Goal: Check status: Check status

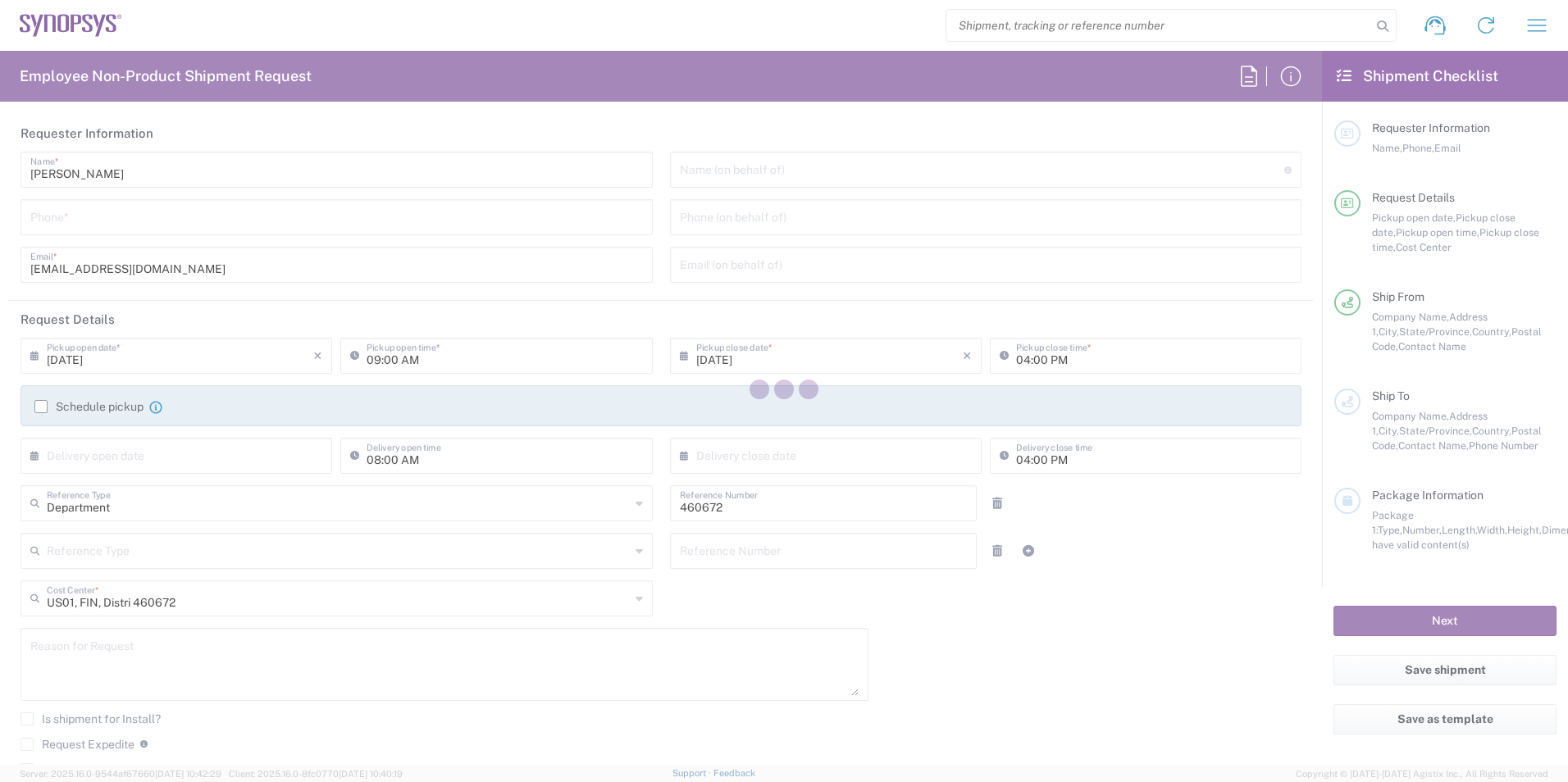
type input "Headquarters USSV"
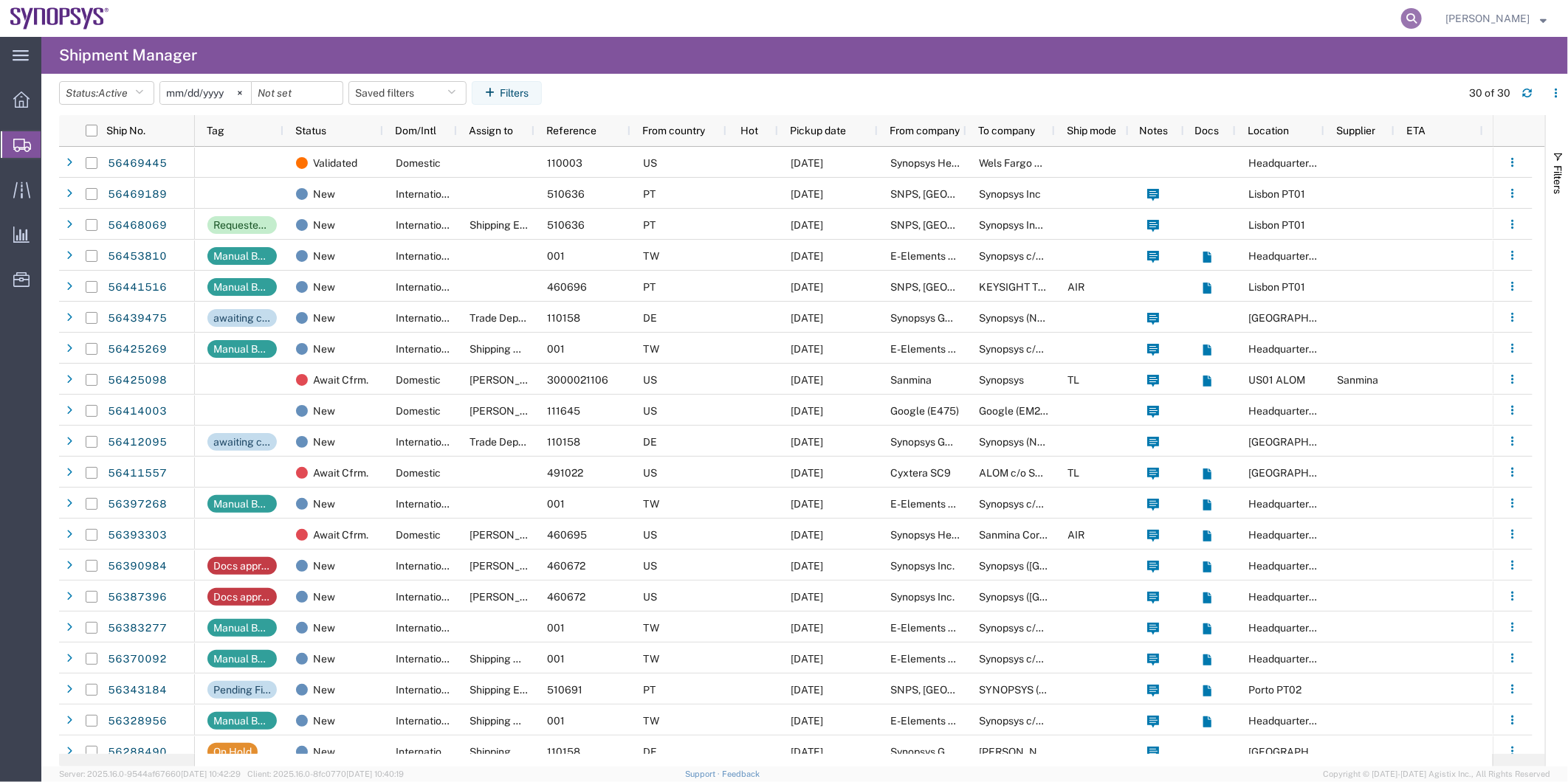
click at [1413, 20] on icon at bounding box center [1411, 18] width 21 height 21
click at [1292, 21] on input "search" at bounding box center [1176, 18] width 449 height 35
paste input "56469371"
type input "56469371"
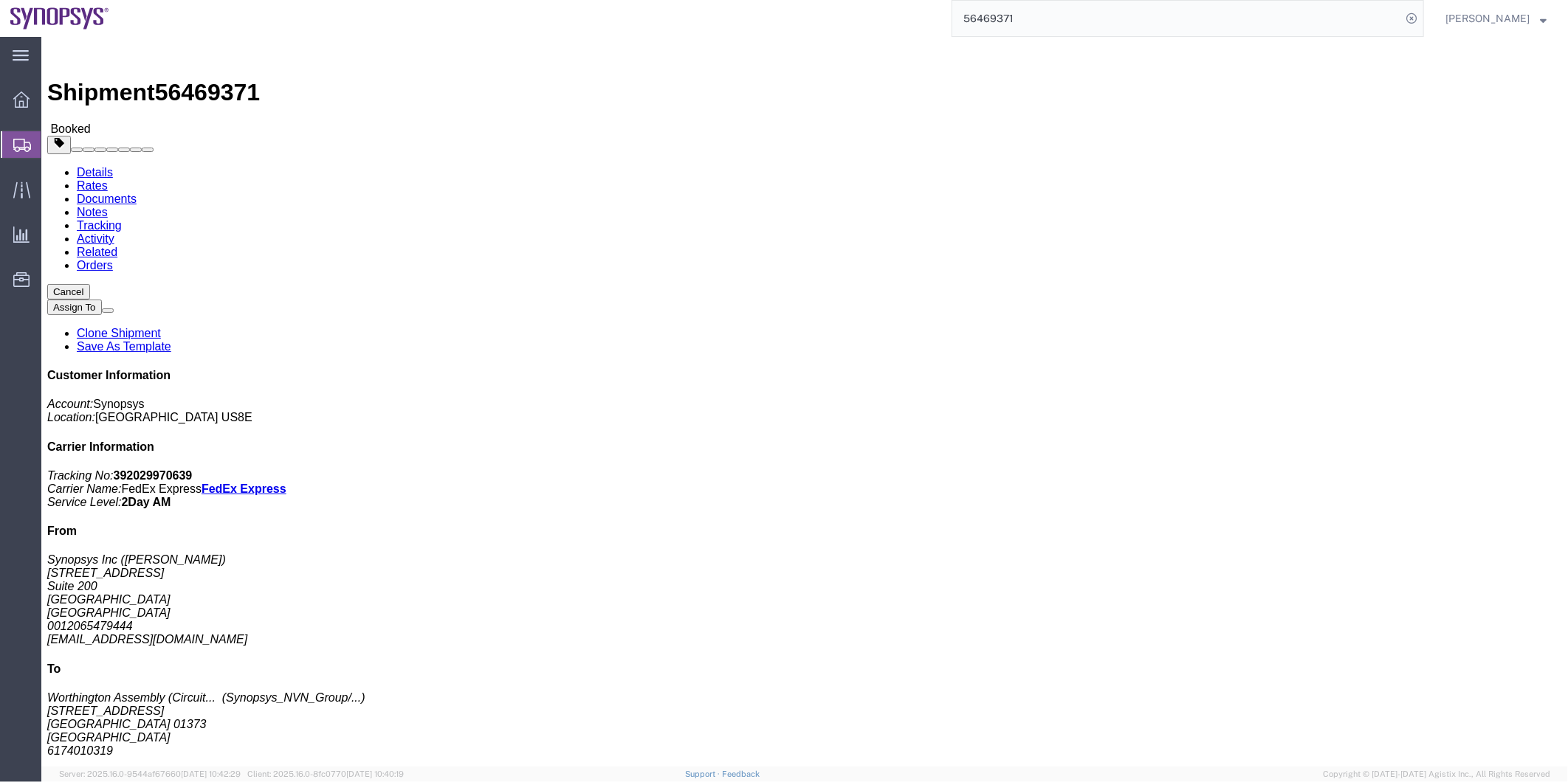
click link "Activity"
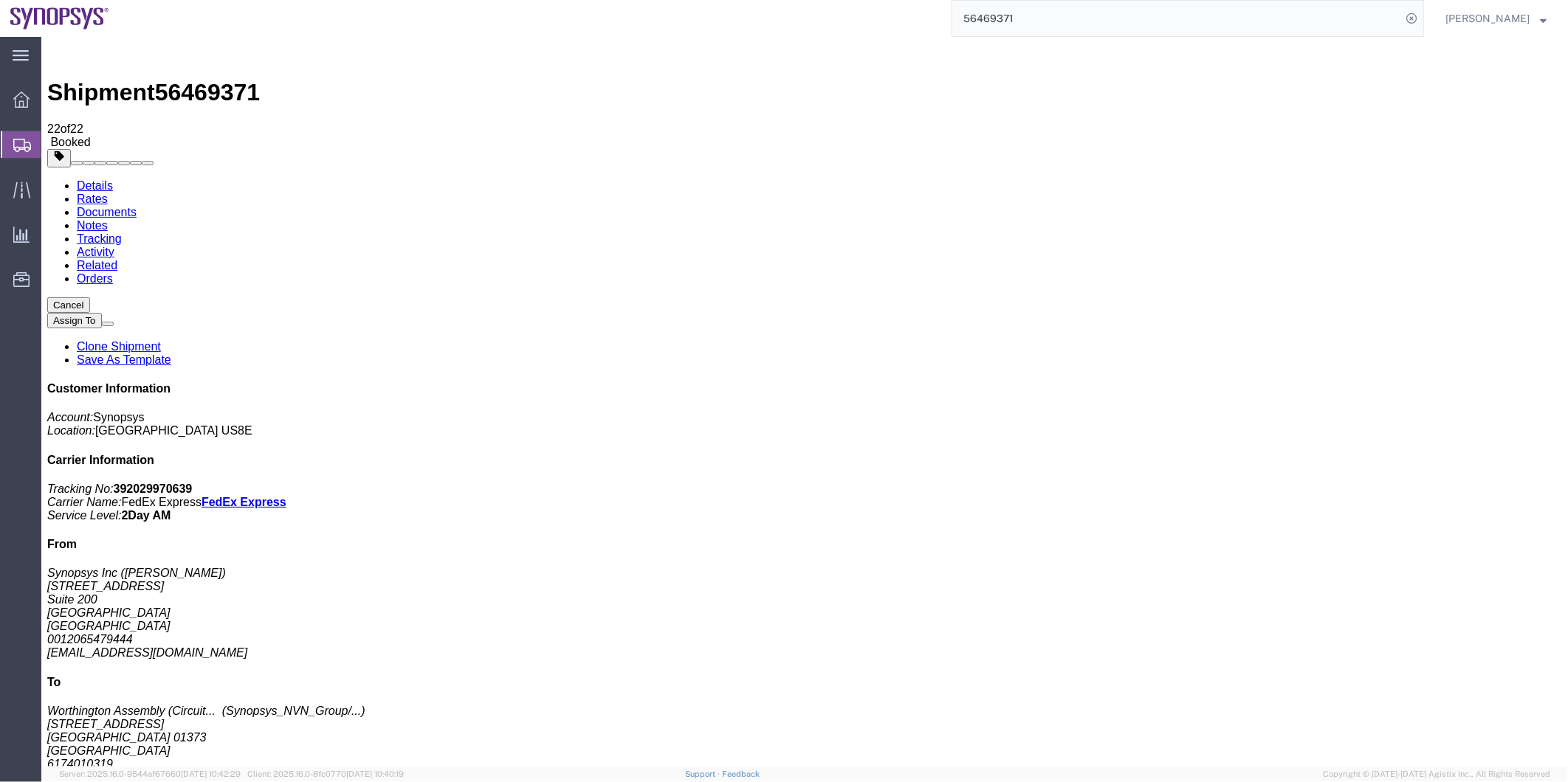
click at [78, 178] on link "Details" at bounding box center [94, 184] width 36 height 12
click link "Clone Shipment"
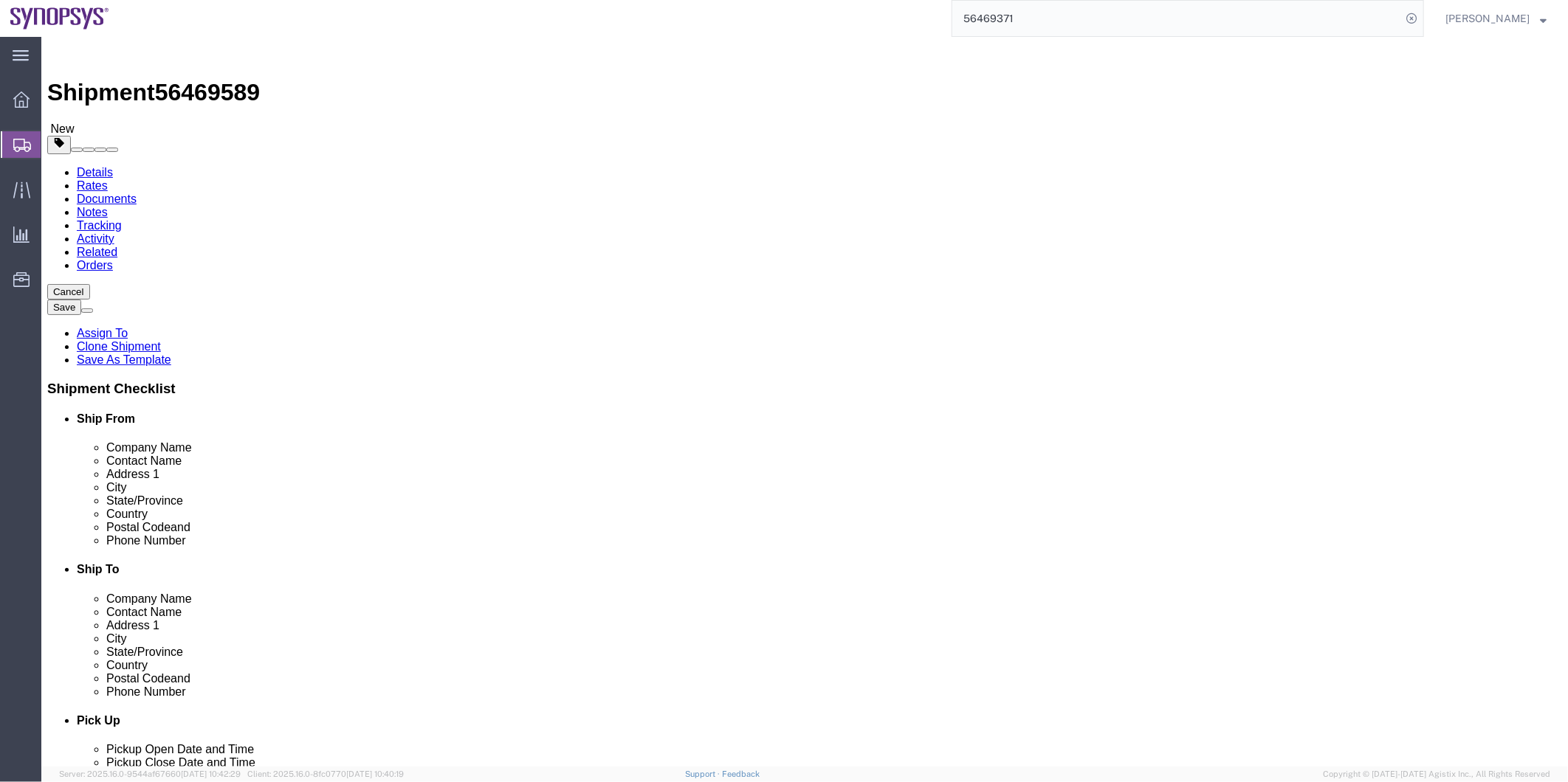
select select "63203"
select select
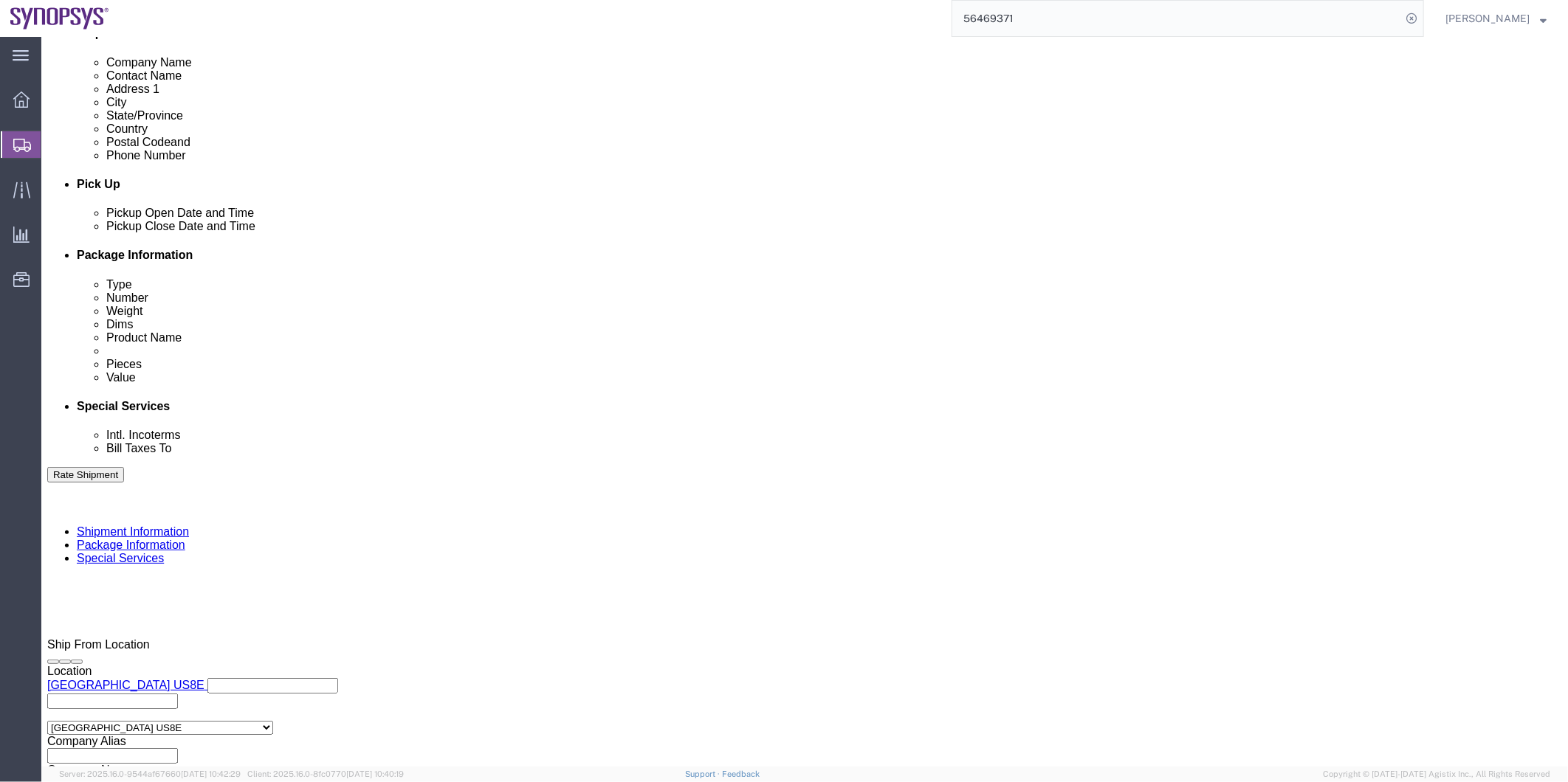
scroll to position [543, 0]
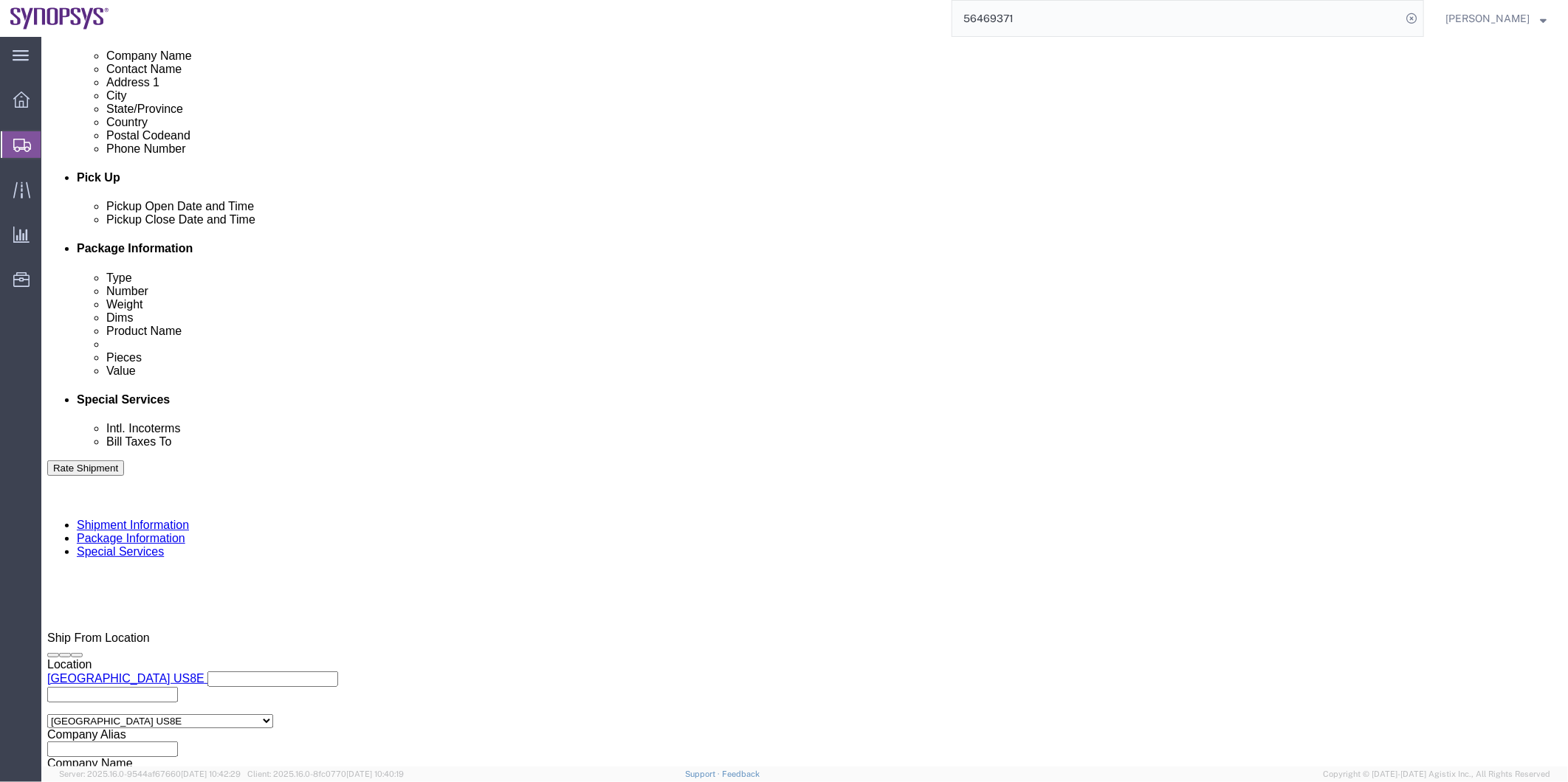
click select "Select Air Less than Truckload Multi-Leg Ocean Freight Rail Small Parcel Truckl…"
select select
click select "Select Air Less than Truckload Multi-Leg Ocean Freight Rail Small Parcel Truckl…"
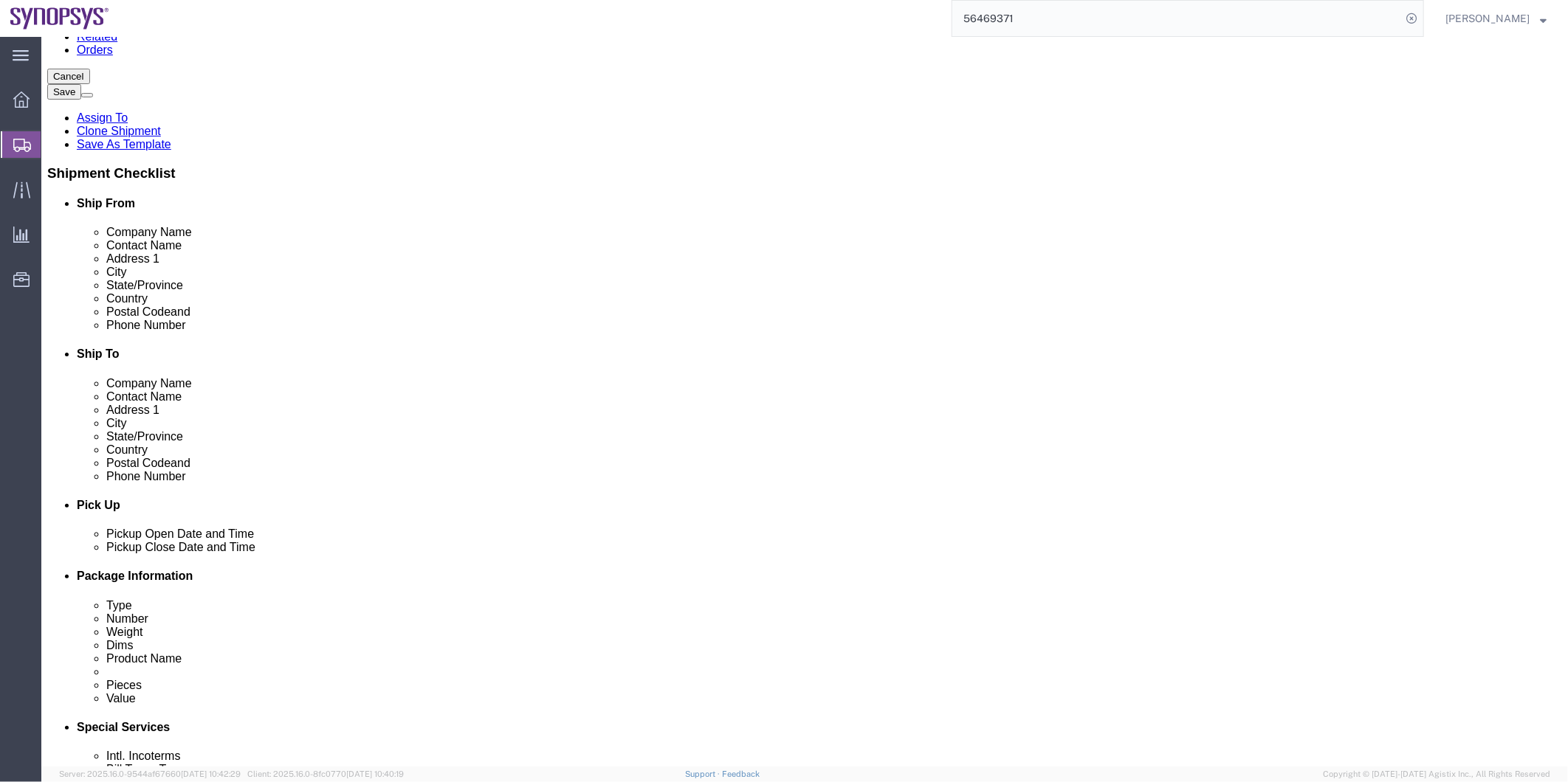
scroll to position [0, 0]
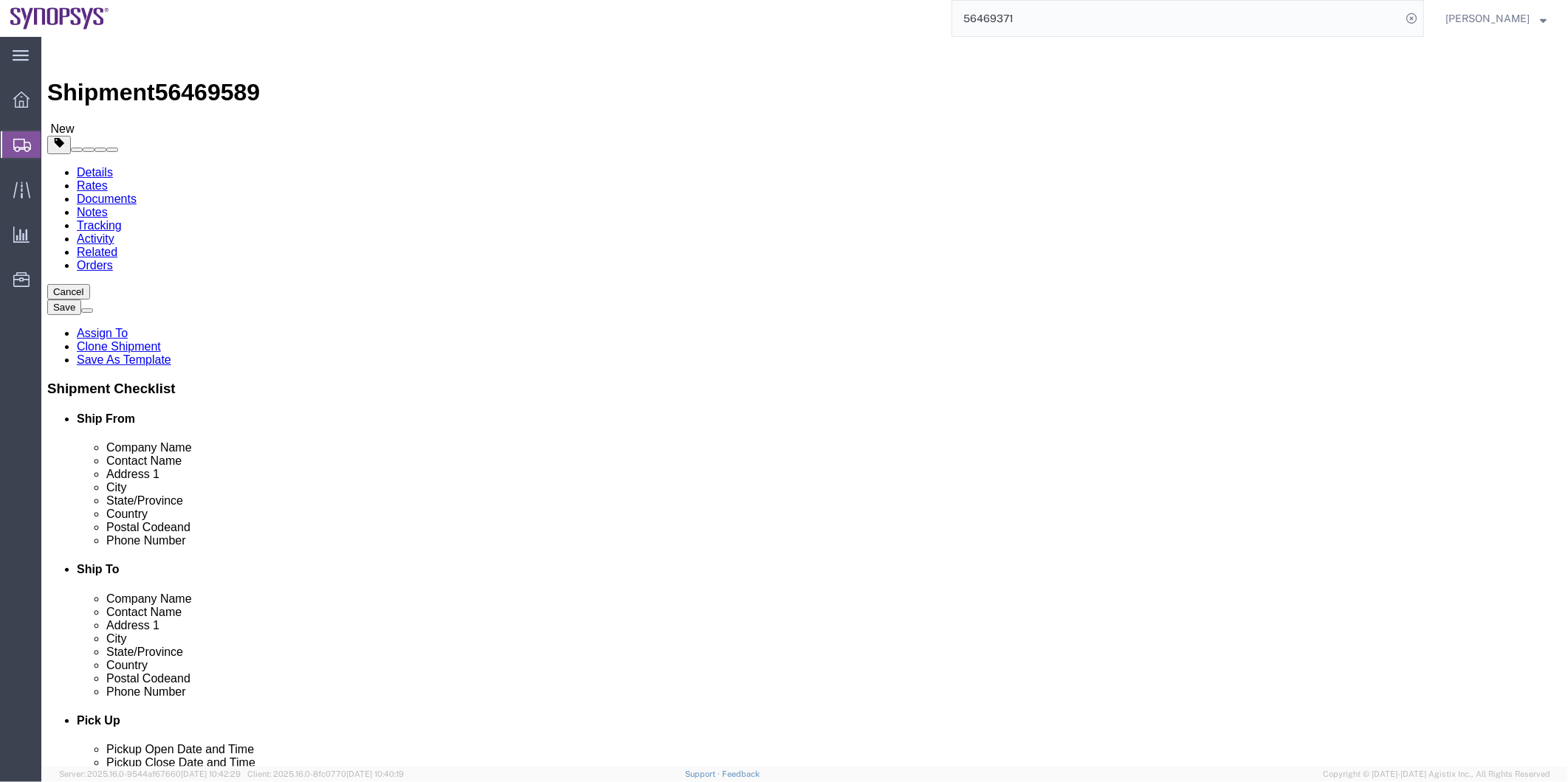
drag, startPoint x: 301, startPoint y: 304, endPoint x: 152, endPoint y: 321, distance: 150.0
click div "Location Seattle US8E My Profile Location Aachen DE04 Agrate Brianza IT01 Aschh…"
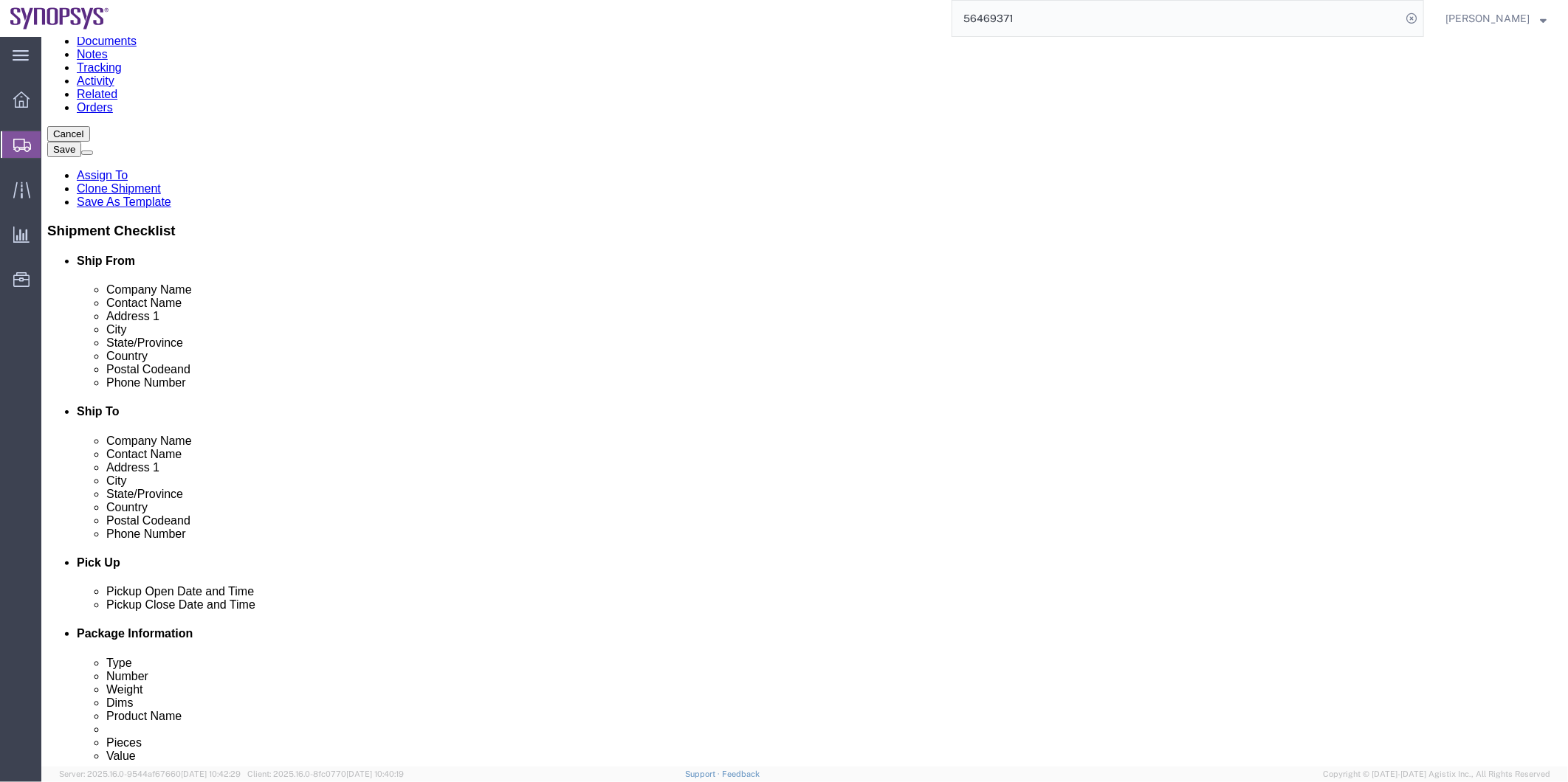
scroll to position [245, 0]
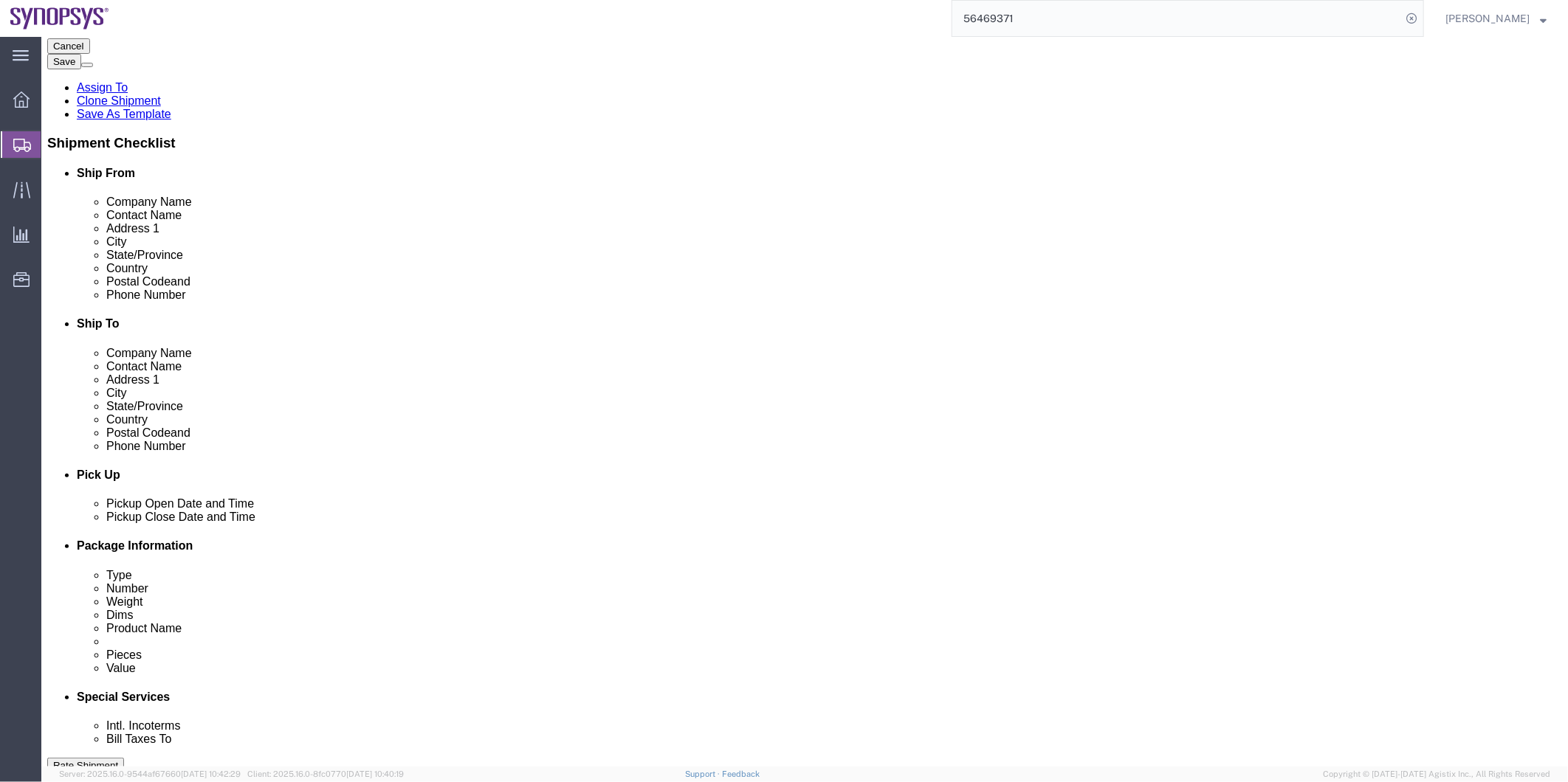
click icon
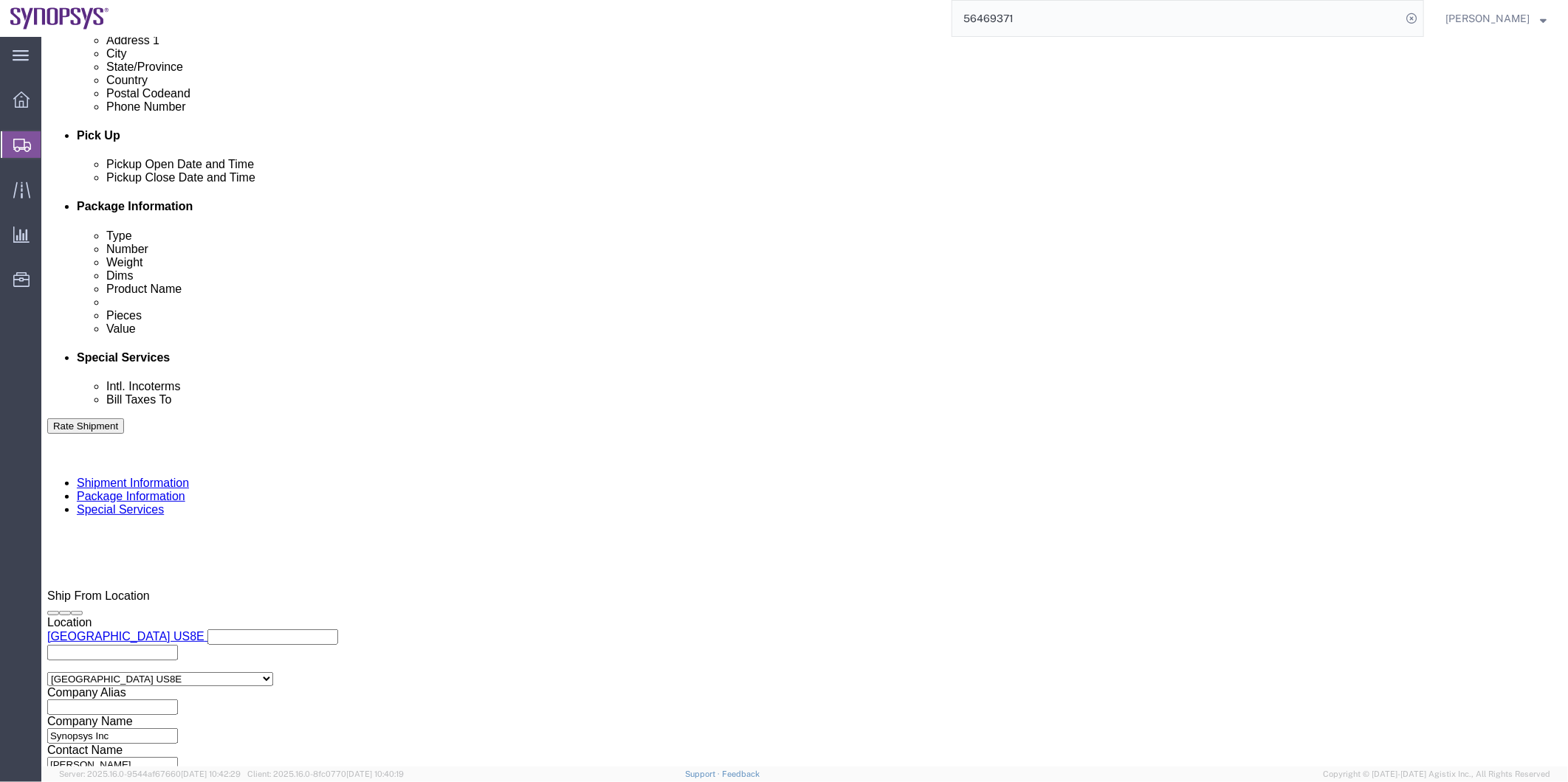
scroll to position [655, 0]
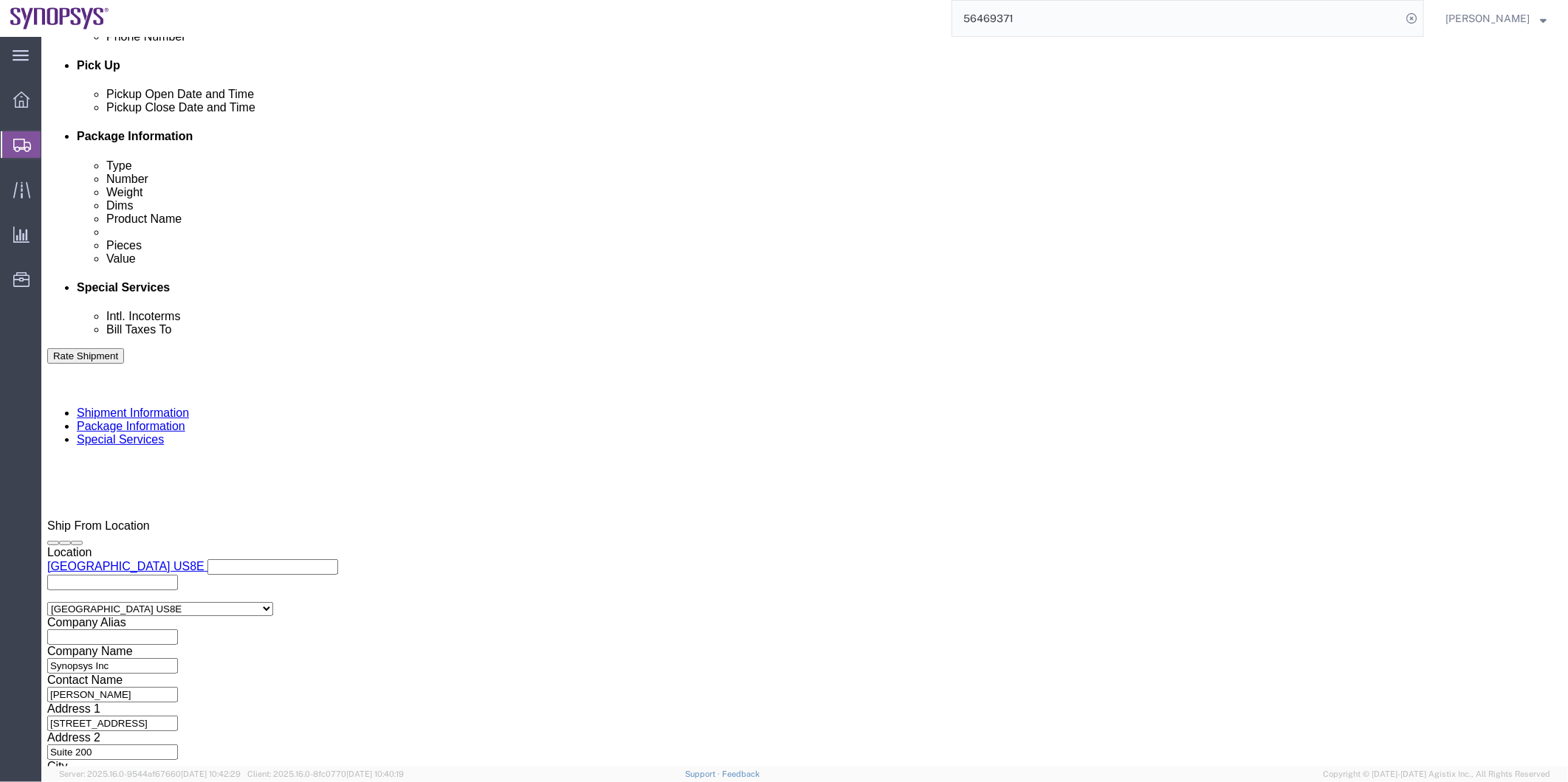
click input "Include shipping documents"
checkbox input "true"
click label "BOL"
click input "BOL"
checkbox input "true"
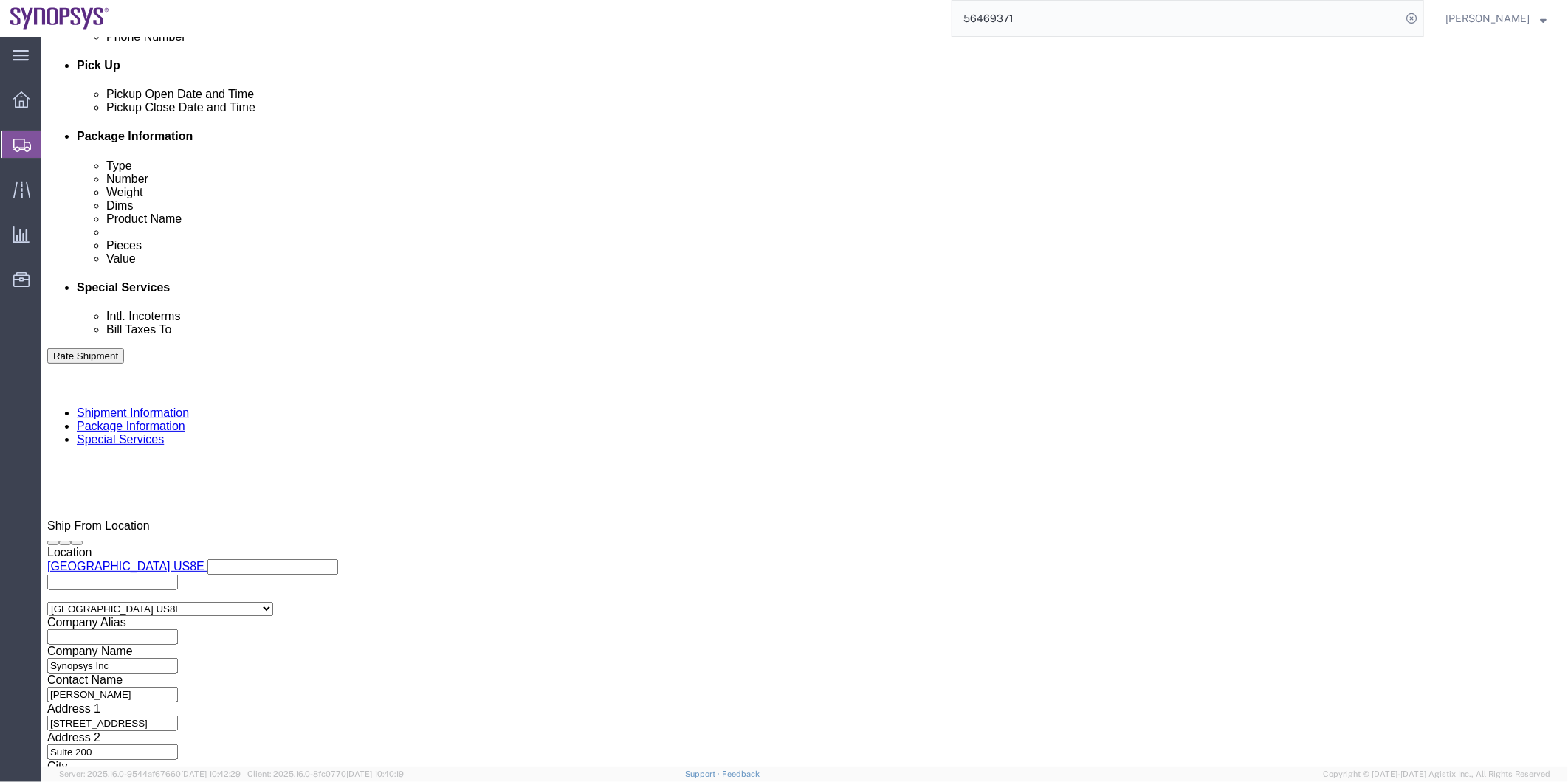
click label "Packing List"
click input "Packing List"
checkbox input "true"
click label "Shipping Label"
click input "Shipping Label"
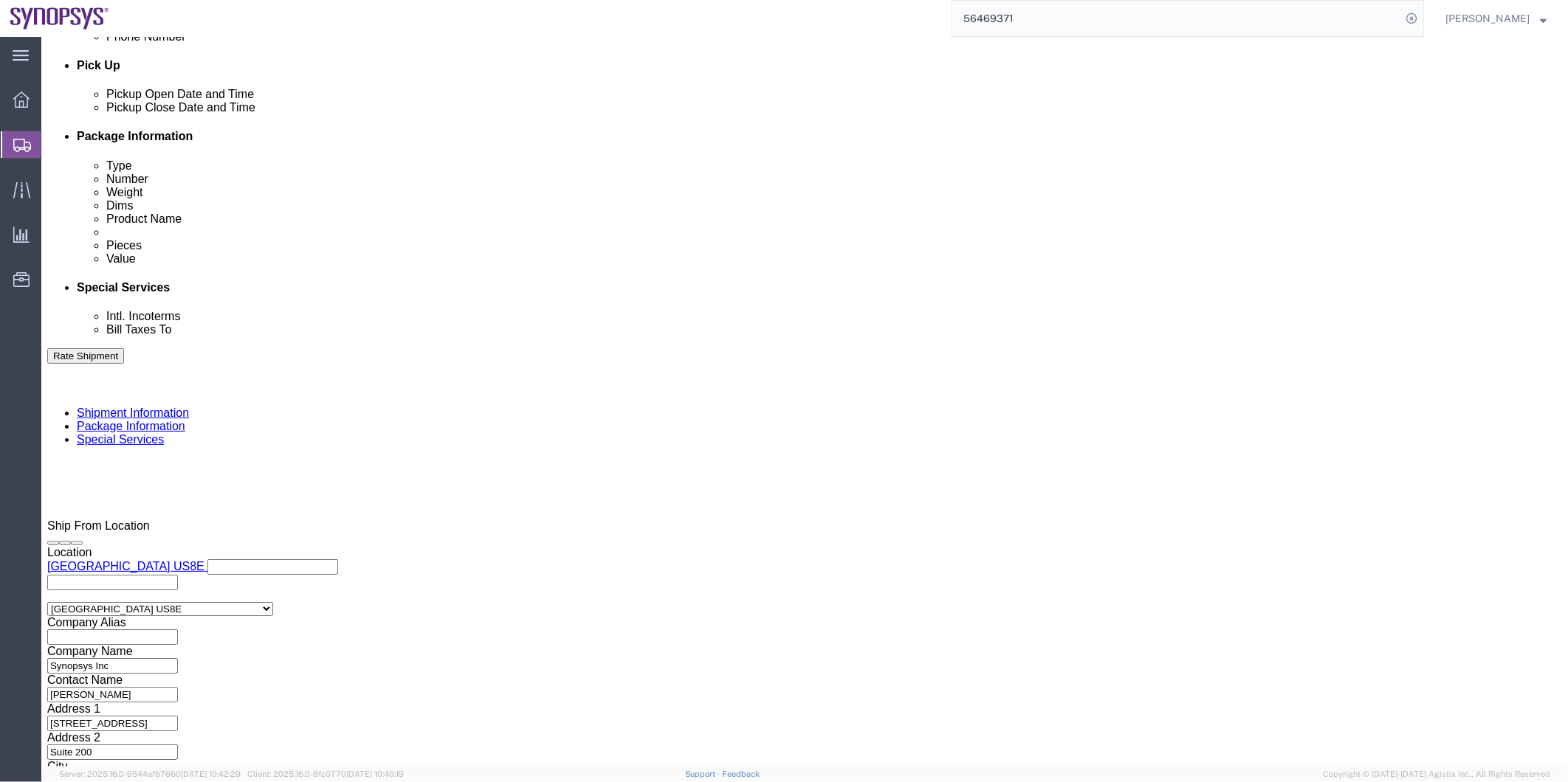
checkbox input "true"
click textarea
type textarea "Please see attached. Thank you -Kaelen"
click button "Rate Shipment"
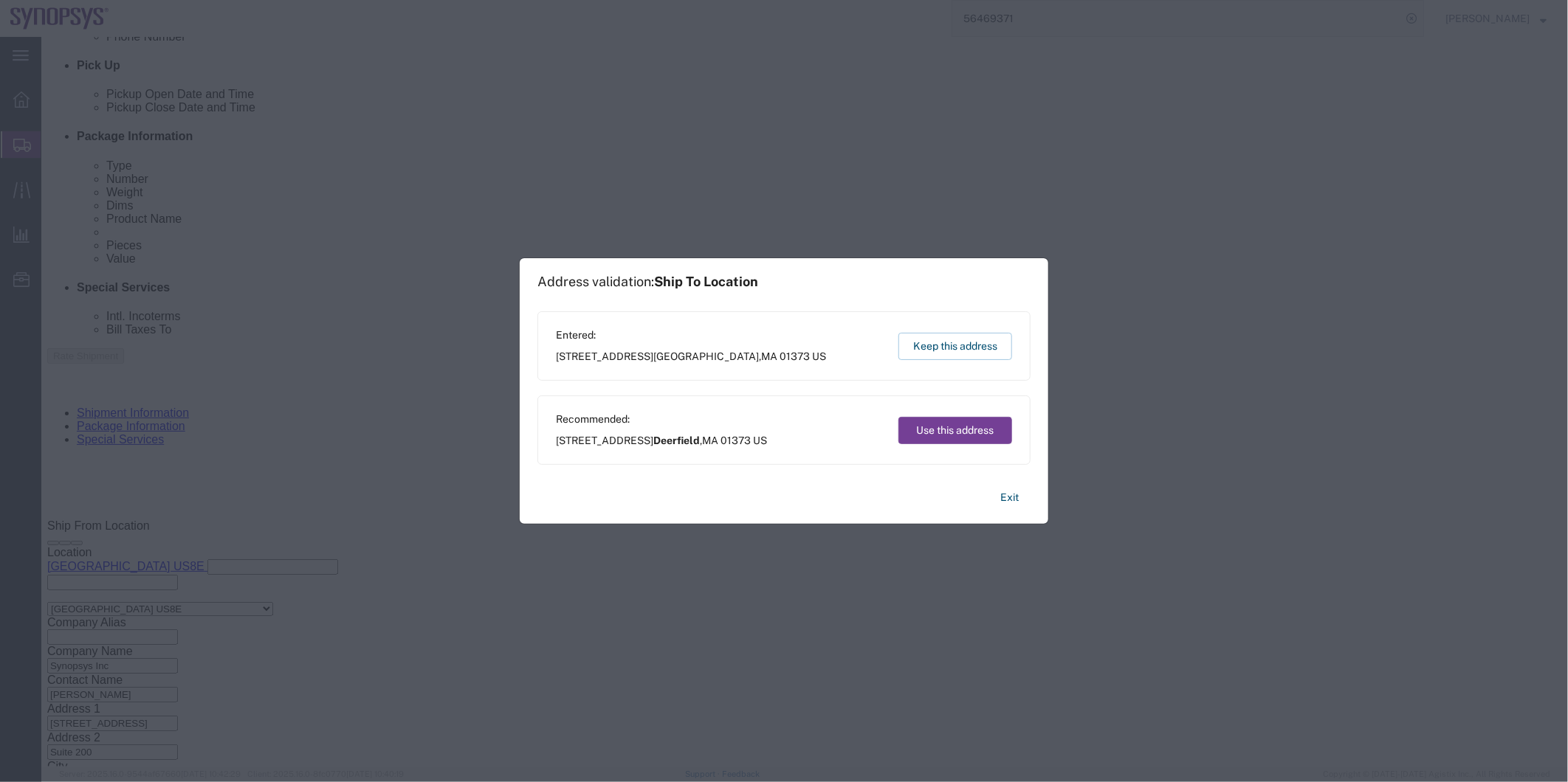
click at [945, 425] on button "Use this address" at bounding box center [955, 431] width 114 height 27
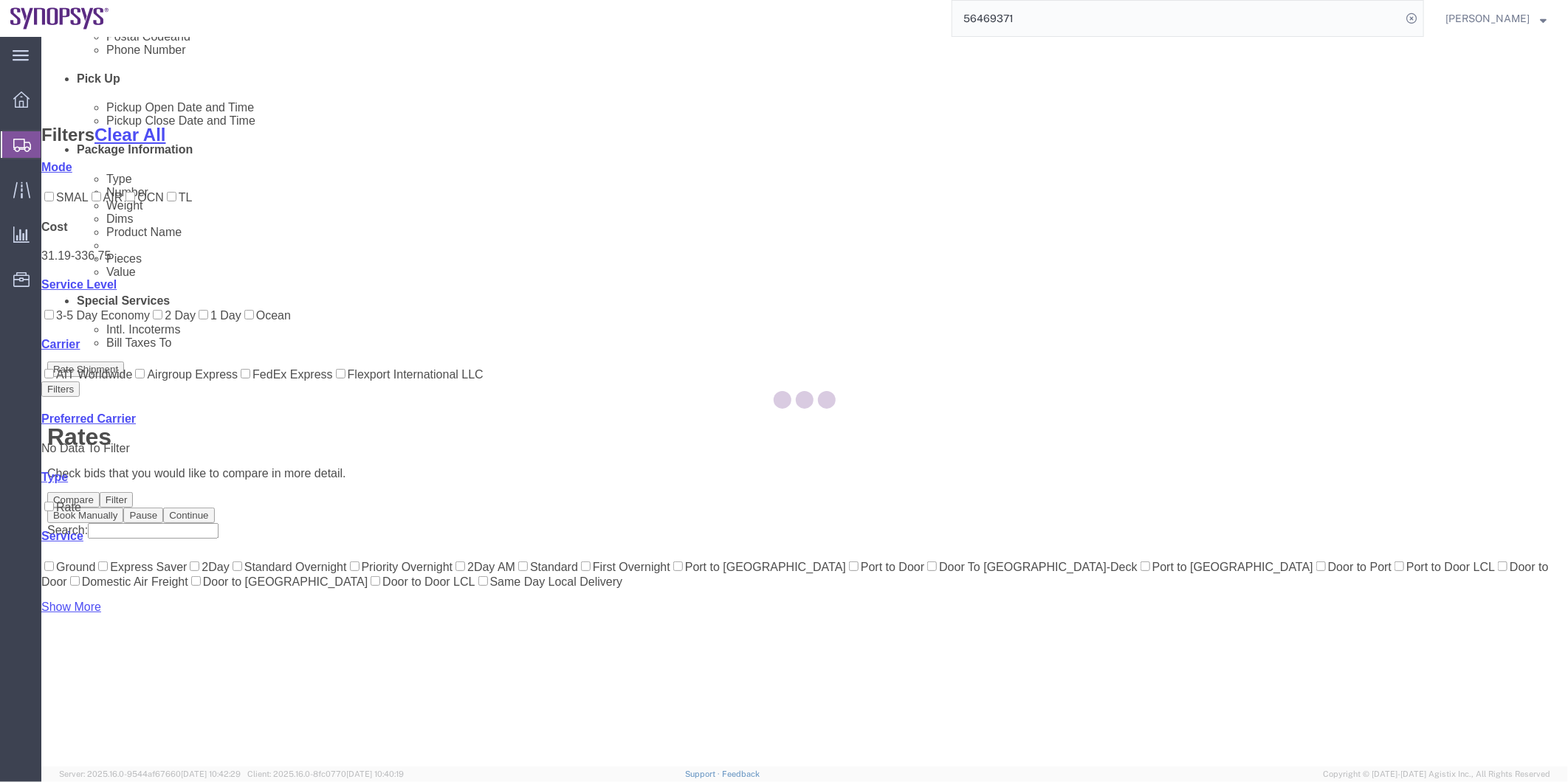
scroll to position [131, 0]
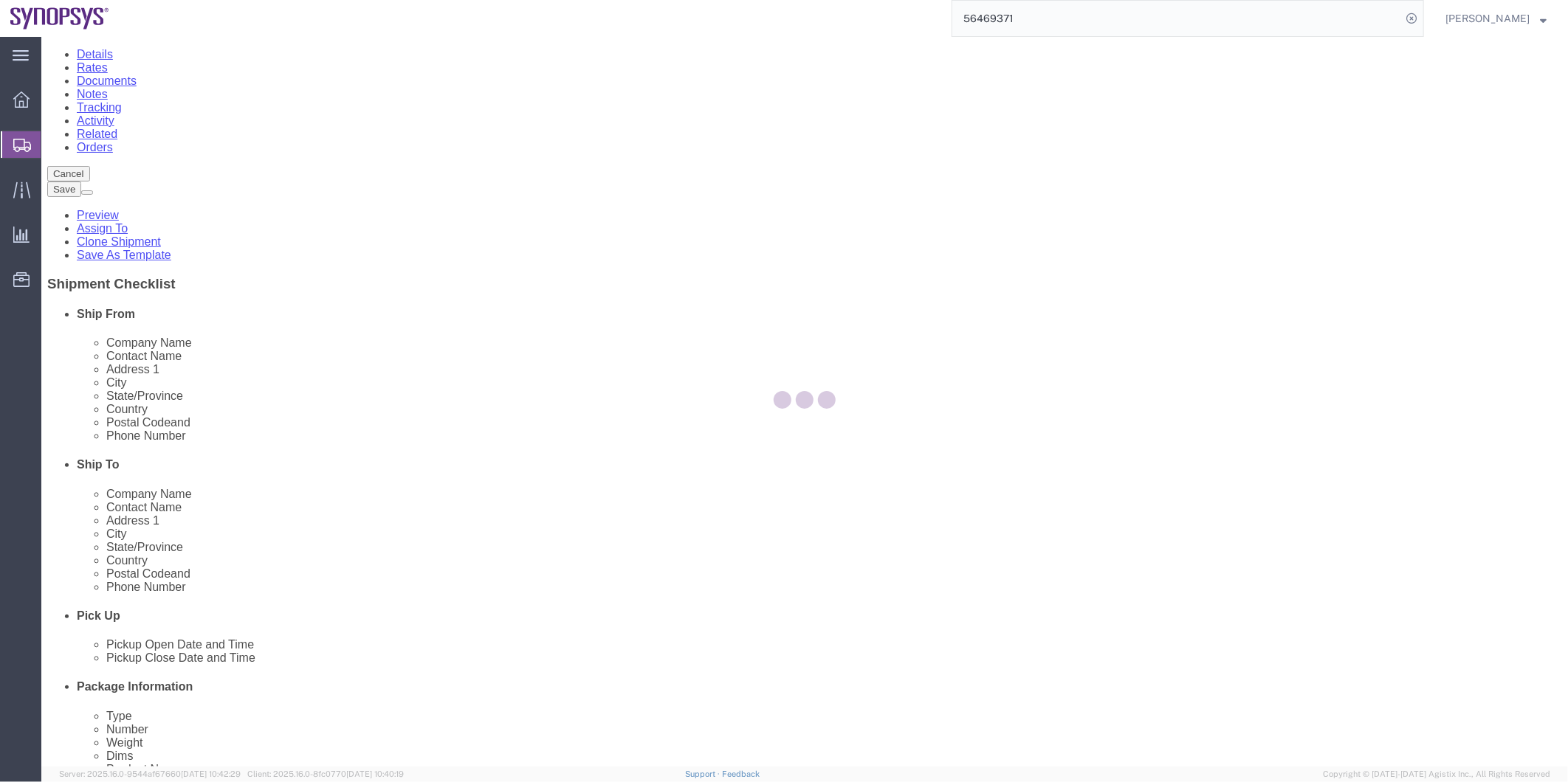
scroll to position [0, 0]
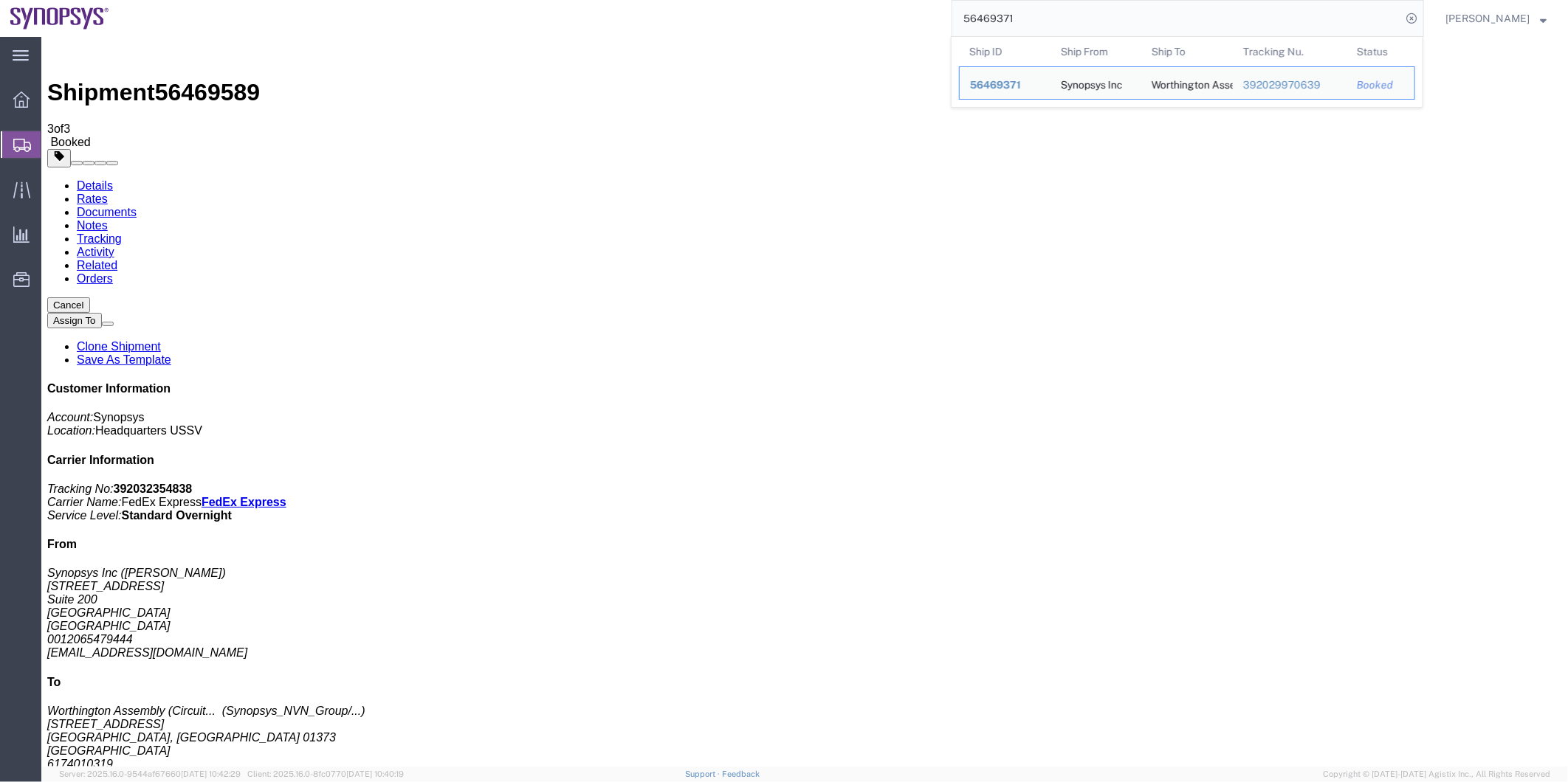
drag, startPoint x: 1072, startPoint y: 22, endPoint x: 941, endPoint y: 28, distance: 131.1
click at [941, 28] on div "56469371 Ship ID Ship From Ship To Tracking Nu. Status Ship ID 56469371 Ship Fr…" at bounding box center [771, 18] width 1304 height 37
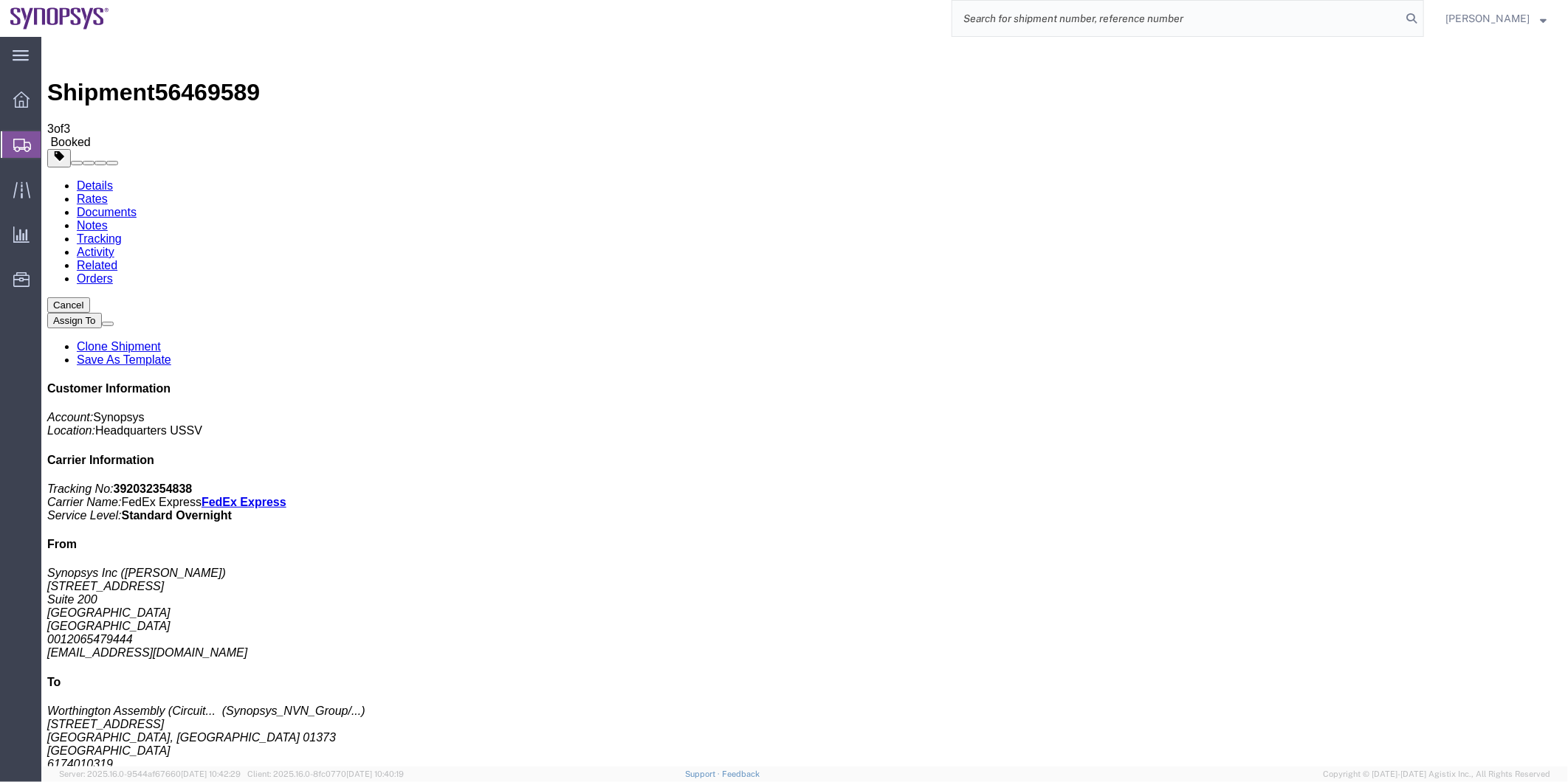
paste input "56469371"
type input "56469371"
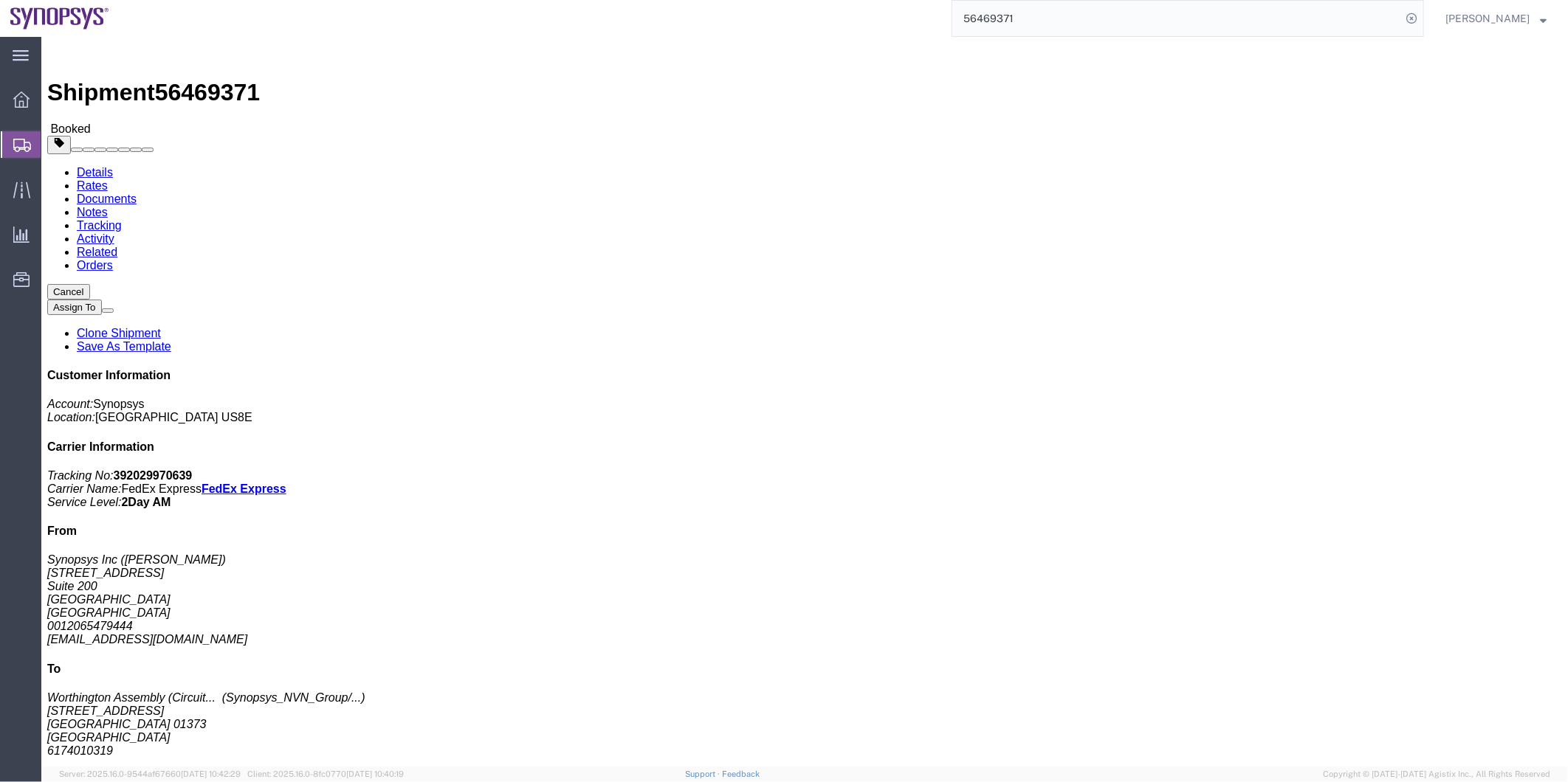
click button "Cancel"
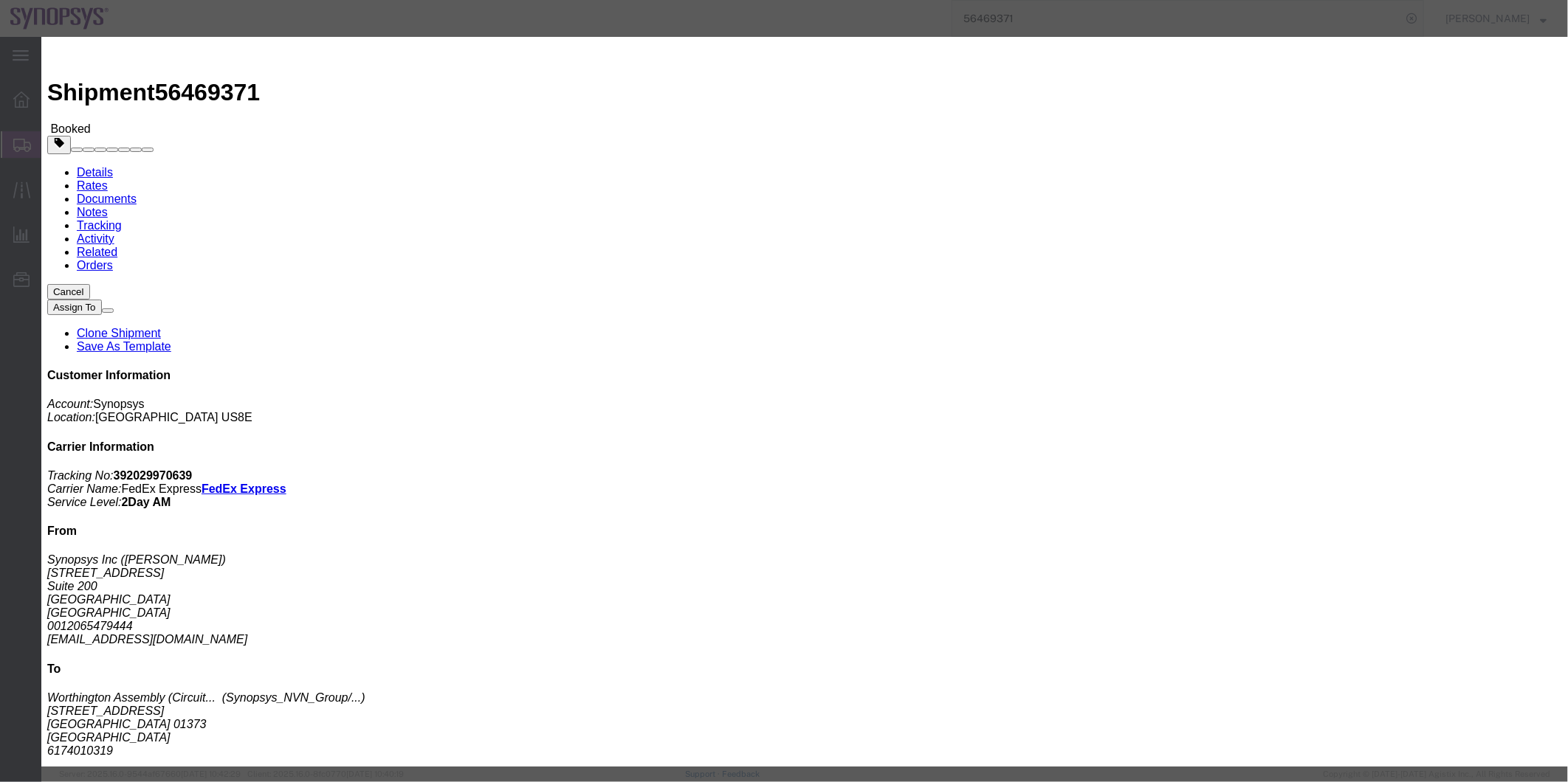
click button "Yes"
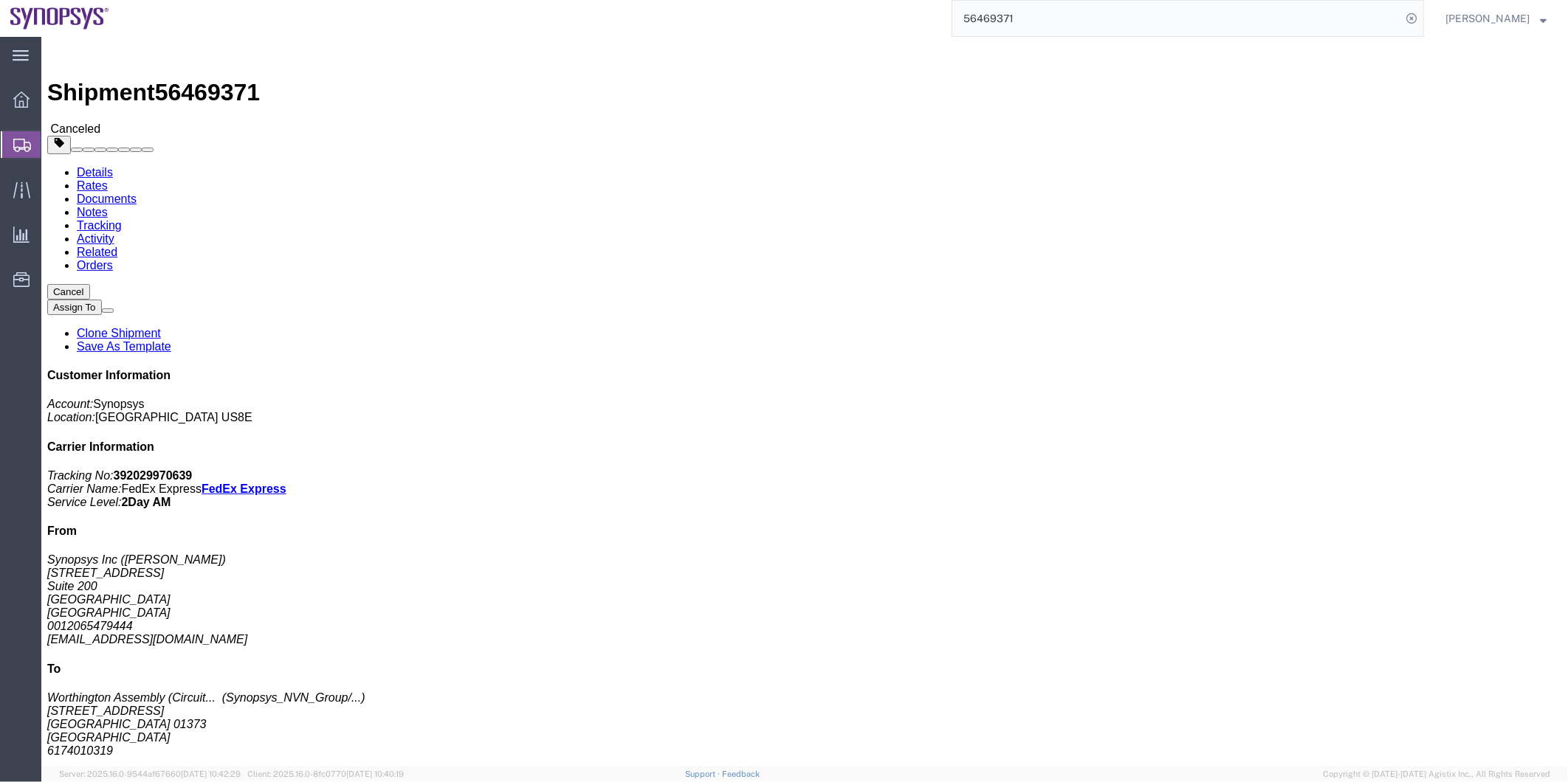
click at [0, 0] on span "Shipment Manager" at bounding box center [0, 0] width 0 height 0
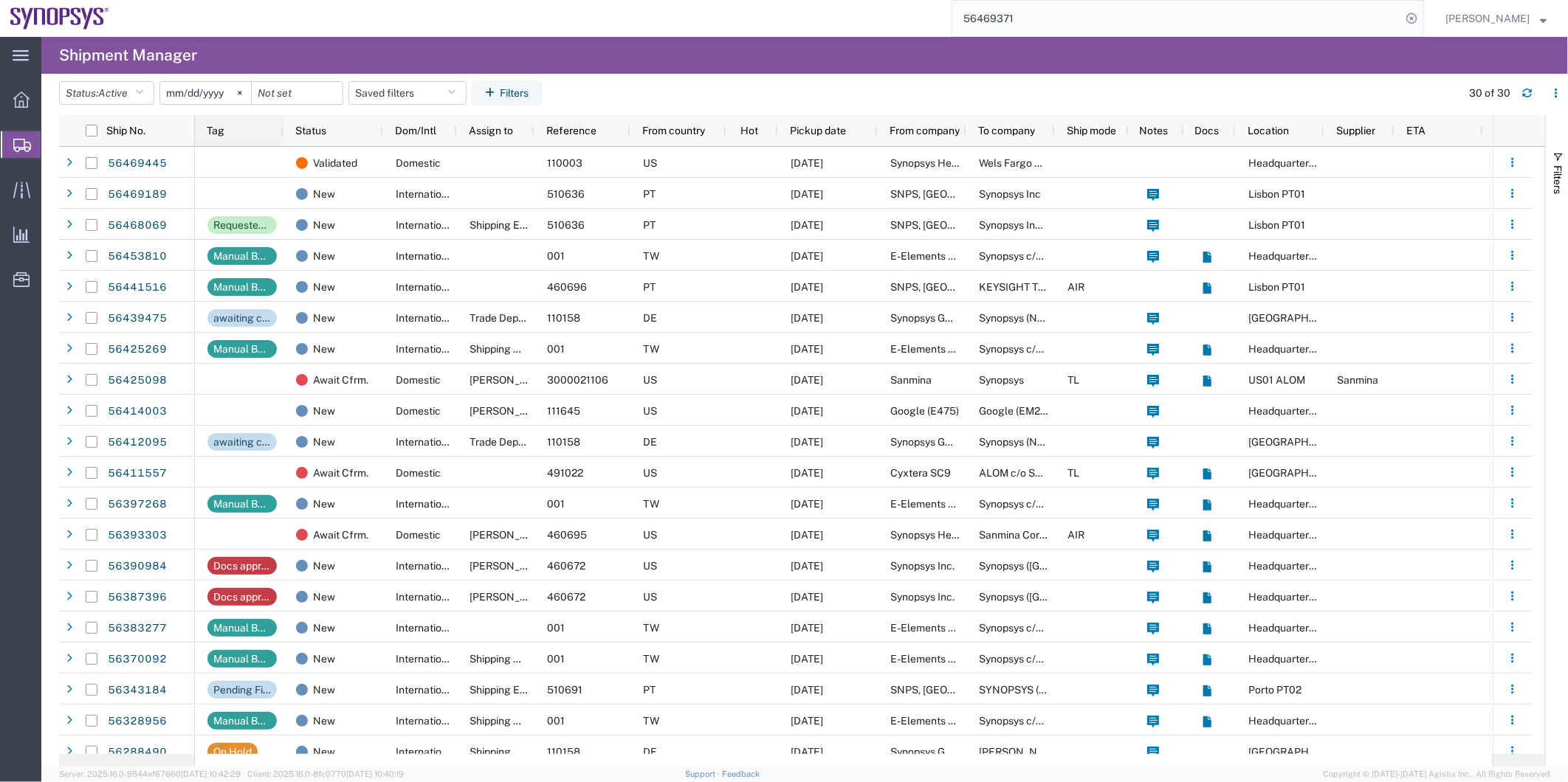
click at [268, 141] on div "Tag" at bounding box center [242, 130] width 71 height 24
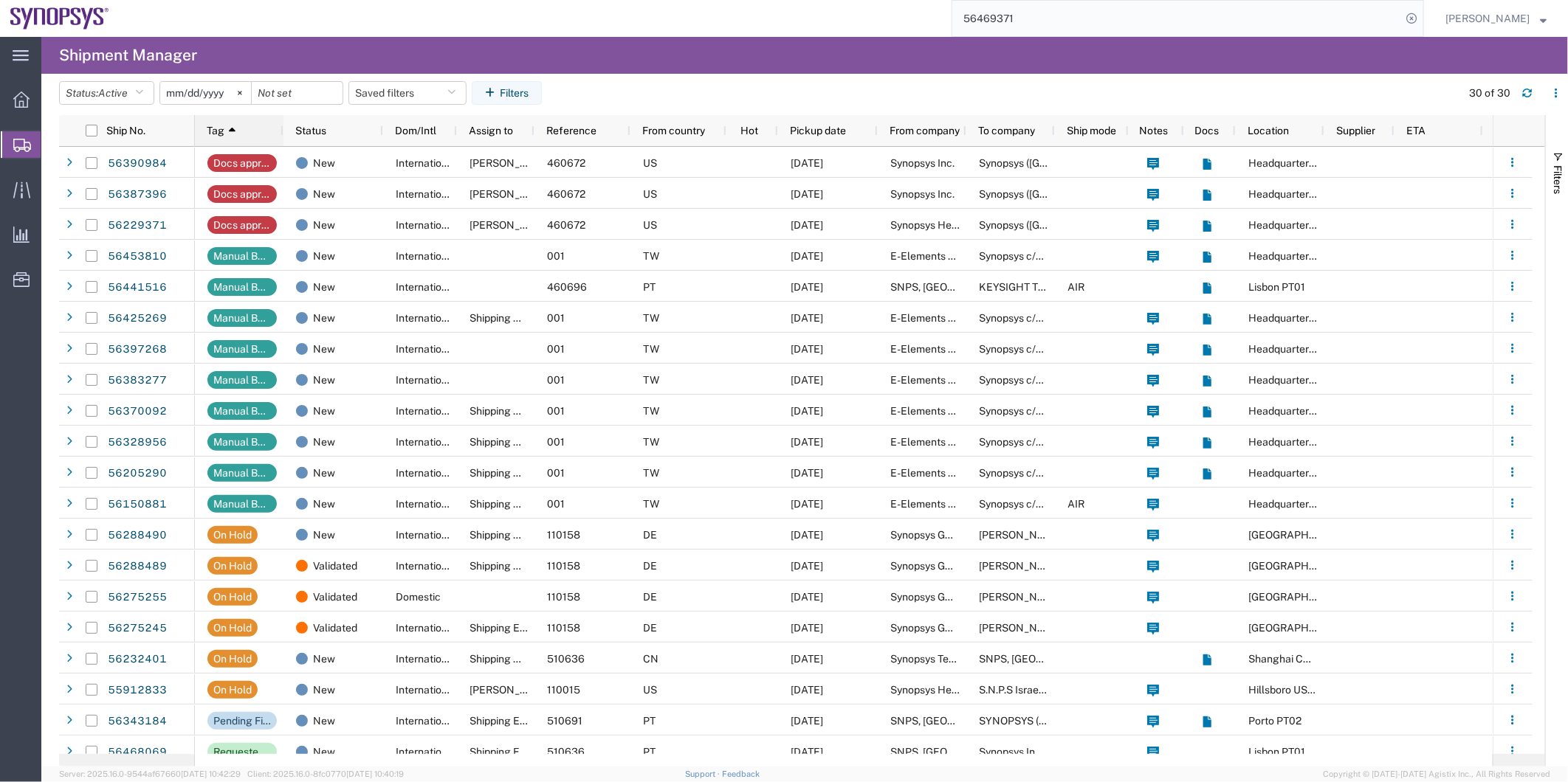
click at [231, 126] on icon at bounding box center [232, 131] width 7 height 11
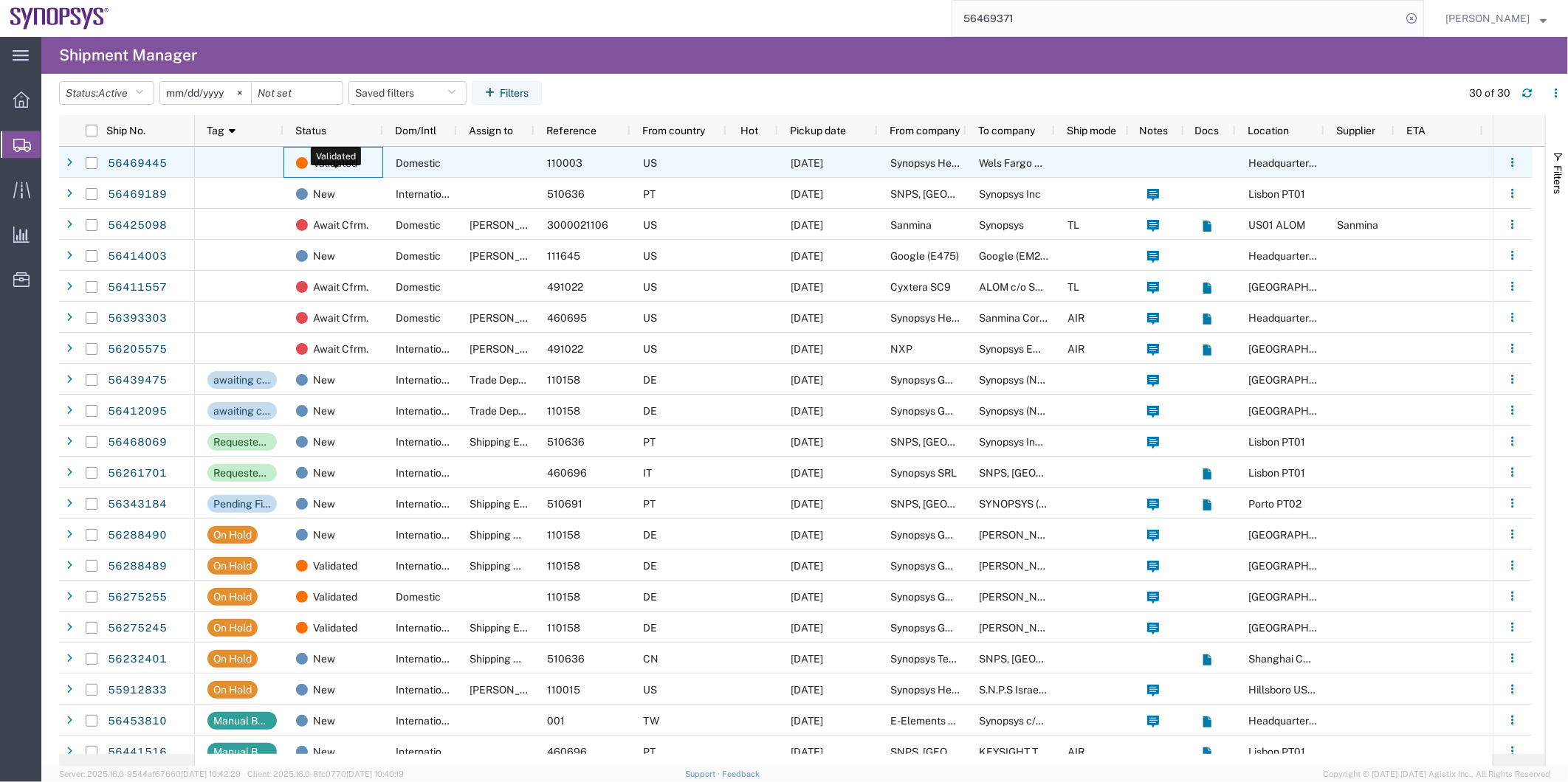
click at [343, 157] on span "Validated" at bounding box center [335, 163] width 44 height 31
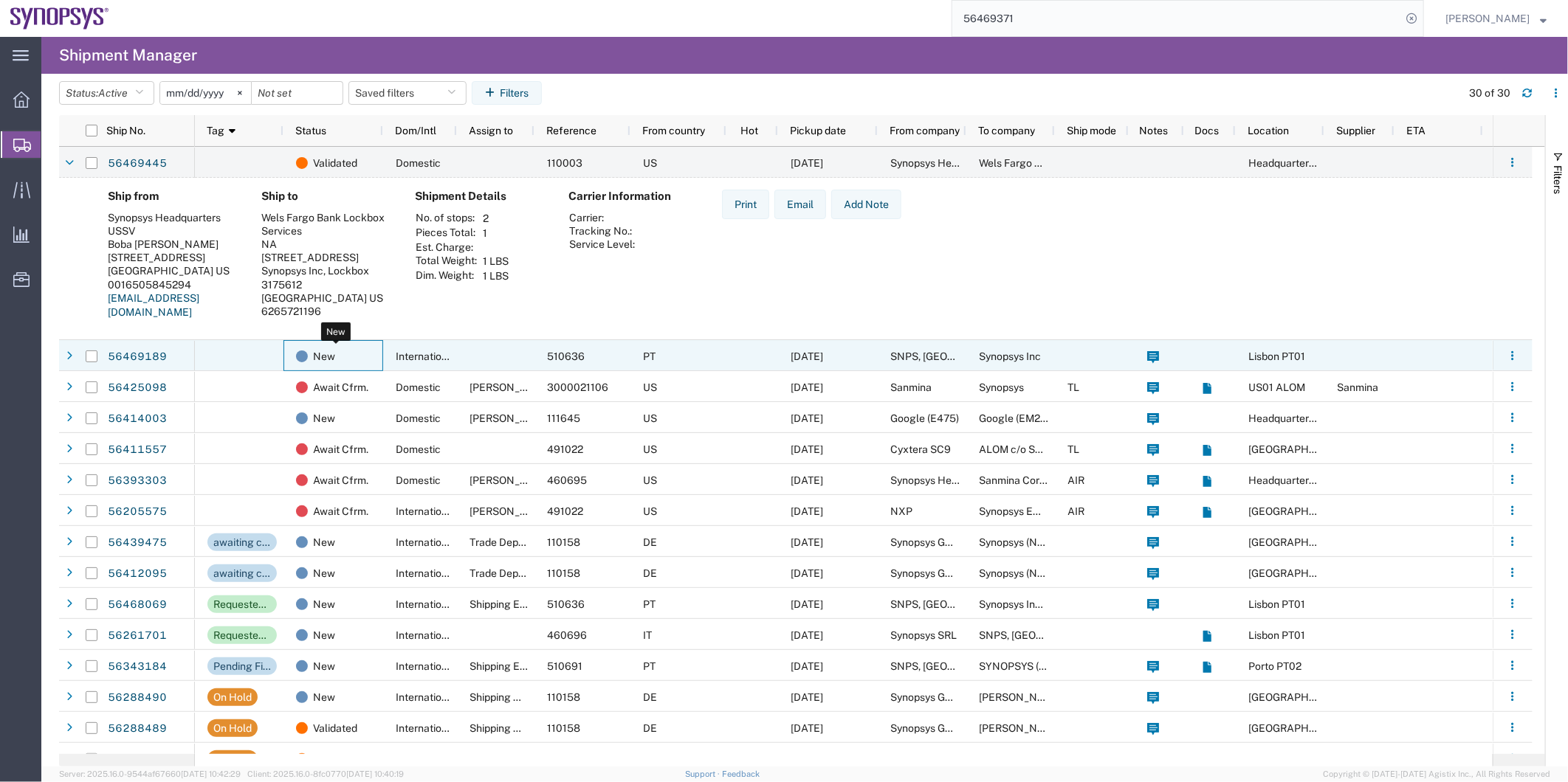
click at [353, 350] on div "New" at bounding box center [336, 356] width 81 height 31
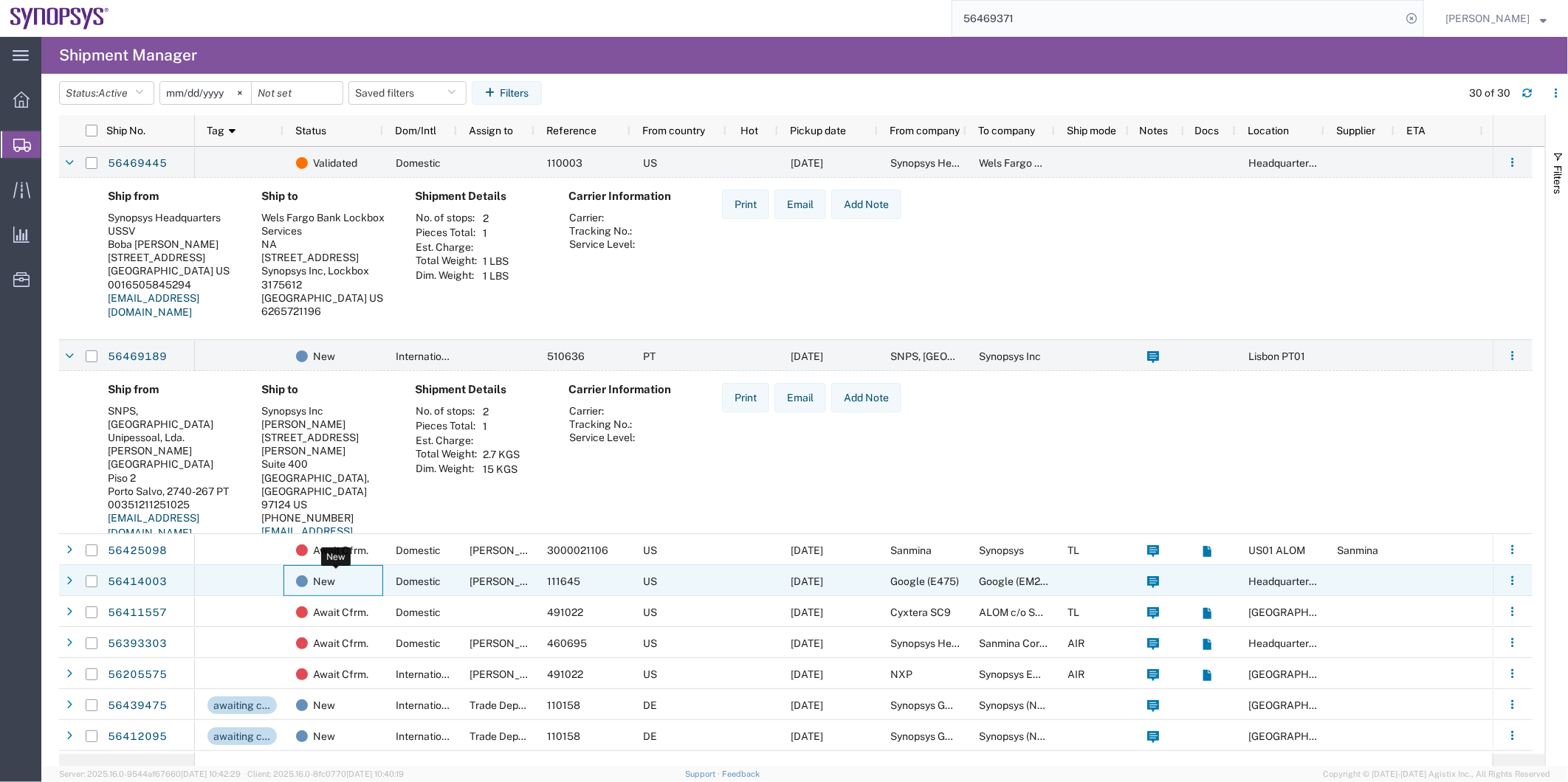
click at [355, 580] on div "New" at bounding box center [336, 582] width 81 height 31
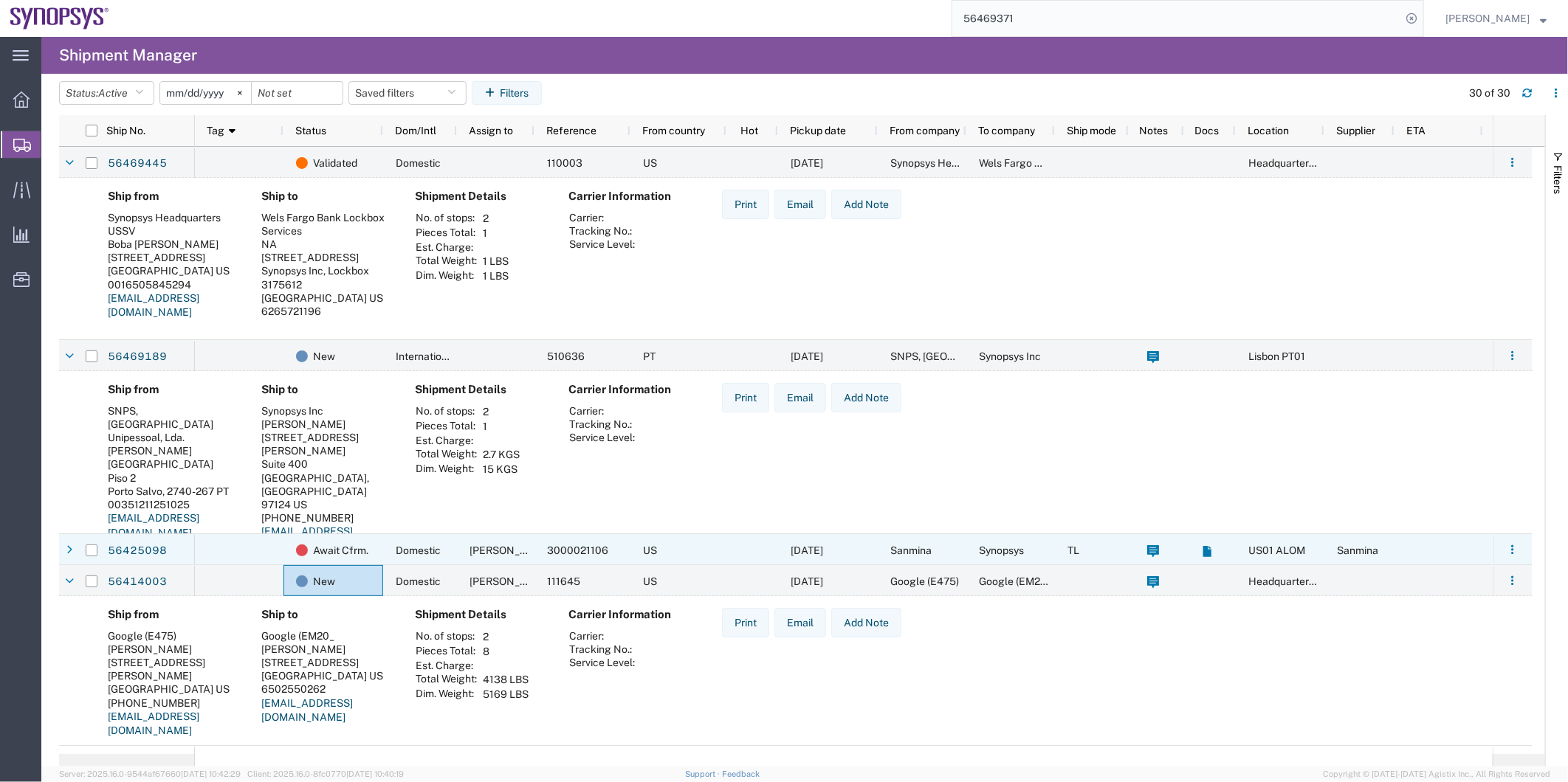
click at [212, 547] on div at bounding box center [239, 550] width 88 height 31
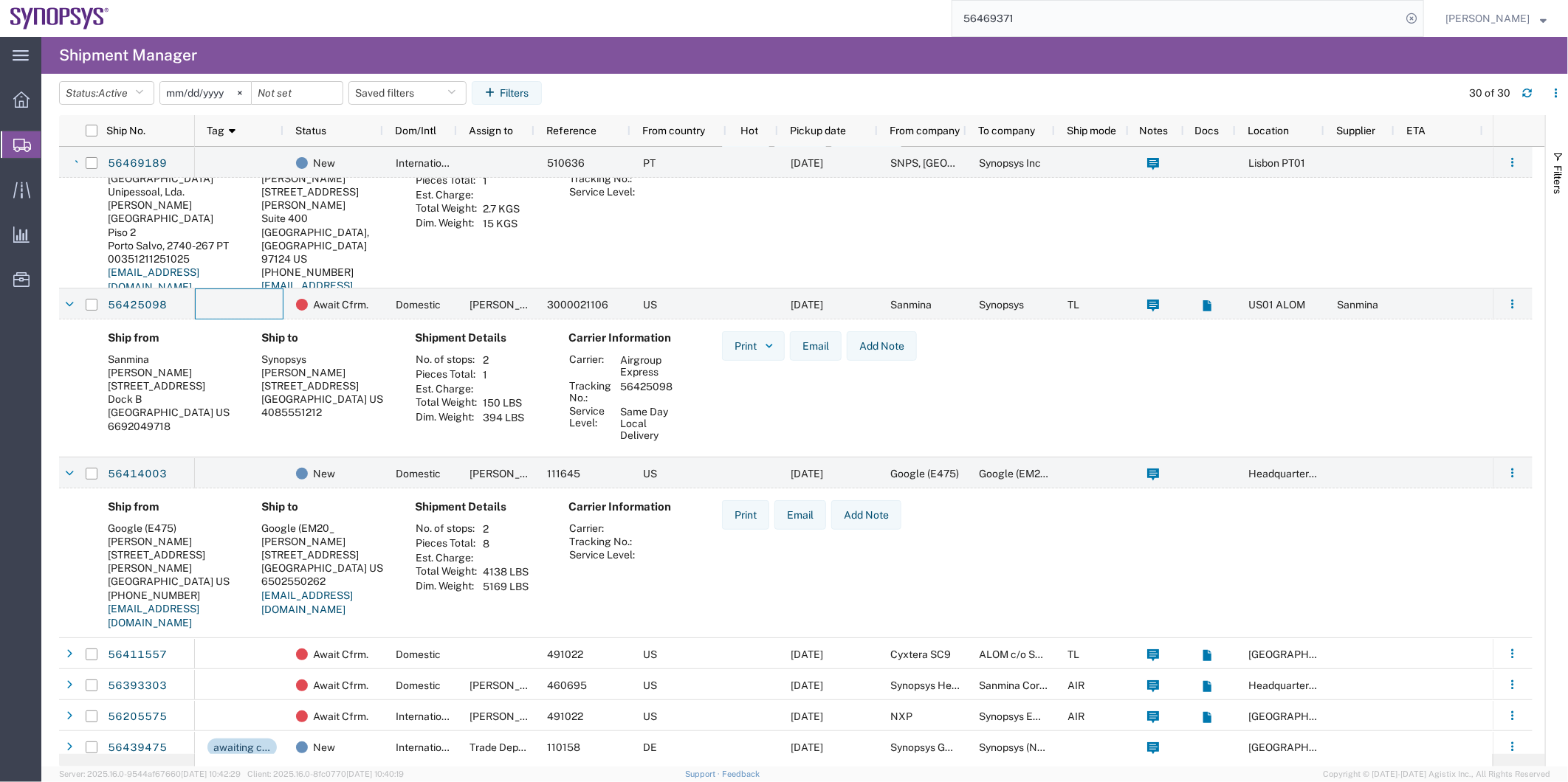
scroll to position [492, 0]
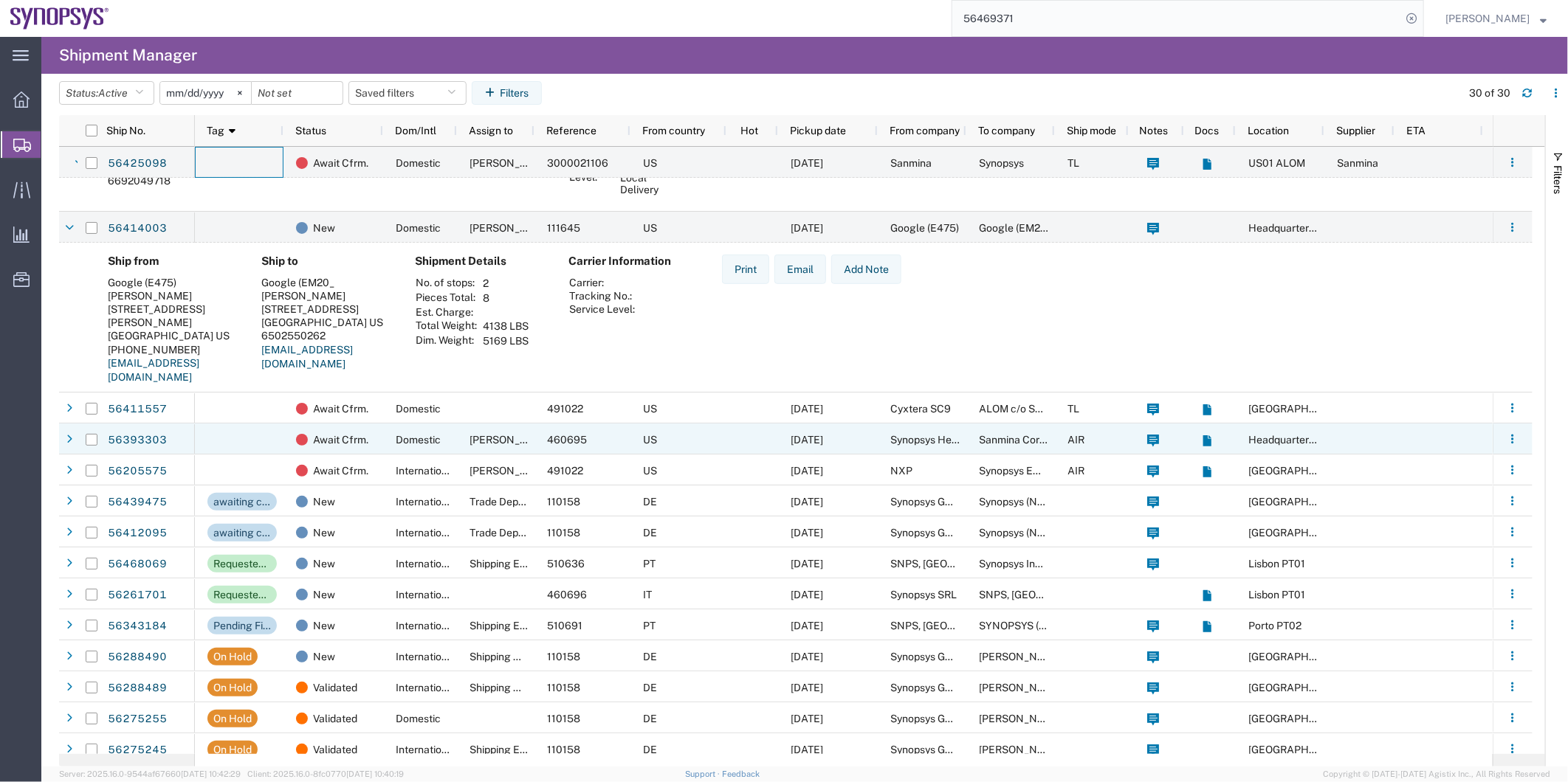
click at [237, 431] on div at bounding box center [239, 439] width 88 height 31
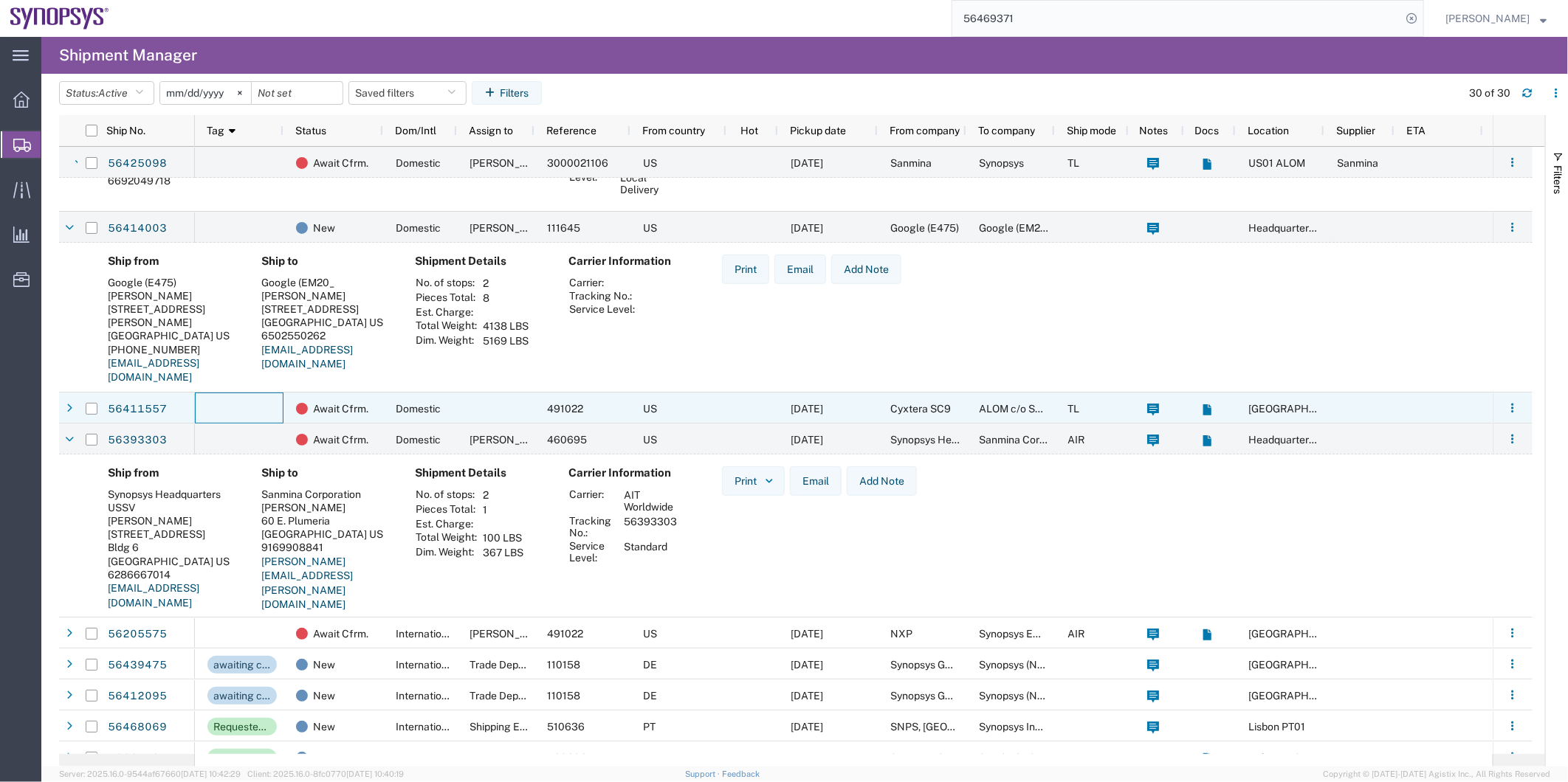
click at [245, 412] on div at bounding box center [239, 408] width 88 height 31
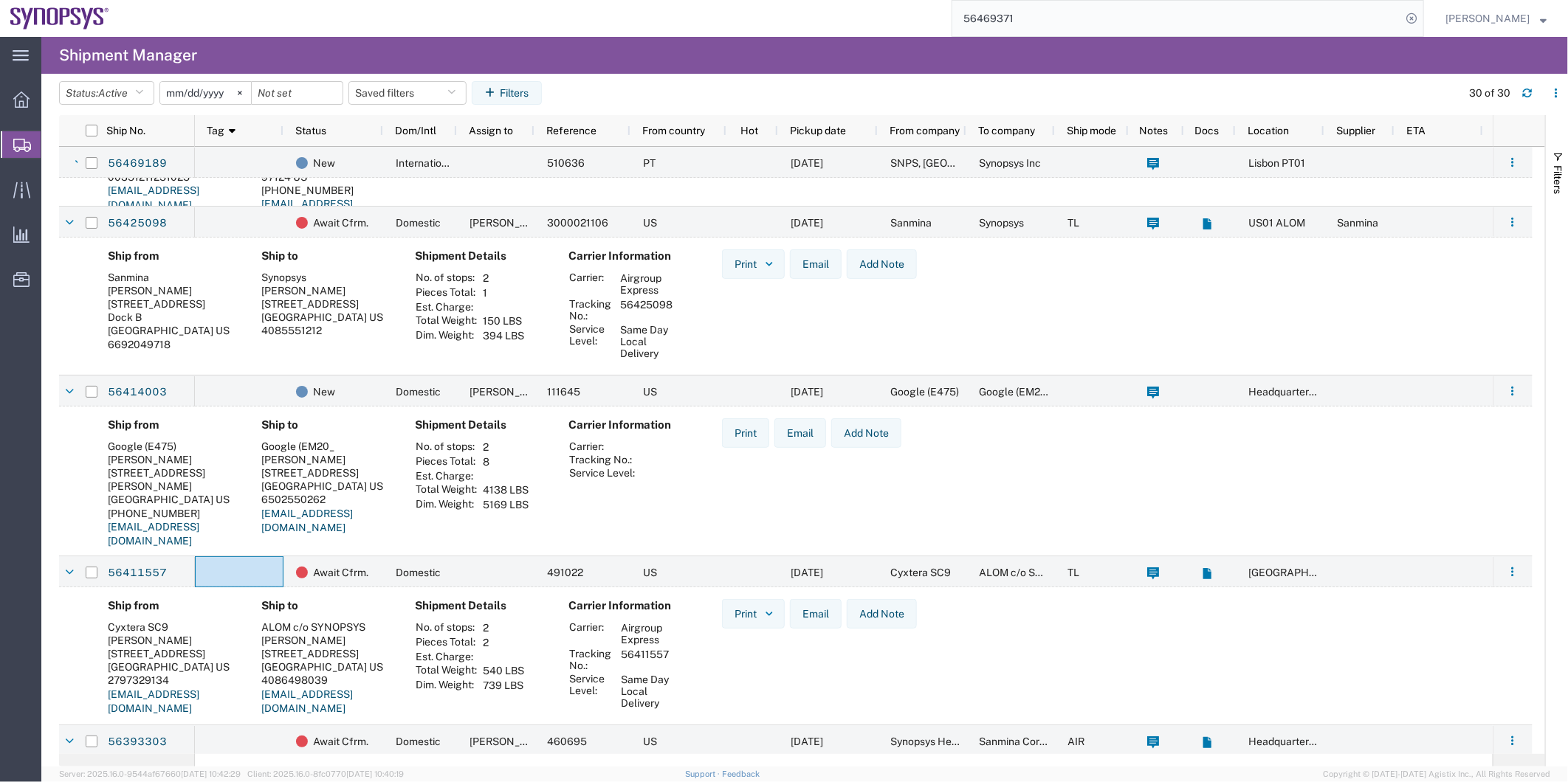
scroll to position [0, 0]
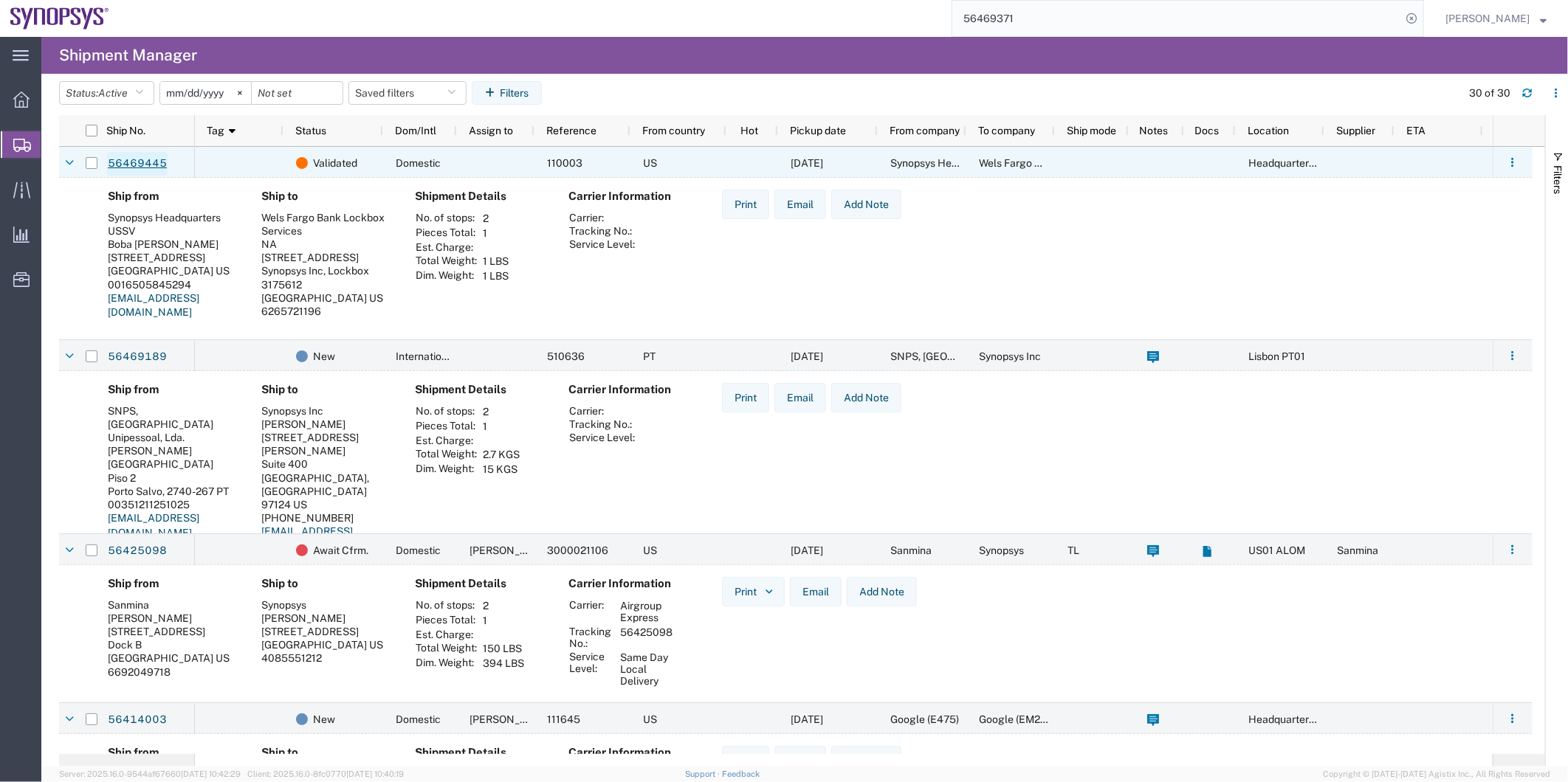
click at [127, 165] on link "56469445" at bounding box center [136, 163] width 60 height 24
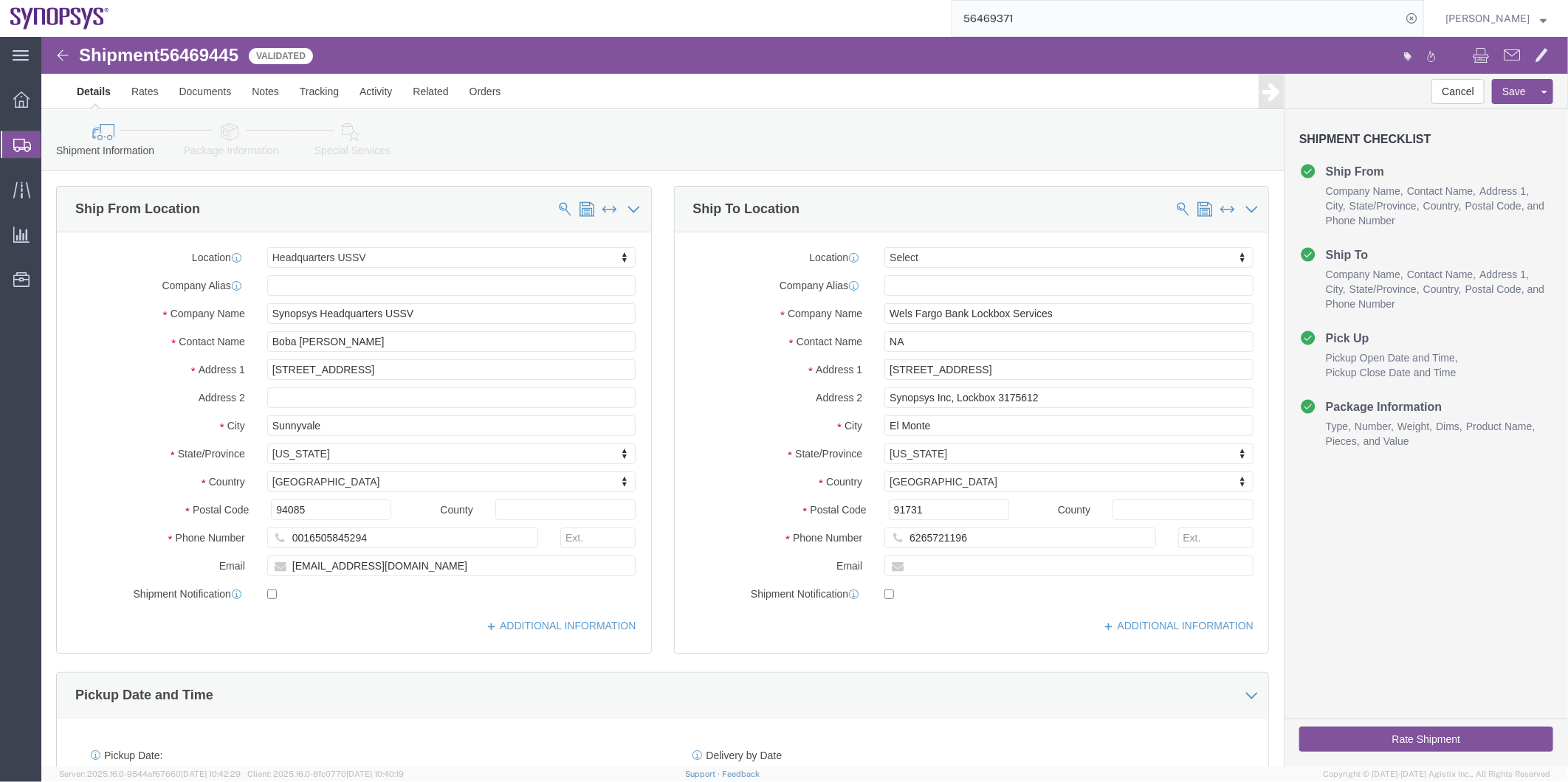
select select "63204"
select select
click icon
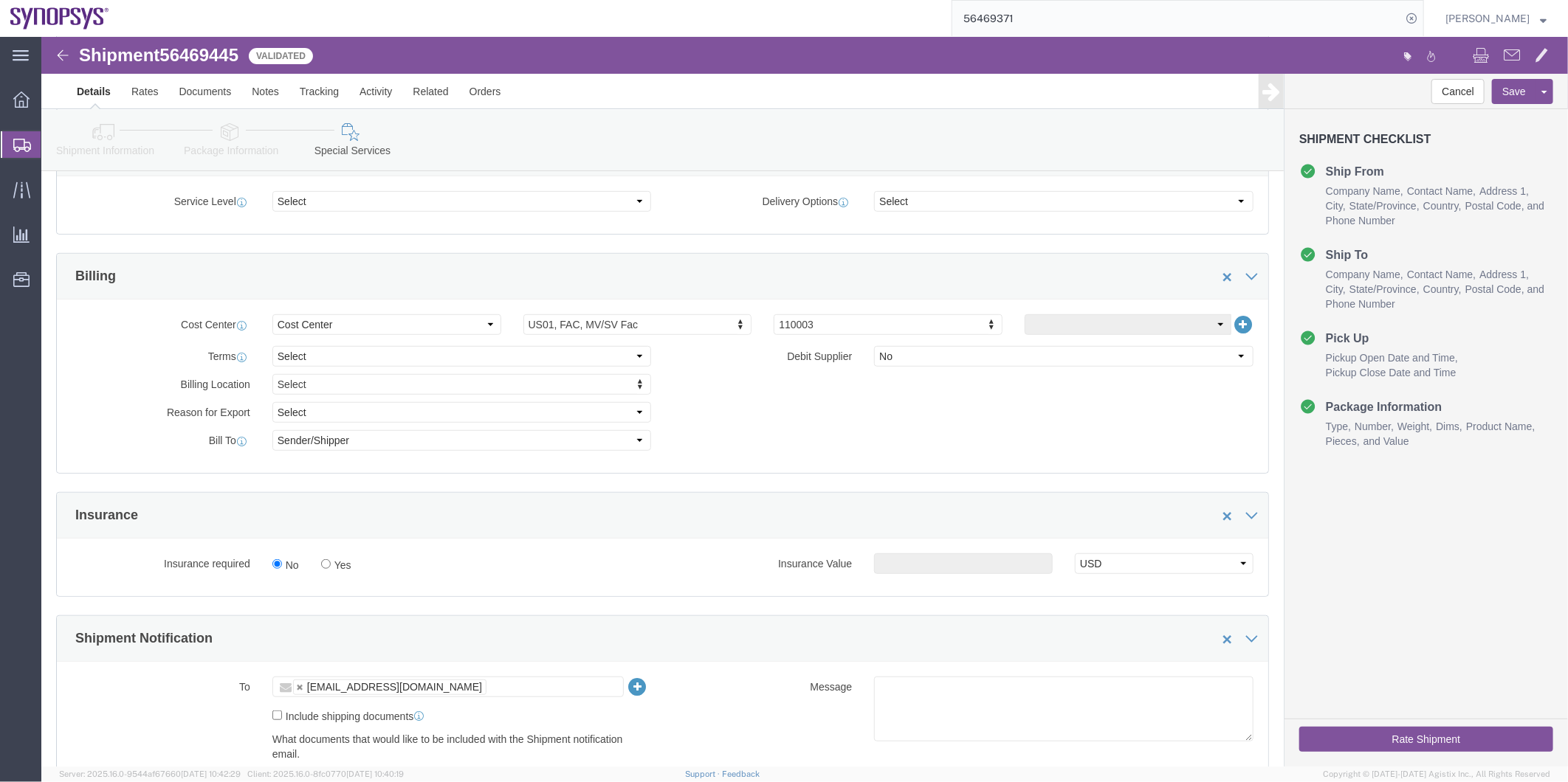
scroll to position [573, 0]
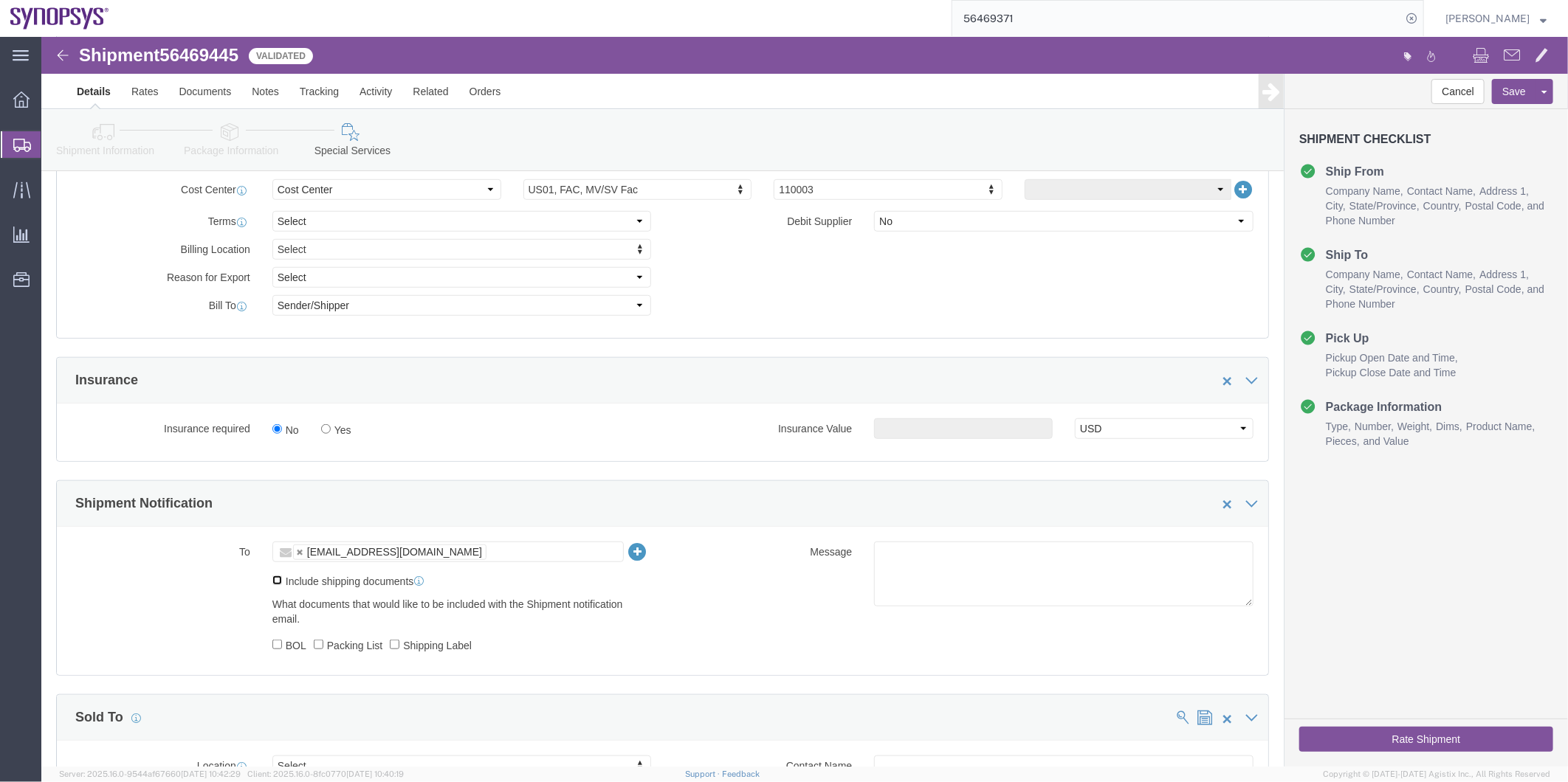
drag, startPoint x: 237, startPoint y: 550, endPoint x: 237, endPoint y: 561, distance: 11.0
click div "To smehic@synopsys.com smehic@synopsys.com Include shipping documents What docu…"
click label "Include shipping documents"
click input "Include shipping documents"
checkbox input "true"
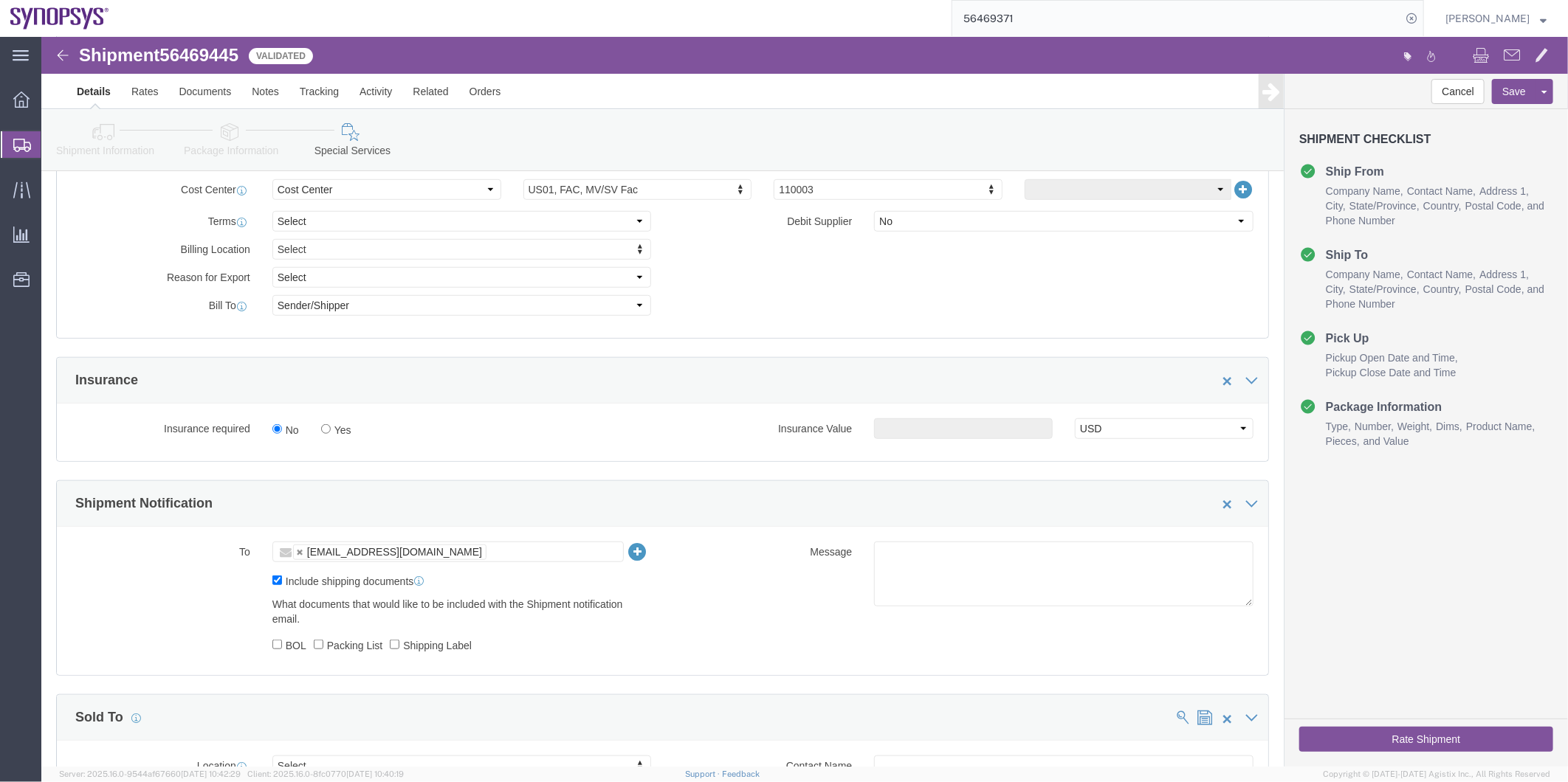
drag, startPoint x: 240, startPoint y: 605, endPoint x: 239, endPoint y: 613, distance: 8.1
click div "What documents that would like to be included with the Shipment notification em…"
click input "BOL"
checkbox input "true"
drag, startPoint x: 277, startPoint y: 617, endPoint x: 294, endPoint y: 618, distance: 17.0
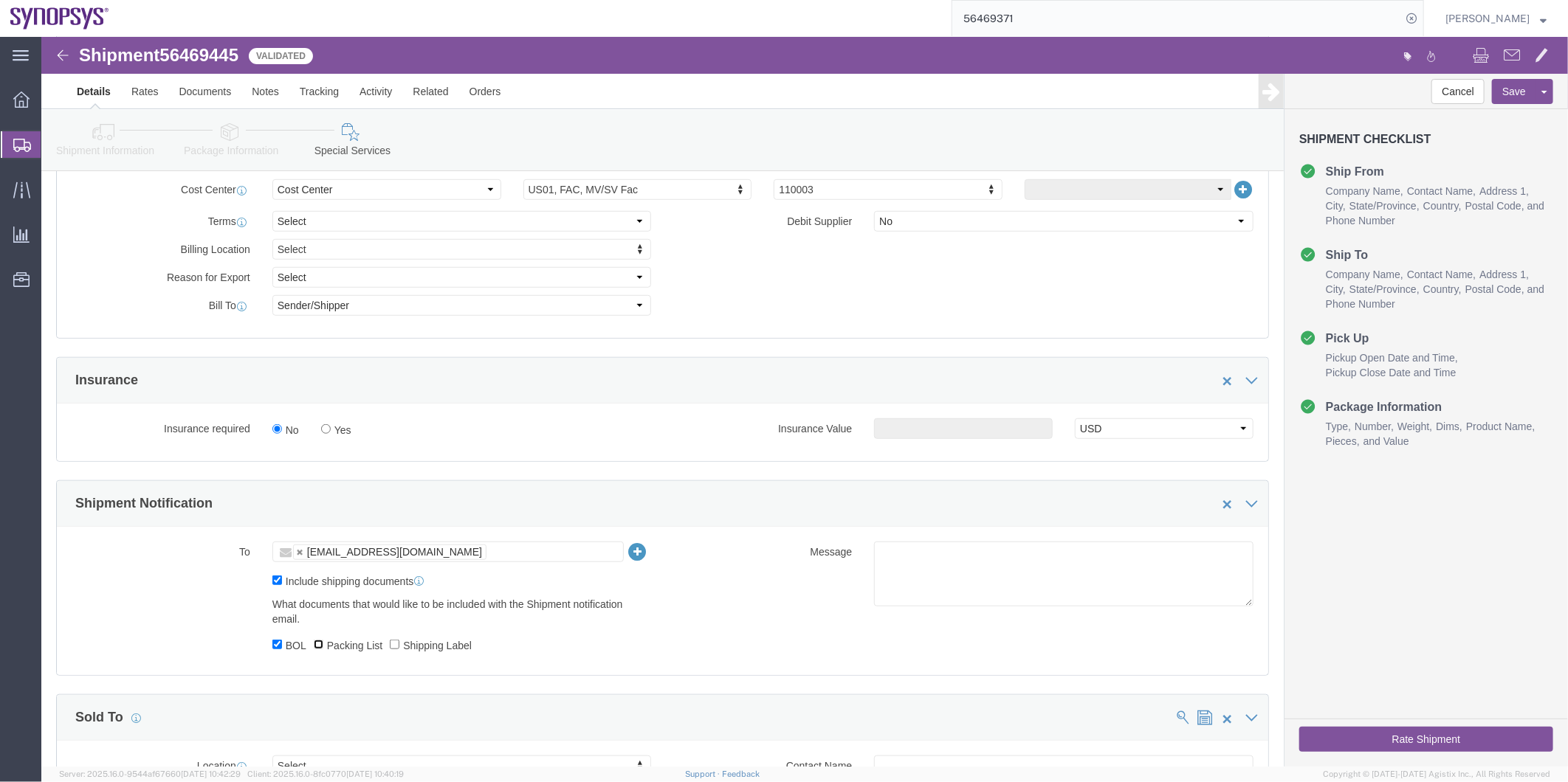
click input "Packing List"
checkbox input "true"
drag, startPoint x: 367, startPoint y: 614, endPoint x: 591, endPoint y: 596, distance: 224.7
click label "Shipping Label"
drag, startPoint x: 354, startPoint y: 613, endPoint x: 365, endPoint y: 614, distance: 11.0
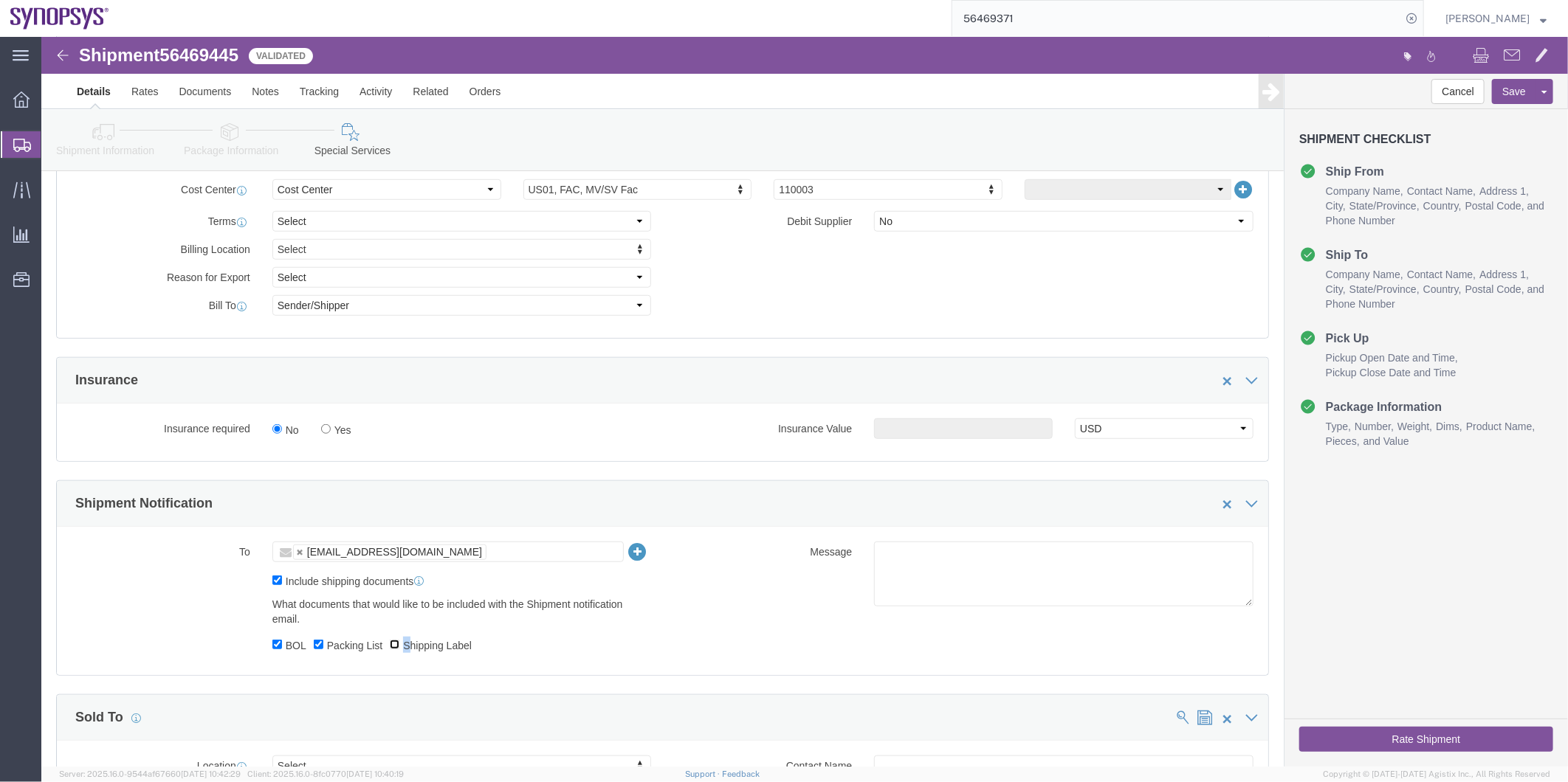
click input "Shipping Label"
checkbox input "true"
click textarea
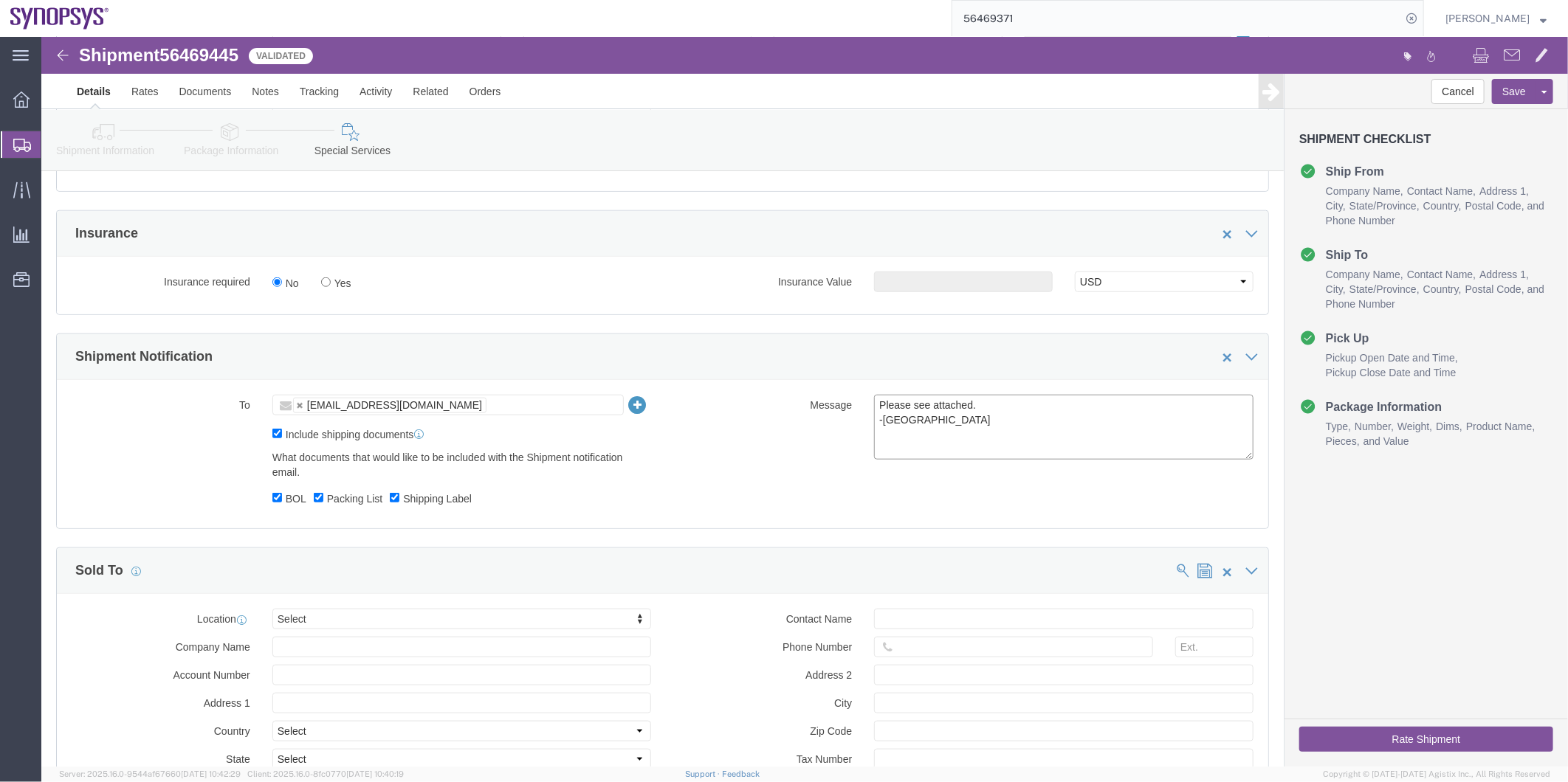
scroll to position [902, 0]
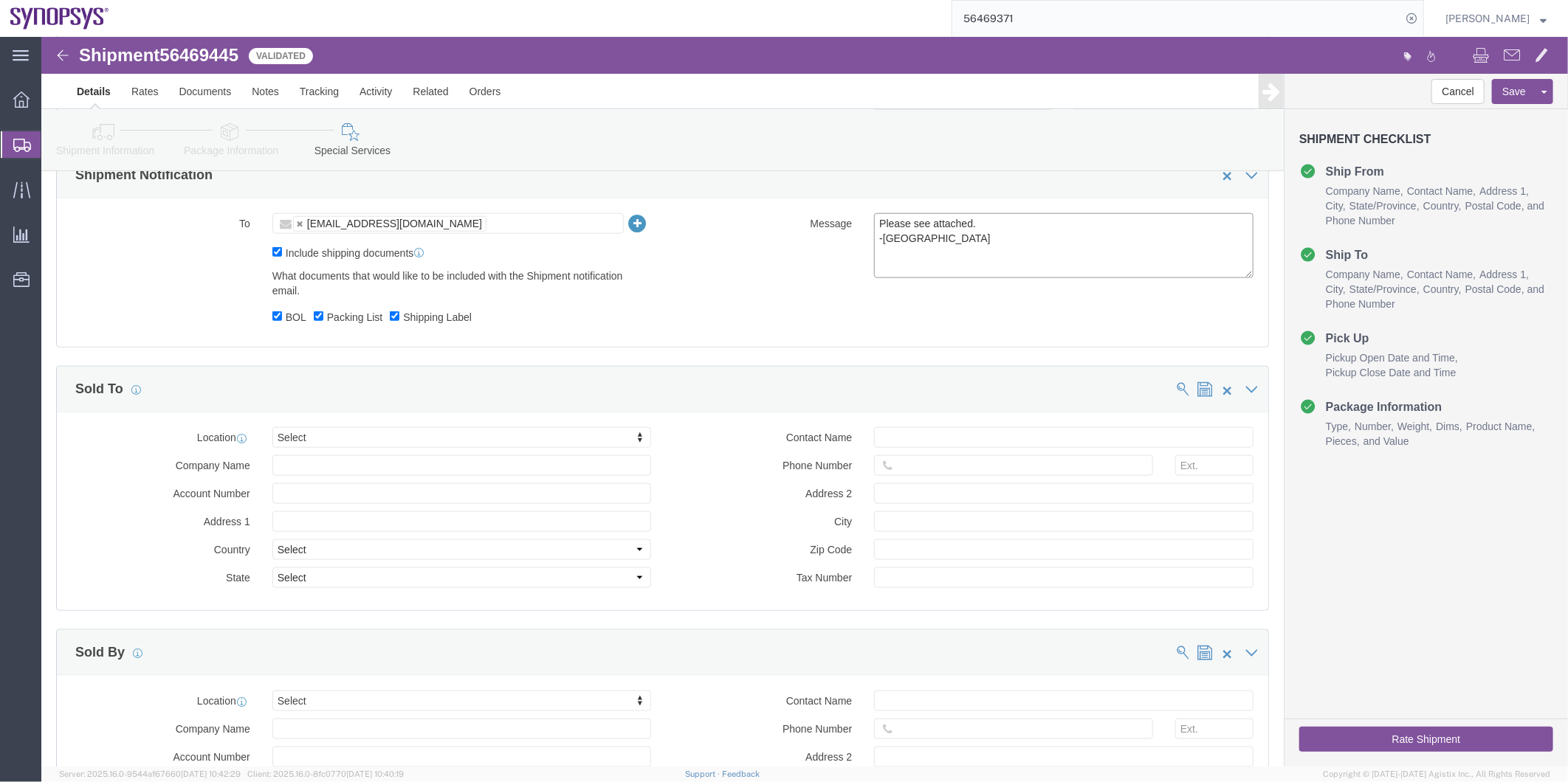
type textarea "Please see attached. -Kaelen"
click button "Rate Shipment"
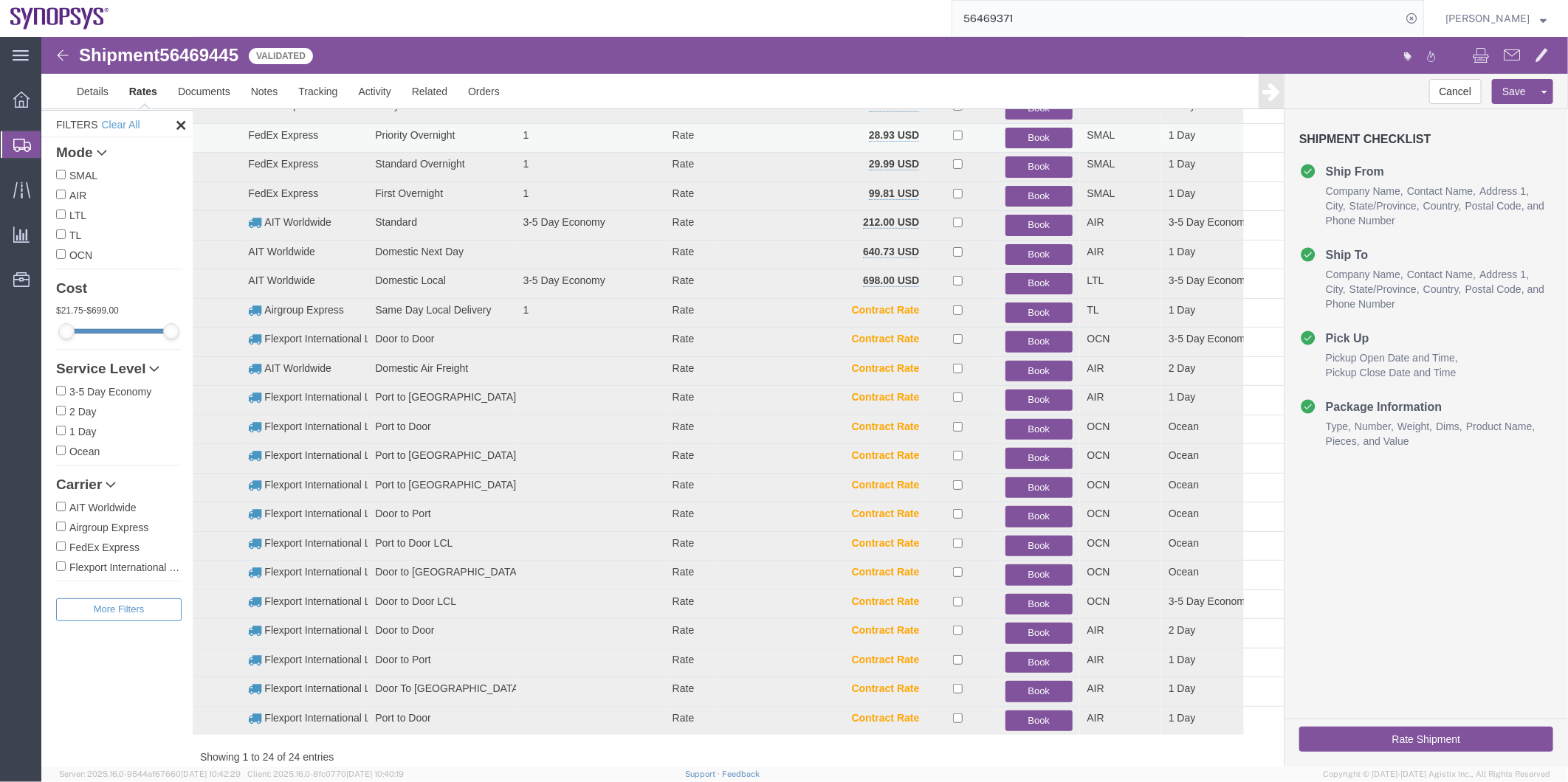
scroll to position [79, 0]
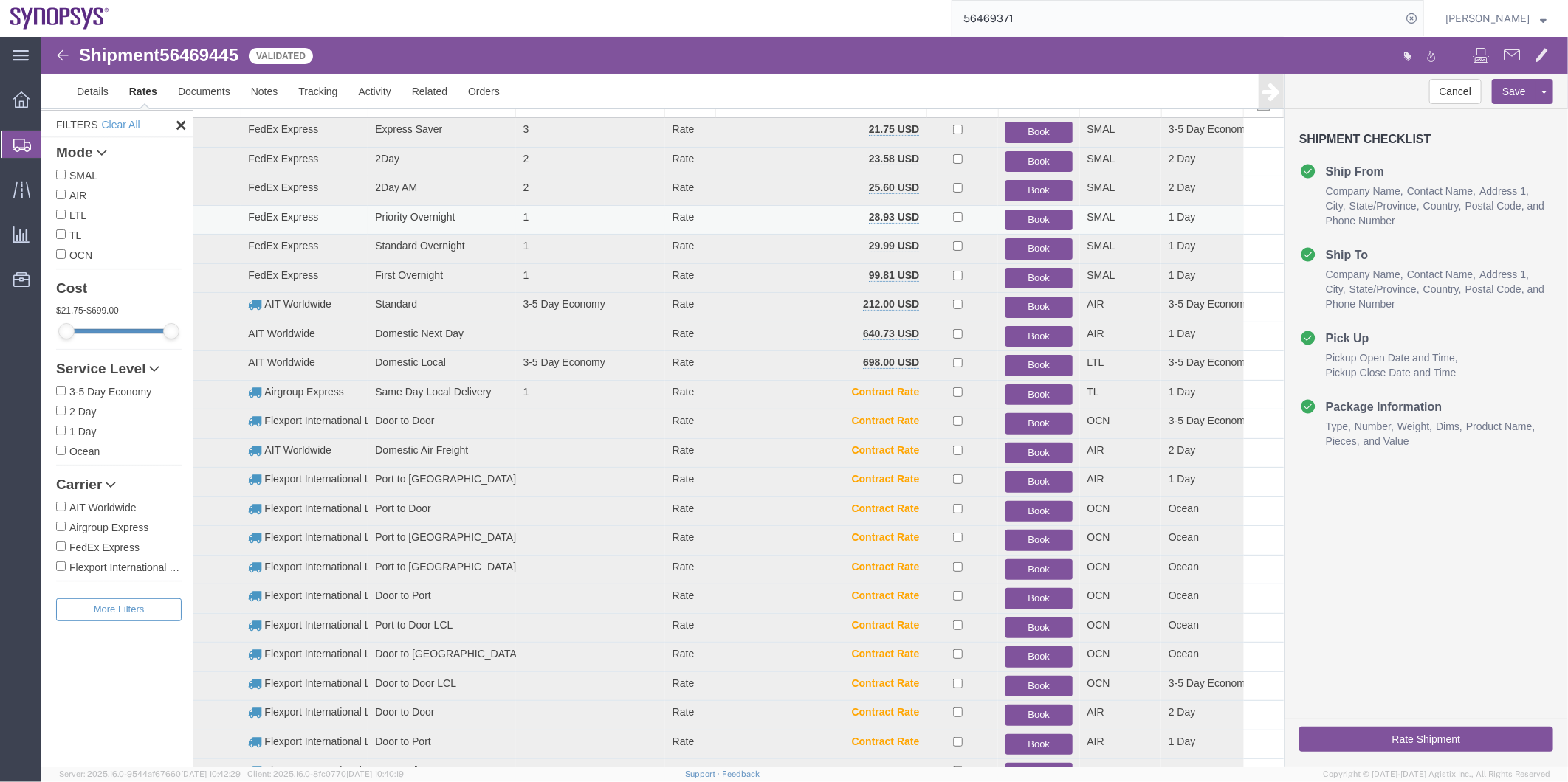
click at [1030, 210] on button "Book" at bounding box center [1037, 220] width 66 height 21
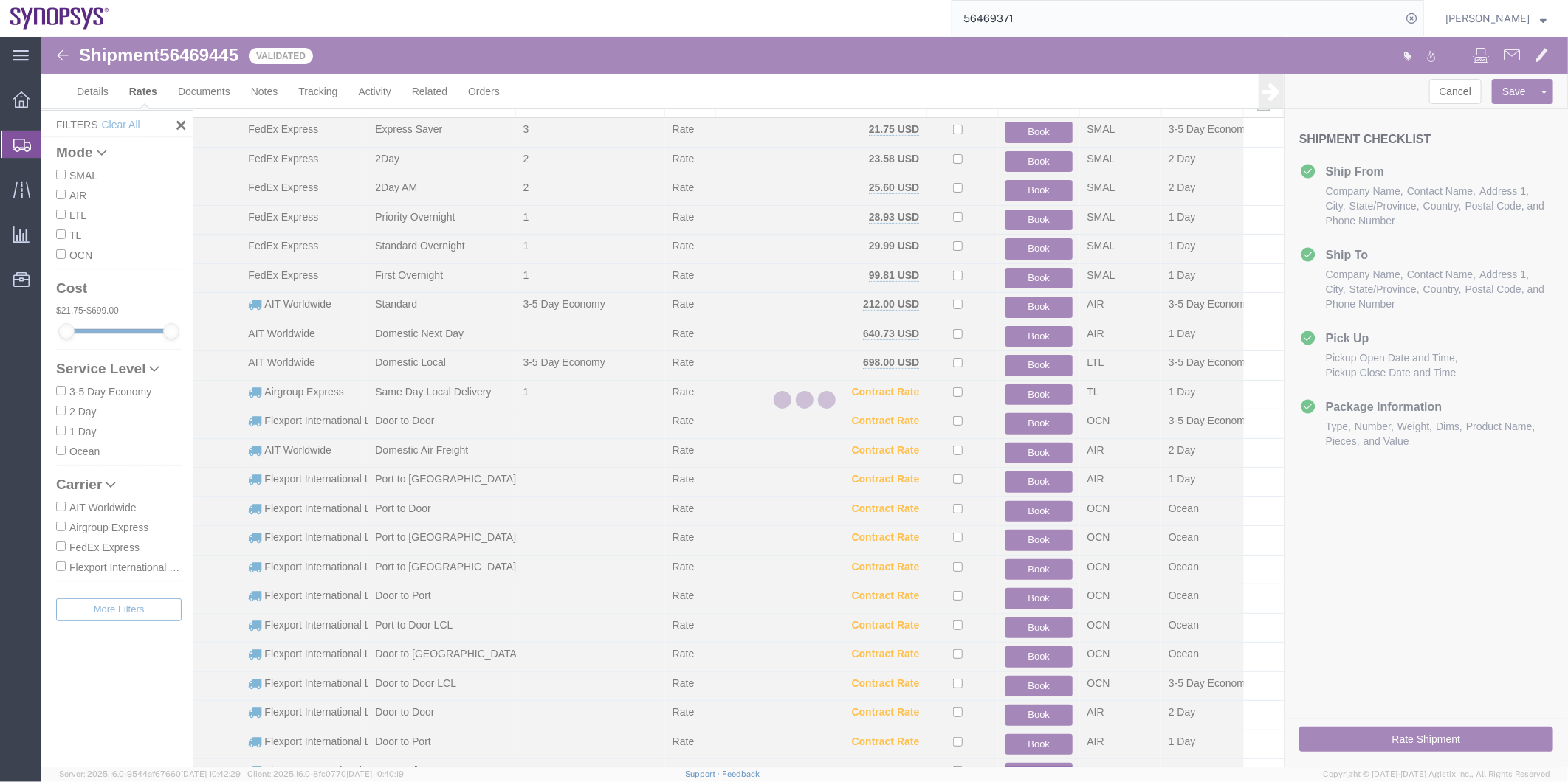
scroll to position [0, 0]
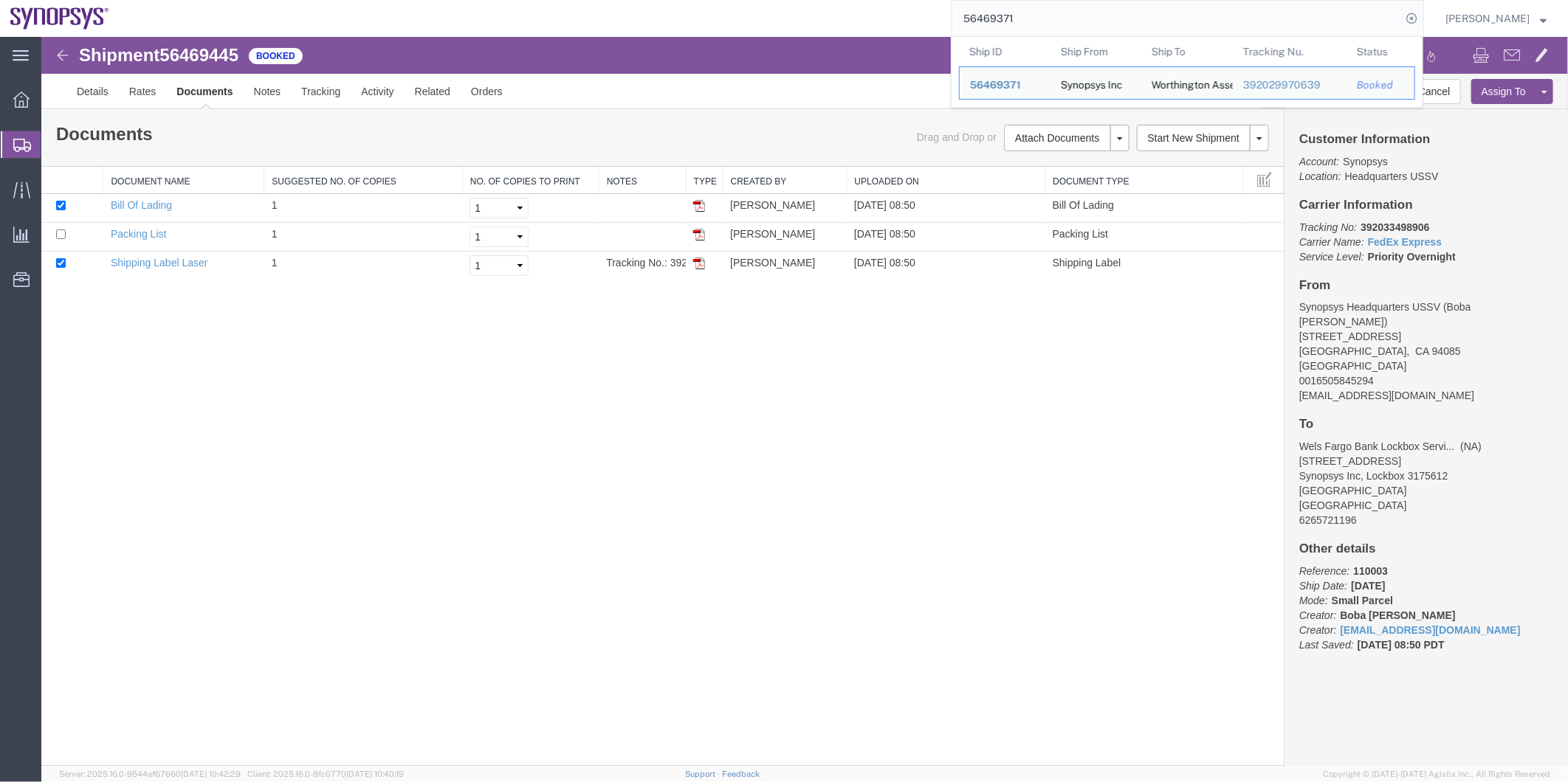
drag, startPoint x: 1039, startPoint y: 17, endPoint x: 859, endPoint y: 18, distance: 180.0
click at [859, 18] on div "56469371 Ship ID Ship From Ship To Tracking Nu. Status Ship ID 56469371 Ship Fr…" at bounding box center [771, 18] width 1304 height 37
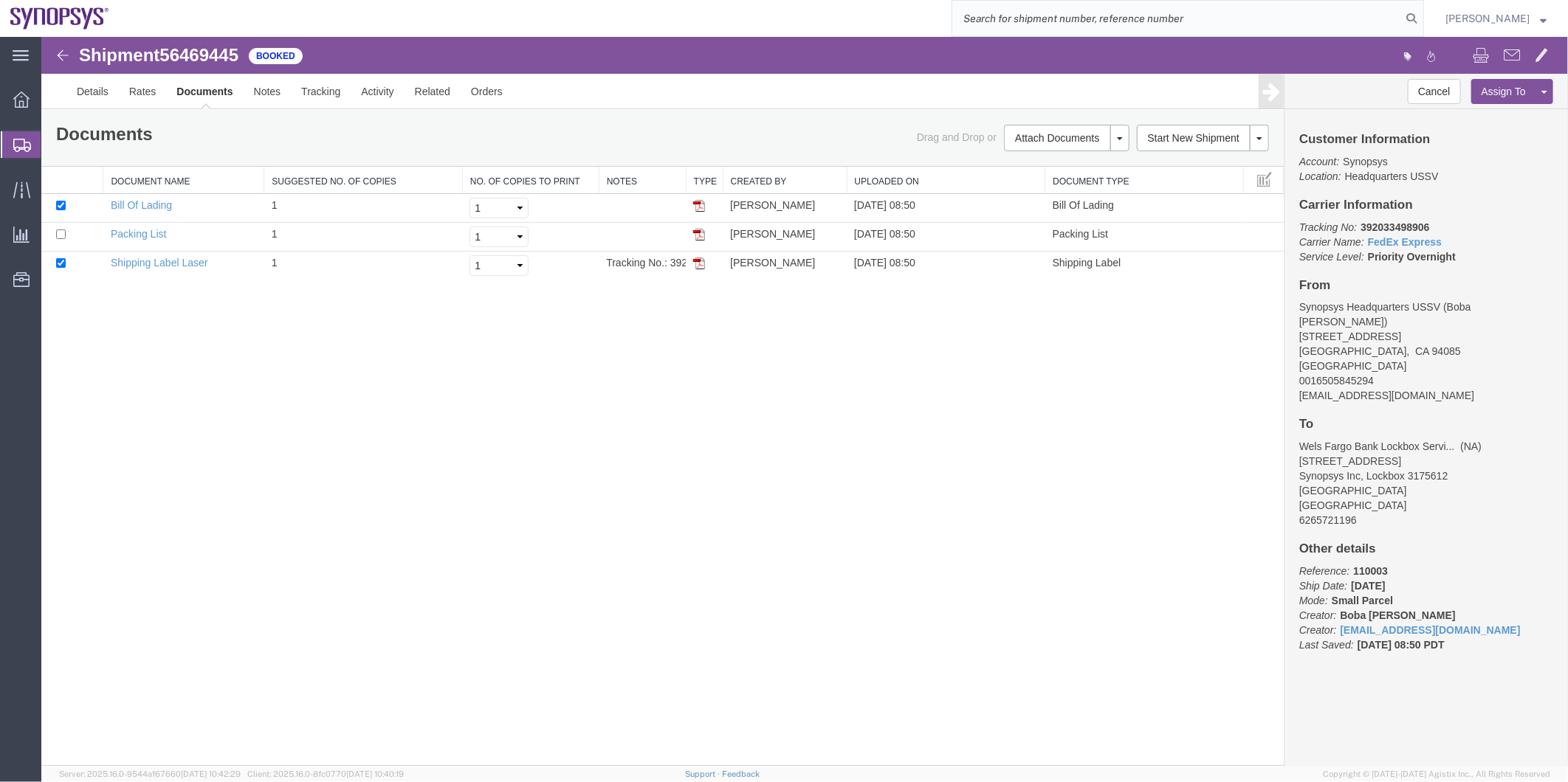
paste input "3913 3886 3891"
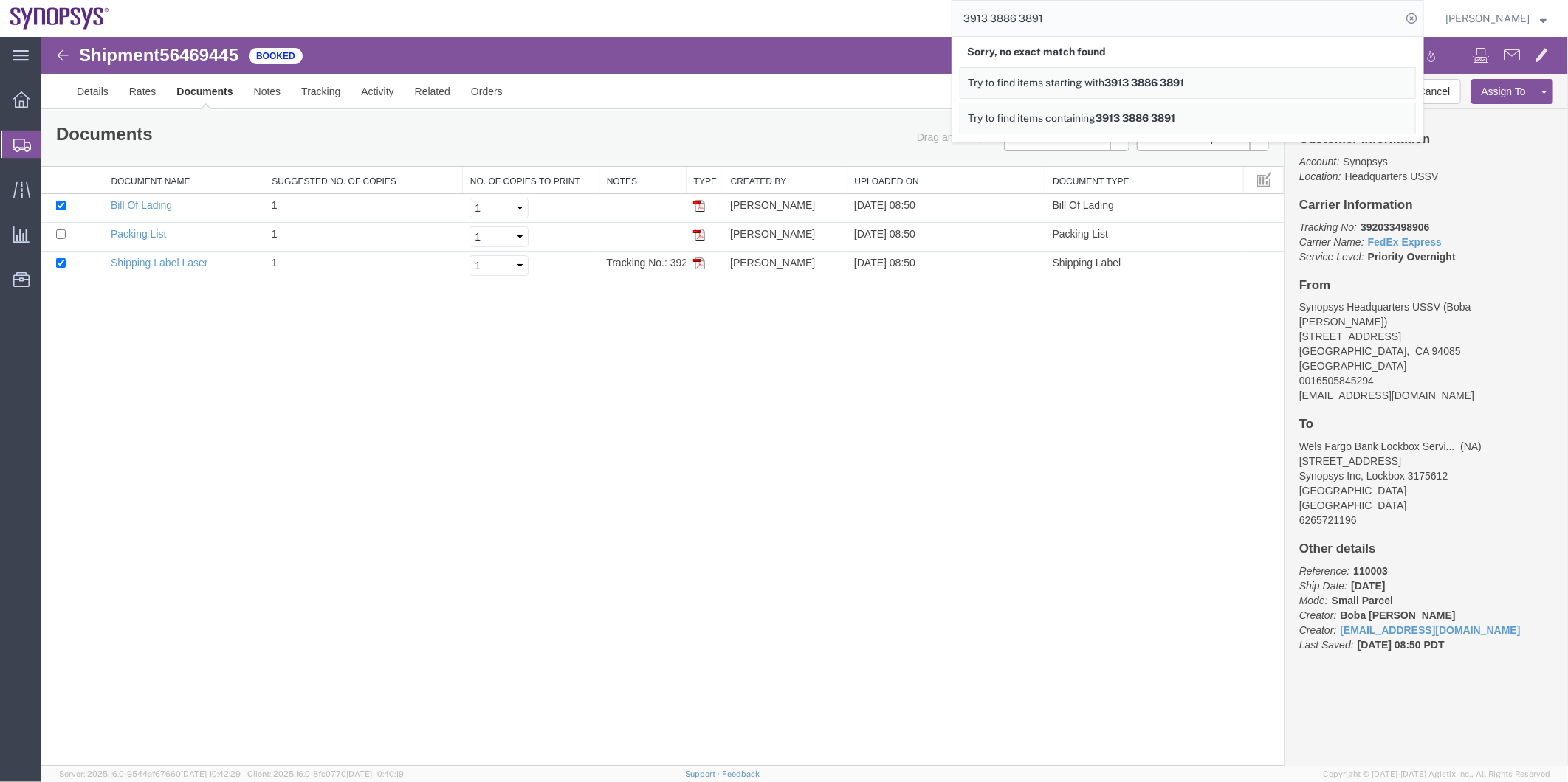
click at [996, 24] on input "3913 3886 3891" at bounding box center [1176, 18] width 449 height 35
click at [1021, 21] on input "39133886 3891" at bounding box center [1176, 18] width 449 height 35
type input "391338863891"
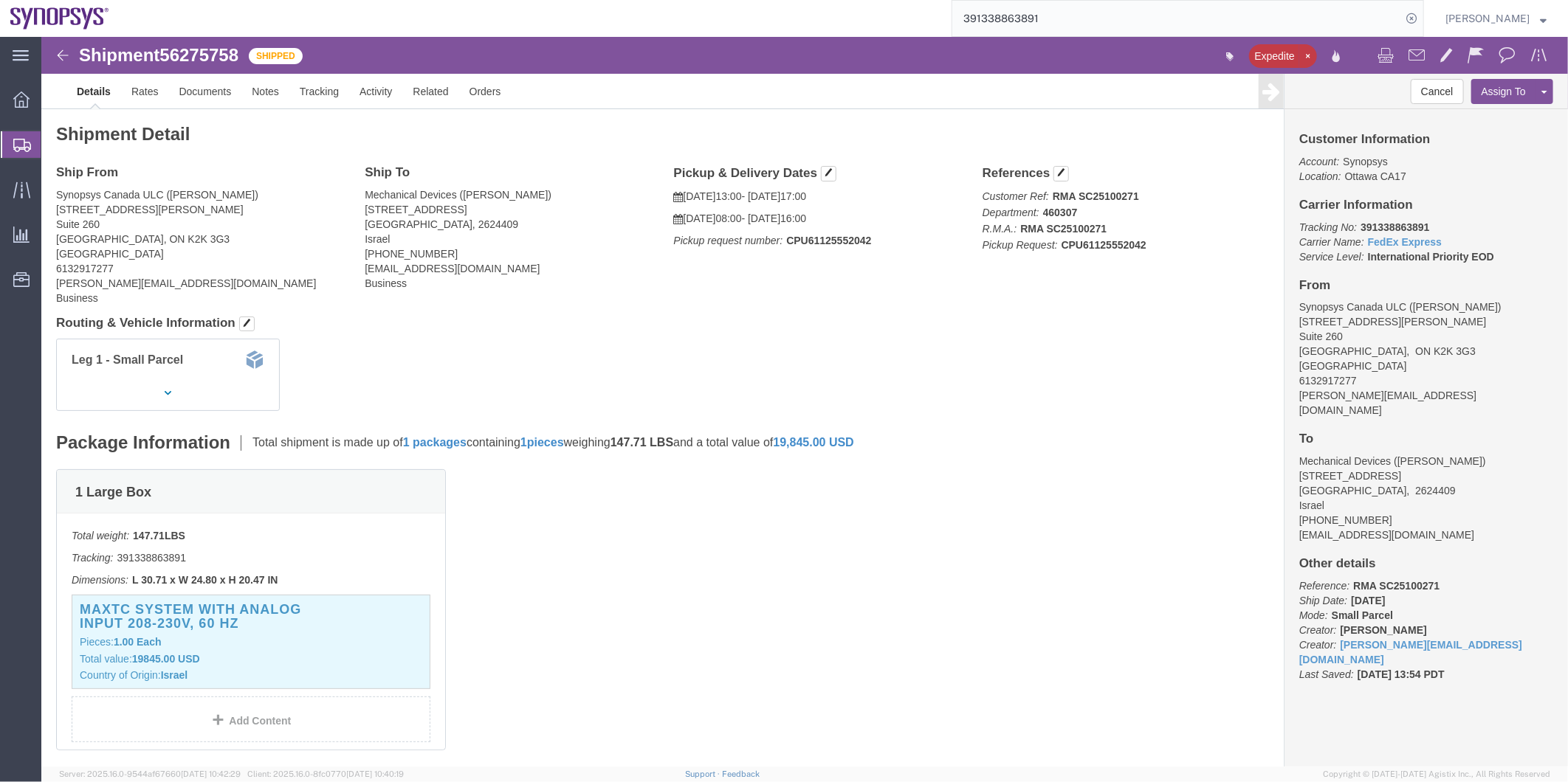
drag, startPoint x: 1073, startPoint y: 24, endPoint x: 902, endPoint y: 28, distance: 171.0
click at [902, 28] on div "391338863891" at bounding box center [771, 18] width 1304 height 37
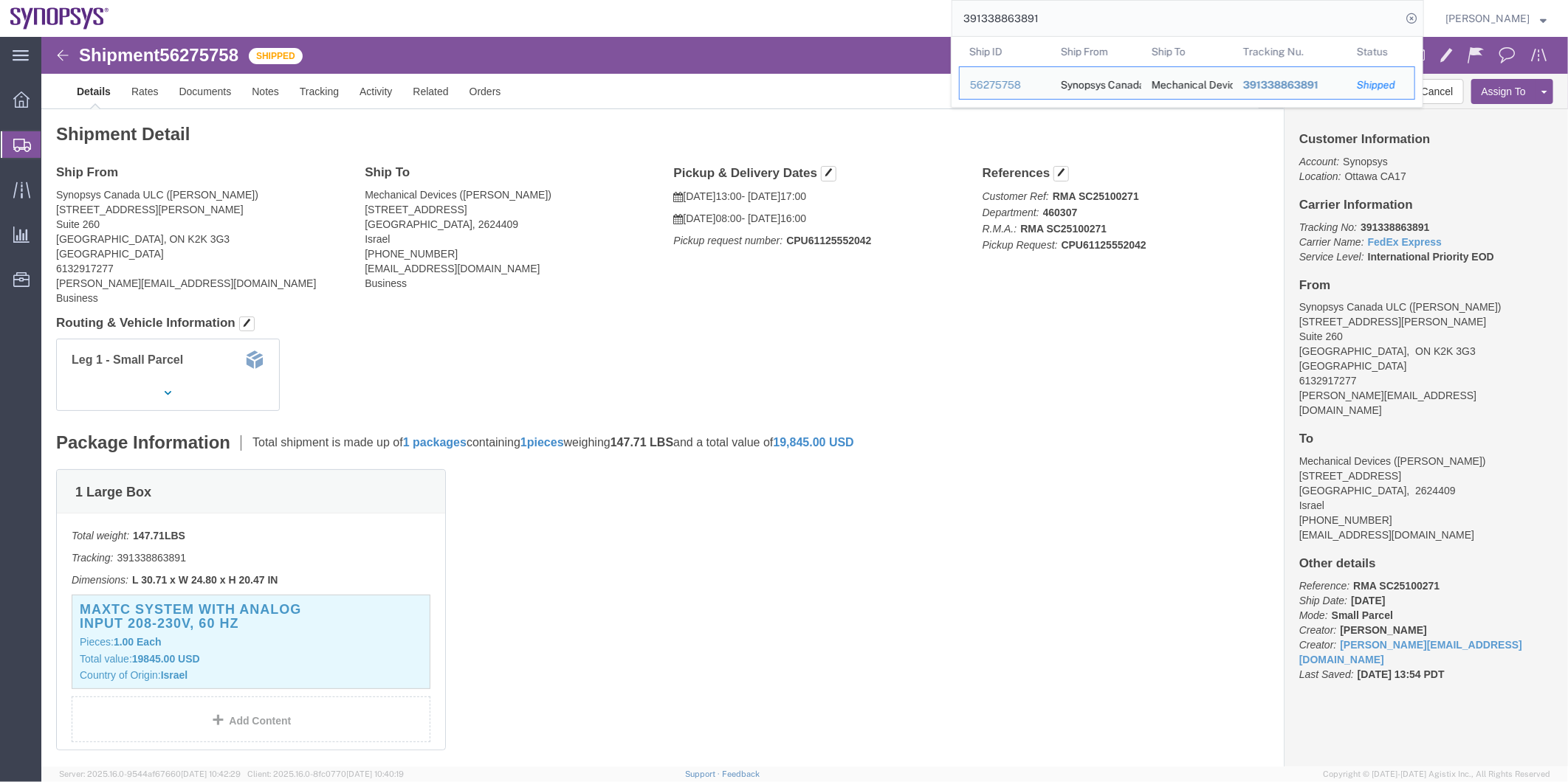
click div "Leg 1 - Small Parcel"
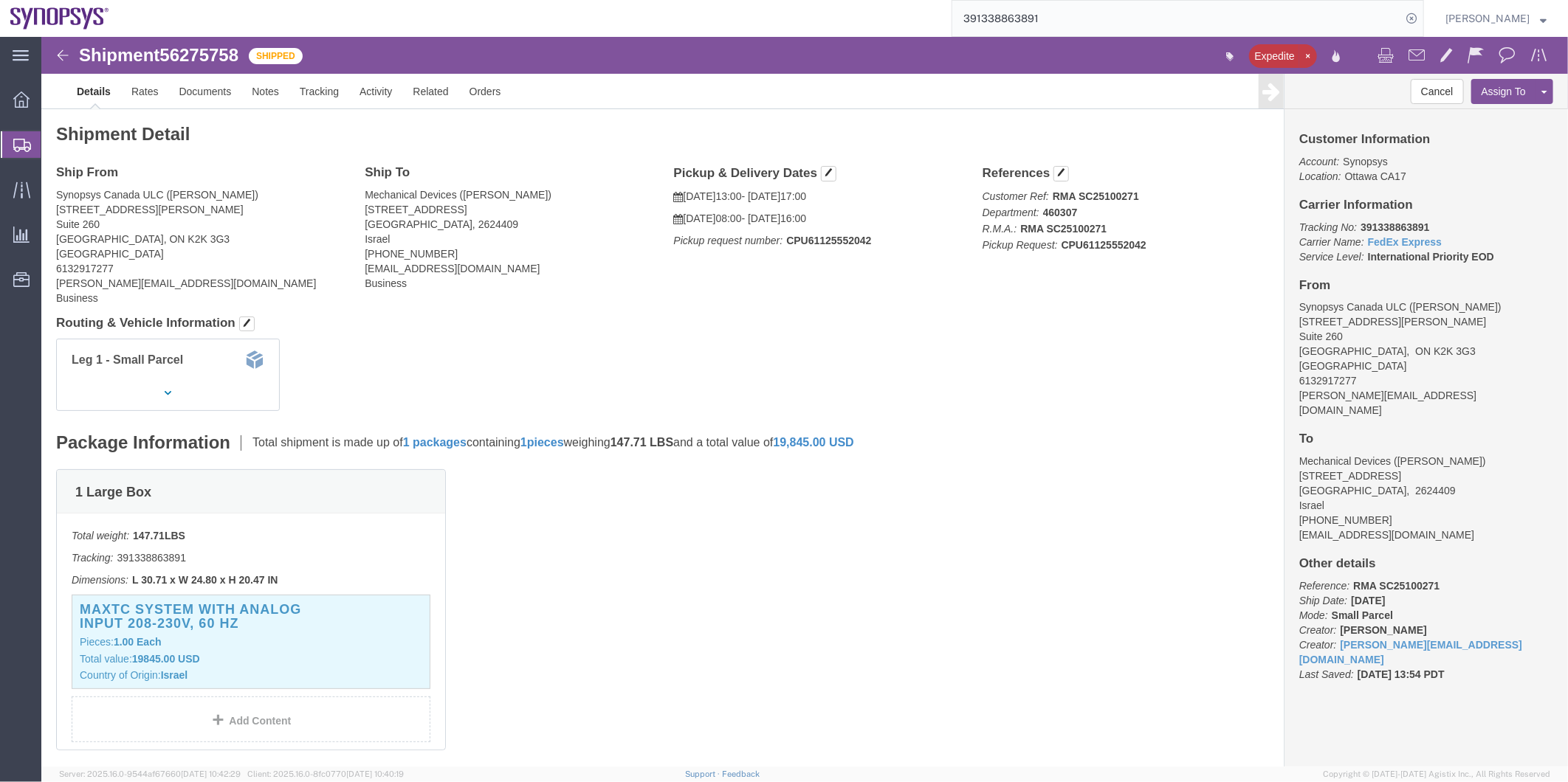
click span "56275758"
copy span "56275758"
click link "Documents"
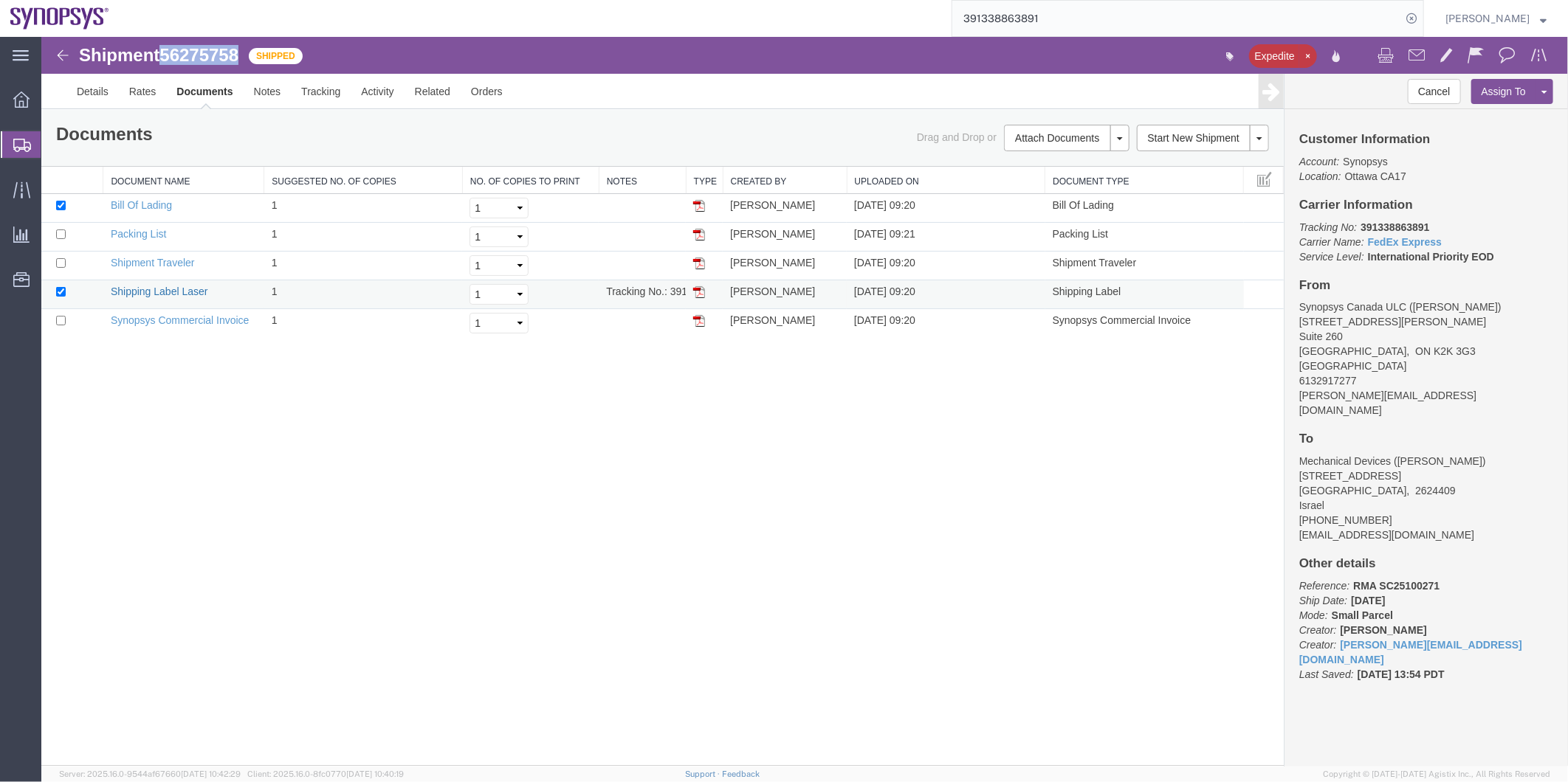
click at [168, 290] on link "Shipping Label Laser" at bounding box center [159, 290] width 98 height 11
click at [178, 314] on link "Synopsys Commercial Invoice" at bounding box center [179, 319] width 139 height 11
click at [140, 229] on link "Packing List" at bounding box center [137, 232] width 56 height 11
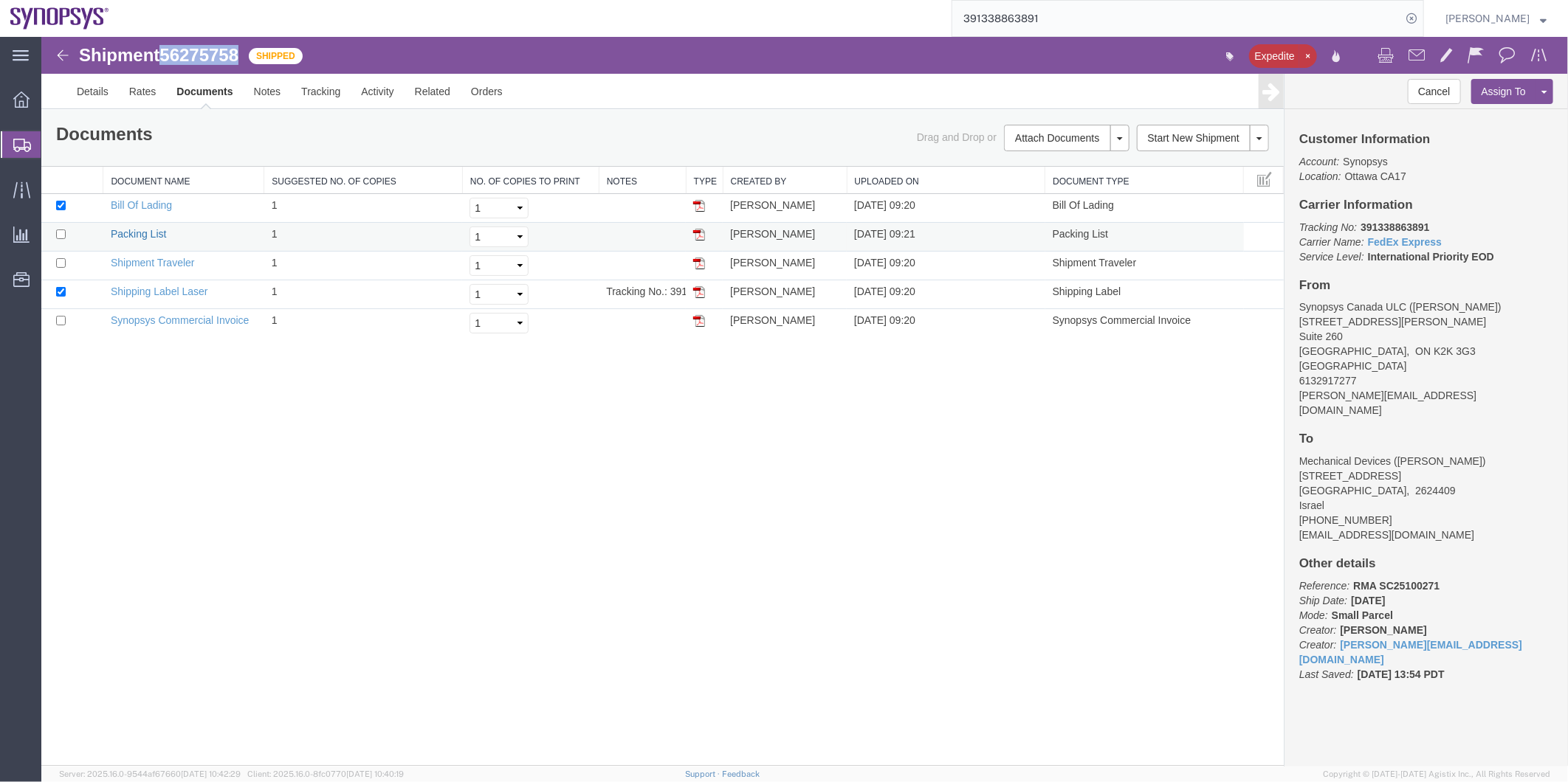
click at [140, 229] on link "Packing List" at bounding box center [137, 232] width 56 height 11
click at [92, 98] on link "Details" at bounding box center [91, 91] width 53 height 35
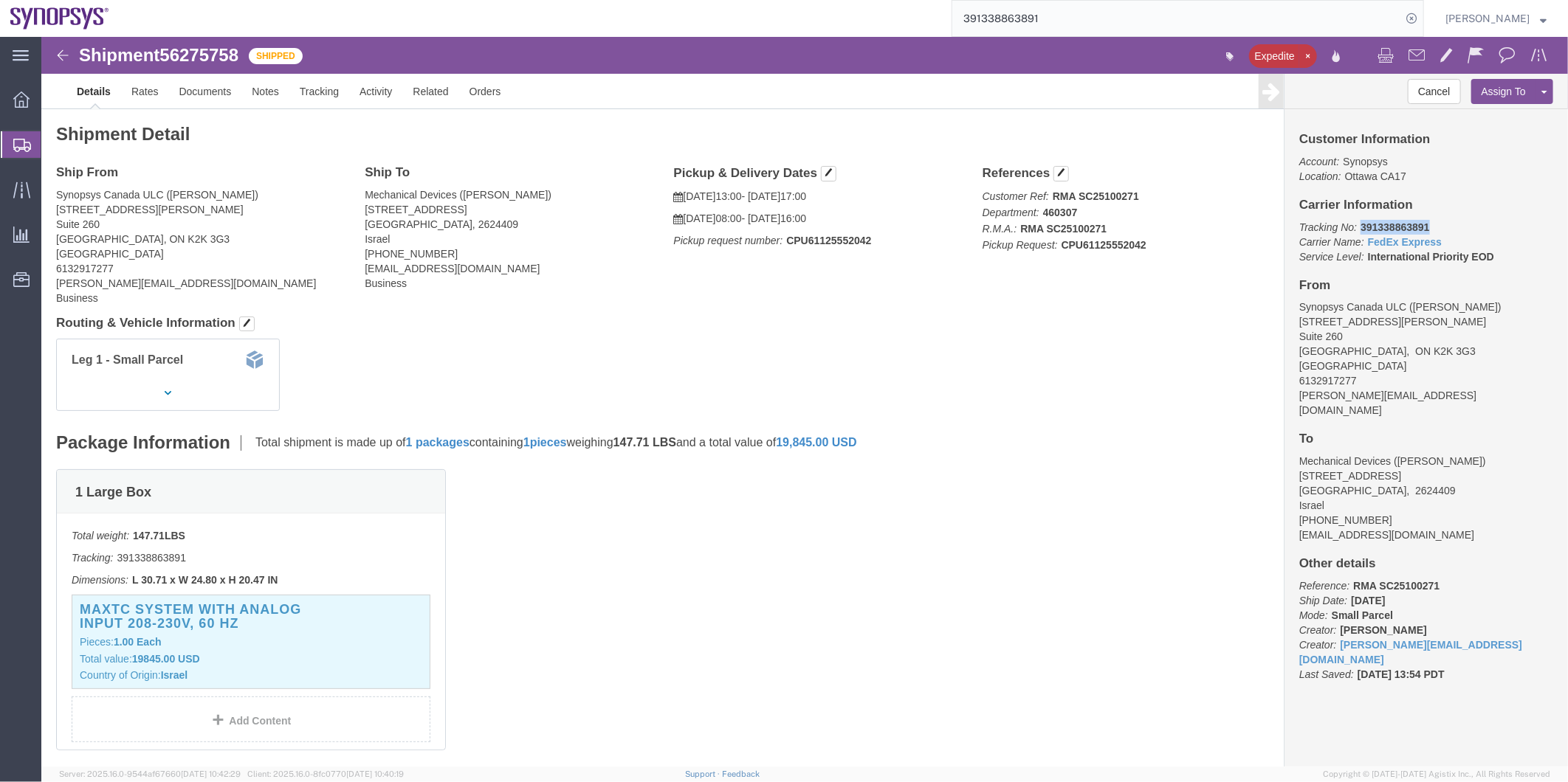
drag, startPoint x: 1380, startPoint y: 184, endPoint x: 1313, endPoint y: 190, distance: 67.3
click b "391338863891"
copy b "391338863891"
click at [0, 0] on span "Shipment Manager" at bounding box center [0, 0] width 0 height 0
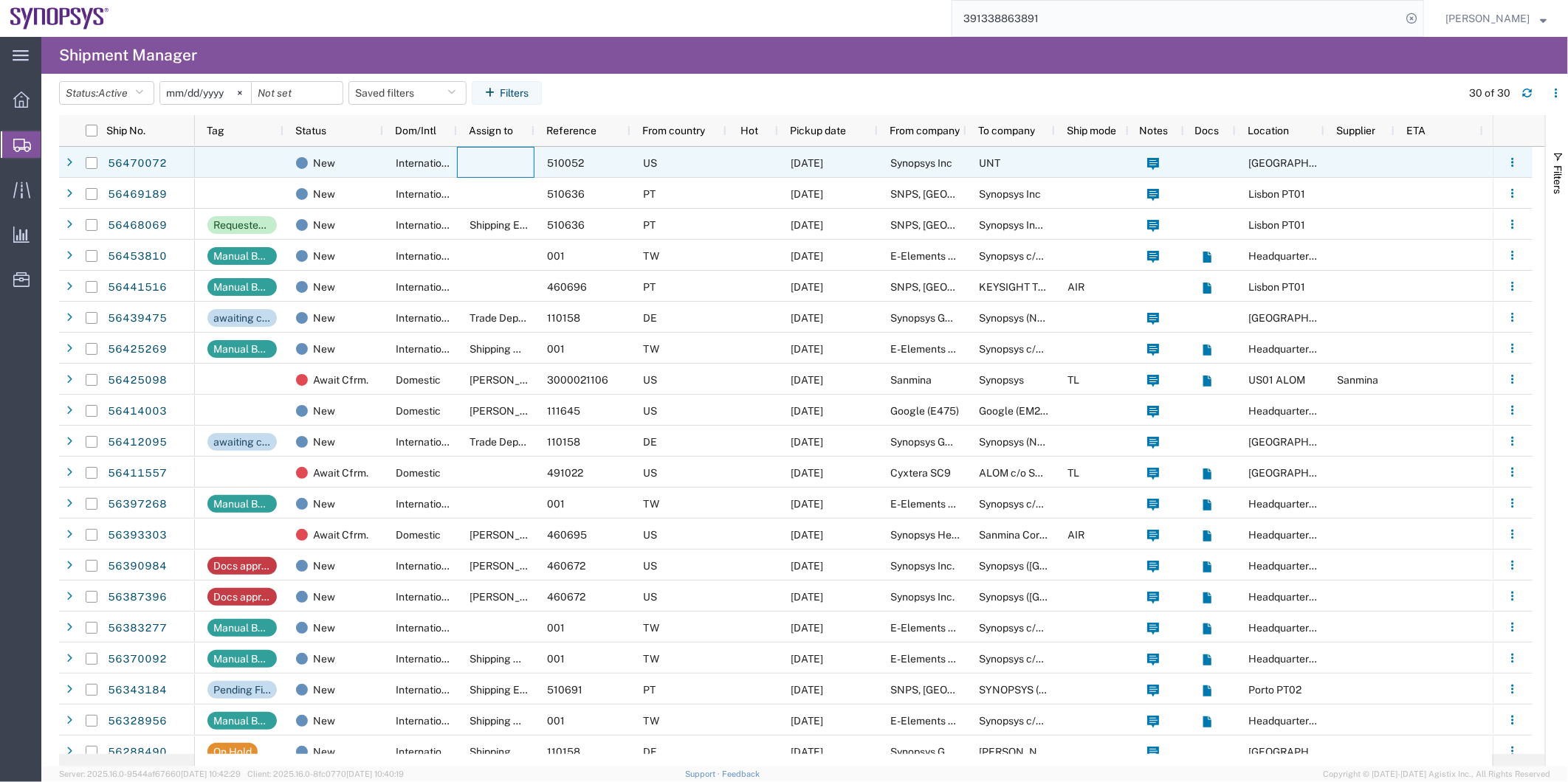
click at [532, 155] on div at bounding box center [495, 162] width 78 height 31
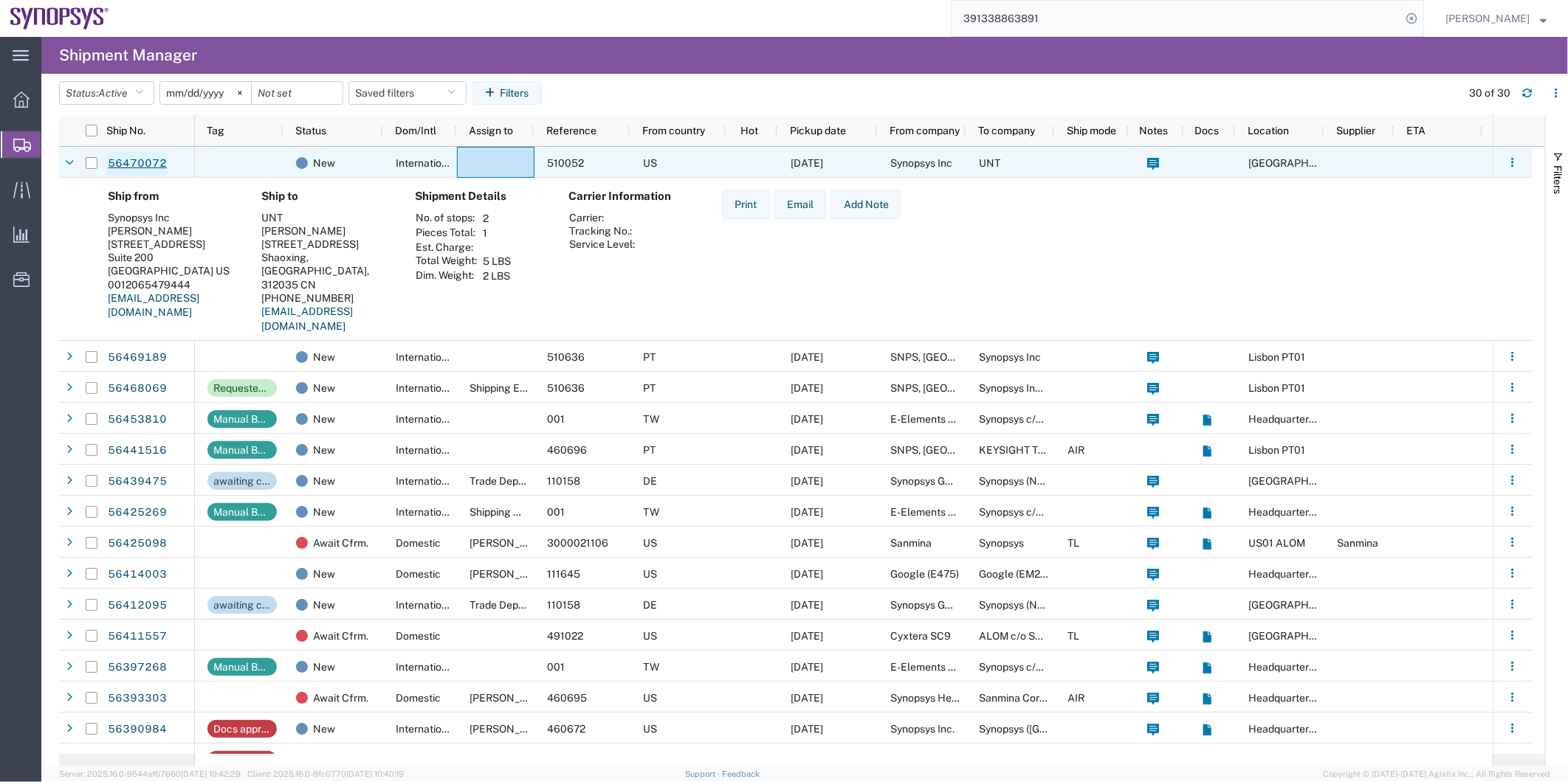
click at [141, 159] on link "56470072" at bounding box center [136, 163] width 60 height 24
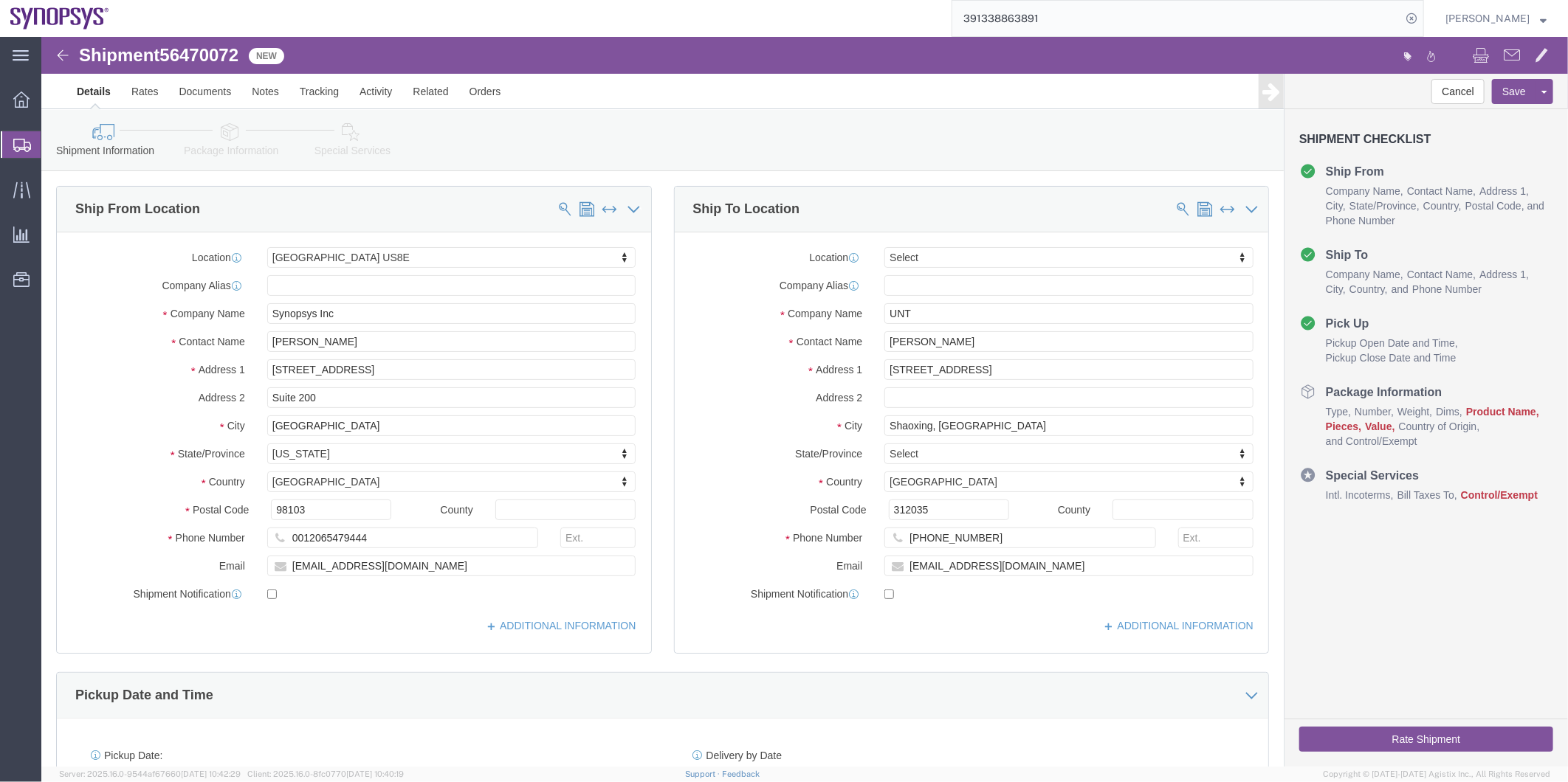
select select "63203"
select select
click icon "button"
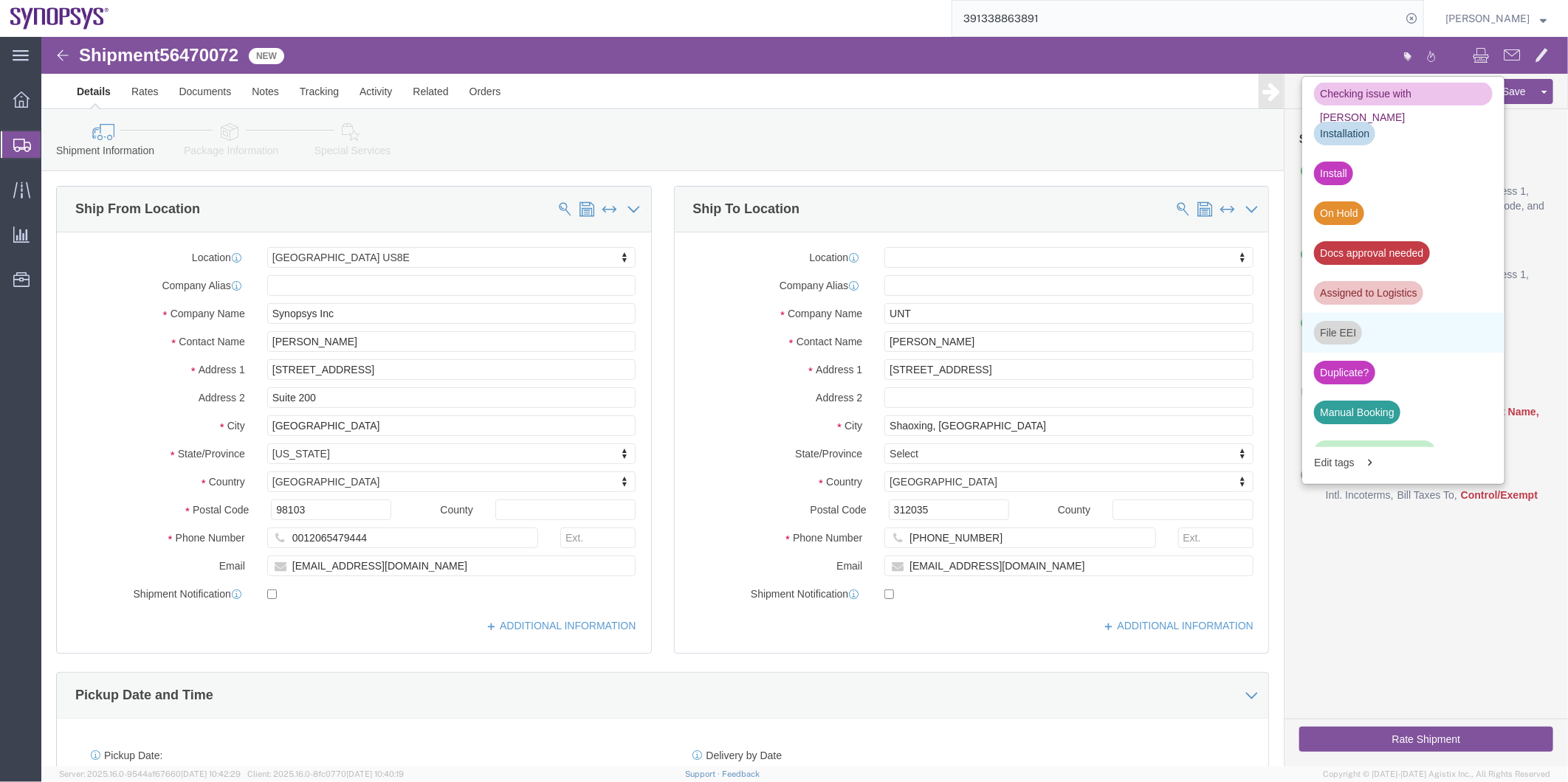
scroll to position [409, 0]
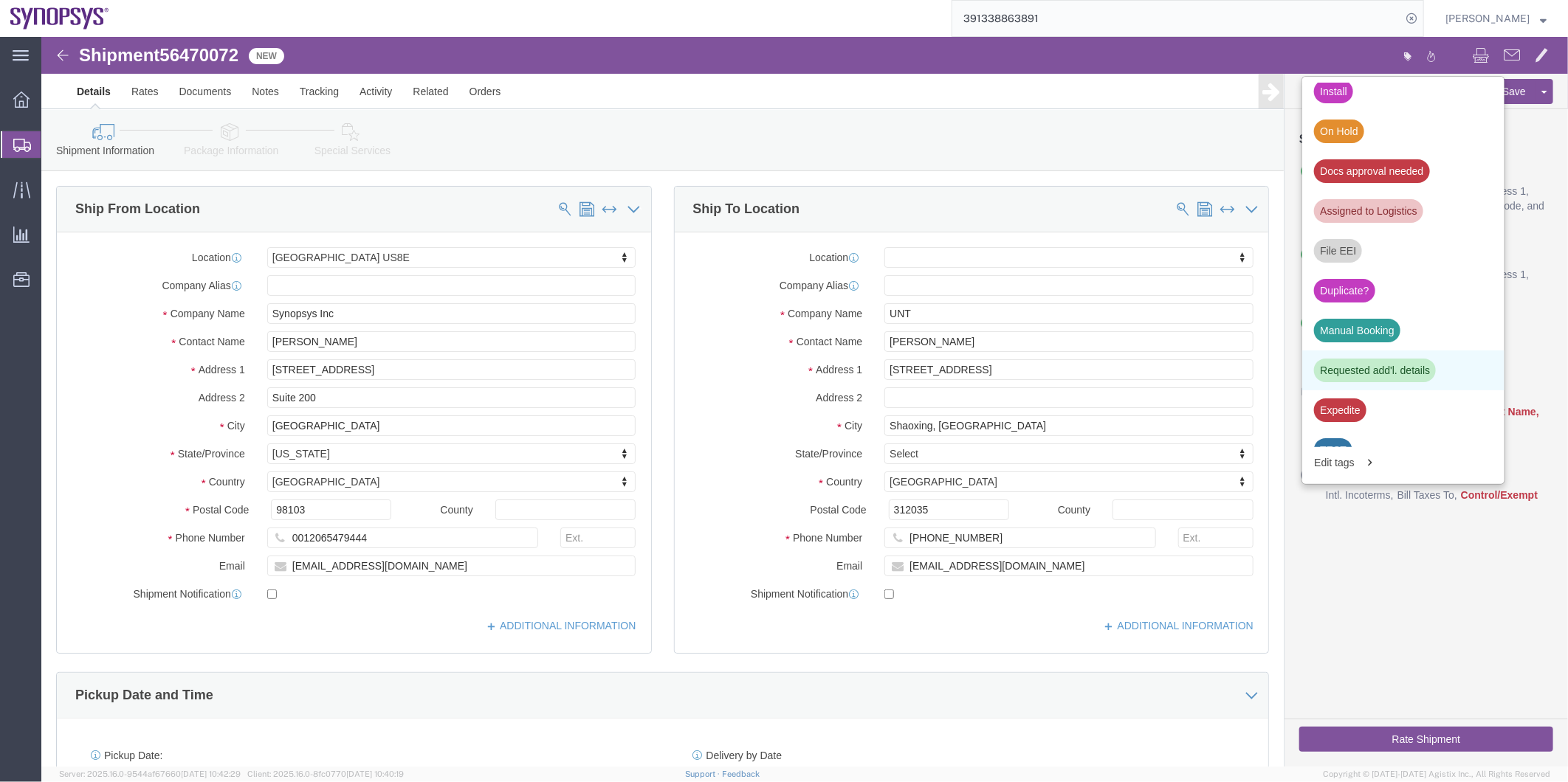
click div "Requested add'l. details"
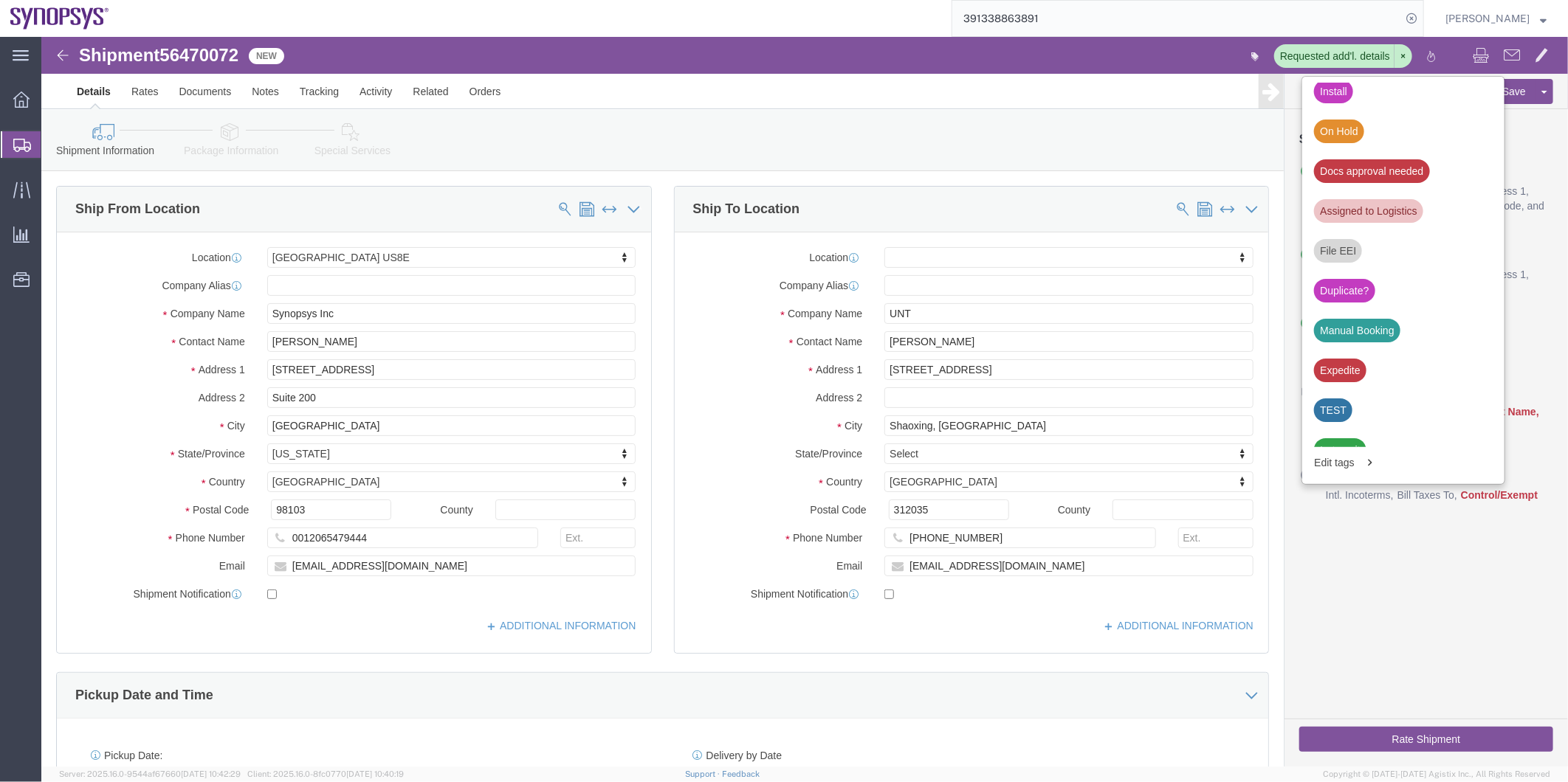
click at [0, 0] on span "Shipment Manager" at bounding box center [0, 0] width 0 height 0
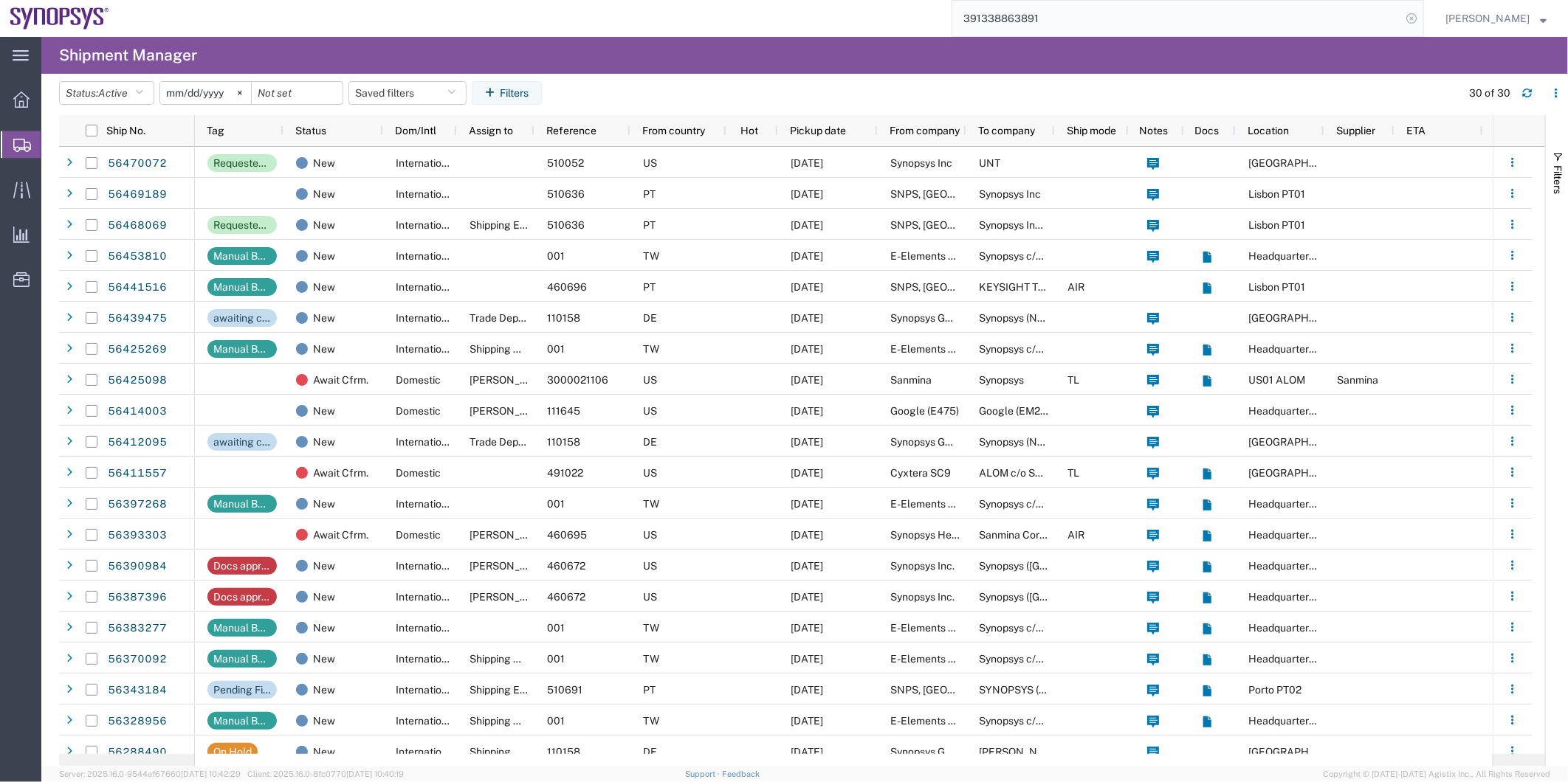
click at [1419, 16] on icon at bounding box center [1411, 18] width 21 height 21
click at [1412, 18] on icon at bounding box center [1411, 18] width 21 height 21
click at [1299, 22] on input "search" at bounding box center [1176, 18] width 449 height 35
paste input "56444251"
type input "56444251"
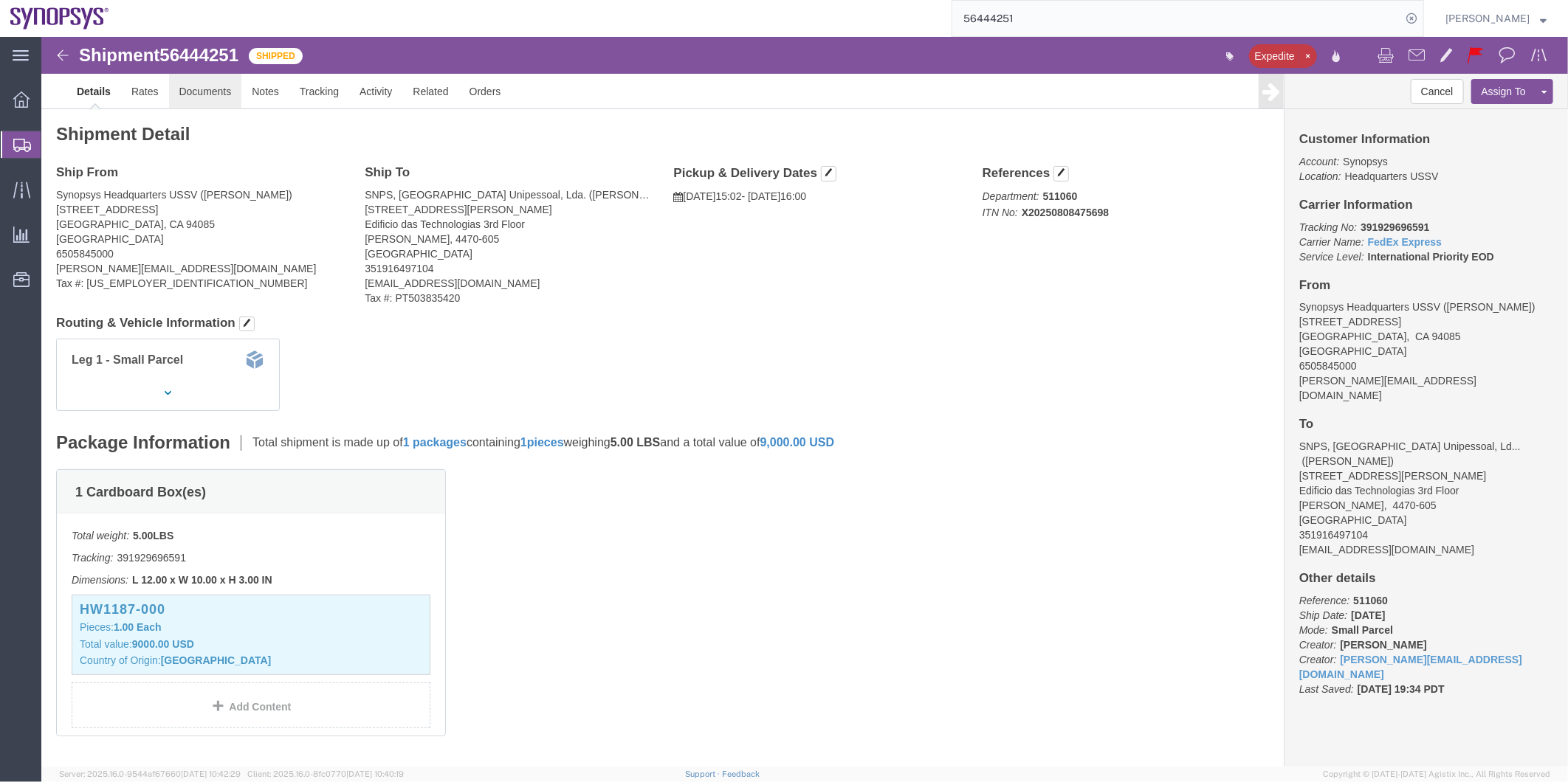
click link "Documents"
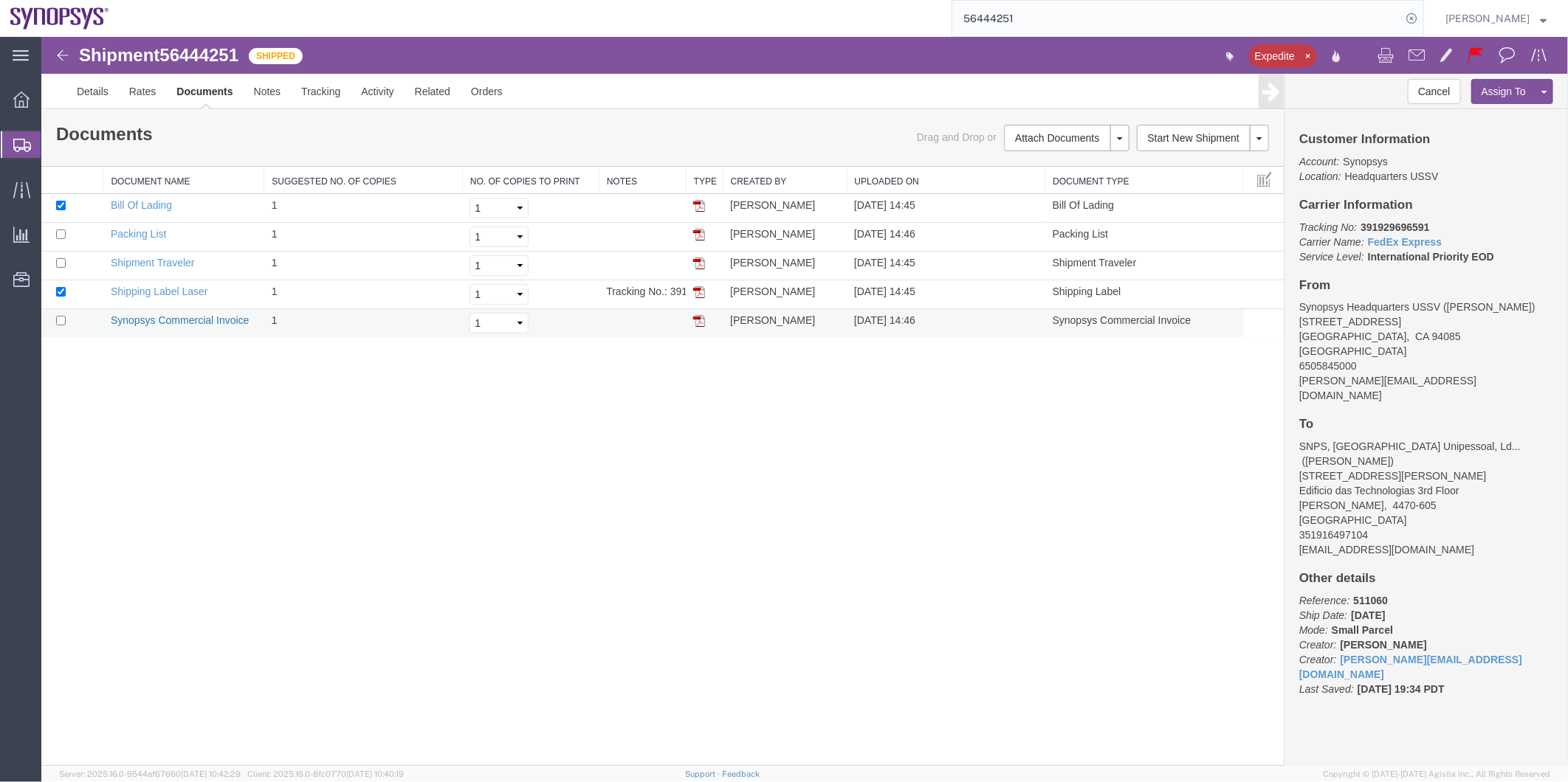
click at [176, 322] on link "Synopsys Commercial Invoice" at bounding box center [179, 319] width 139 height 11
click at [178, 319] on link "Synopsys Commercial Invoice" at bounding box center [179, 319] width 139 height 11
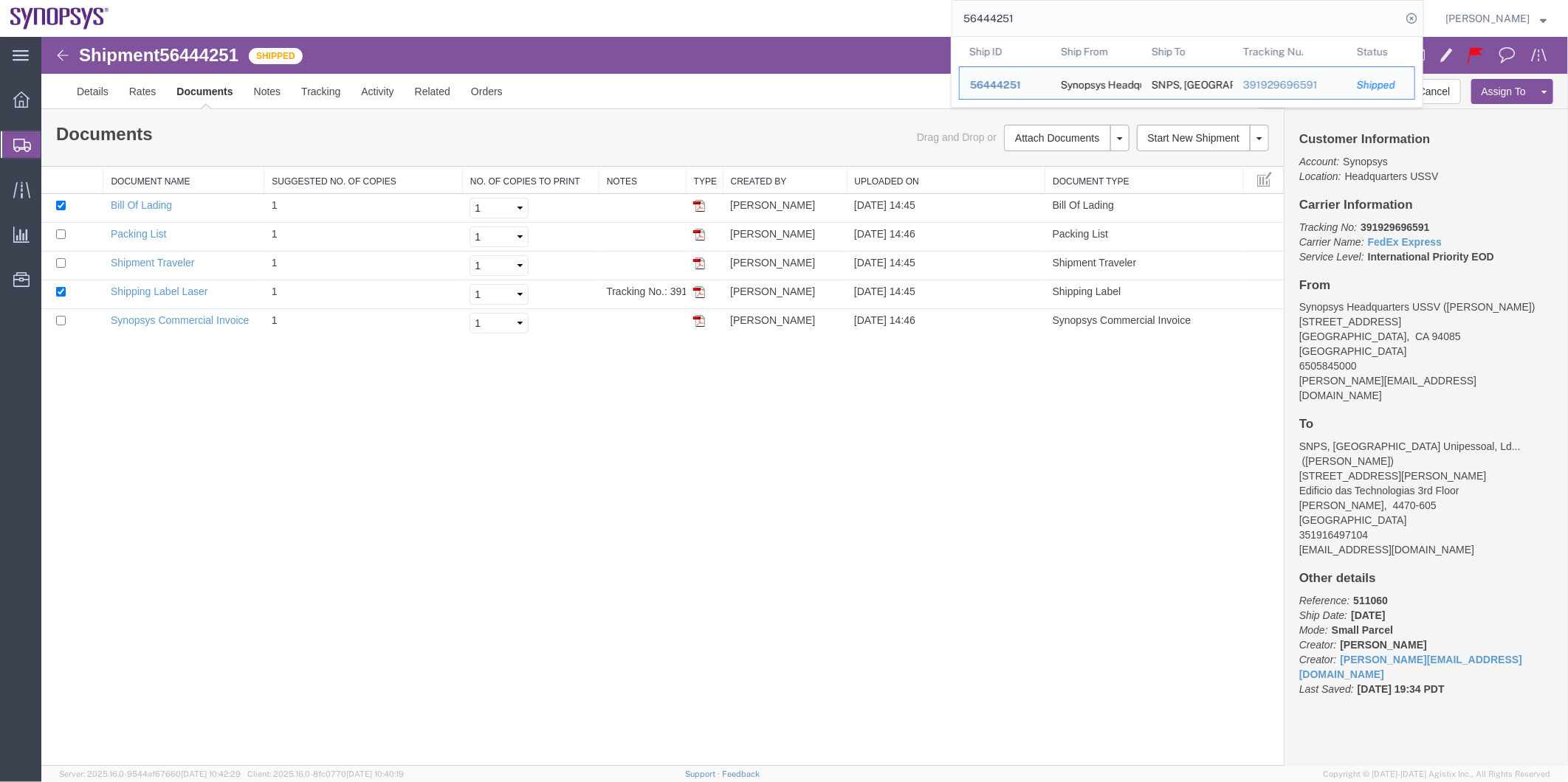
drag, startPoint x: 1057, startPoint y: 31, endPoint x: 856, endPoint y: -11, distance: 205.3
click at [856, 0] on html "main_menu Created with Sketch. Collapse Menu Overview Shipments Shipment Manage…" at bounding box center [784, 391] width 1568 height 782
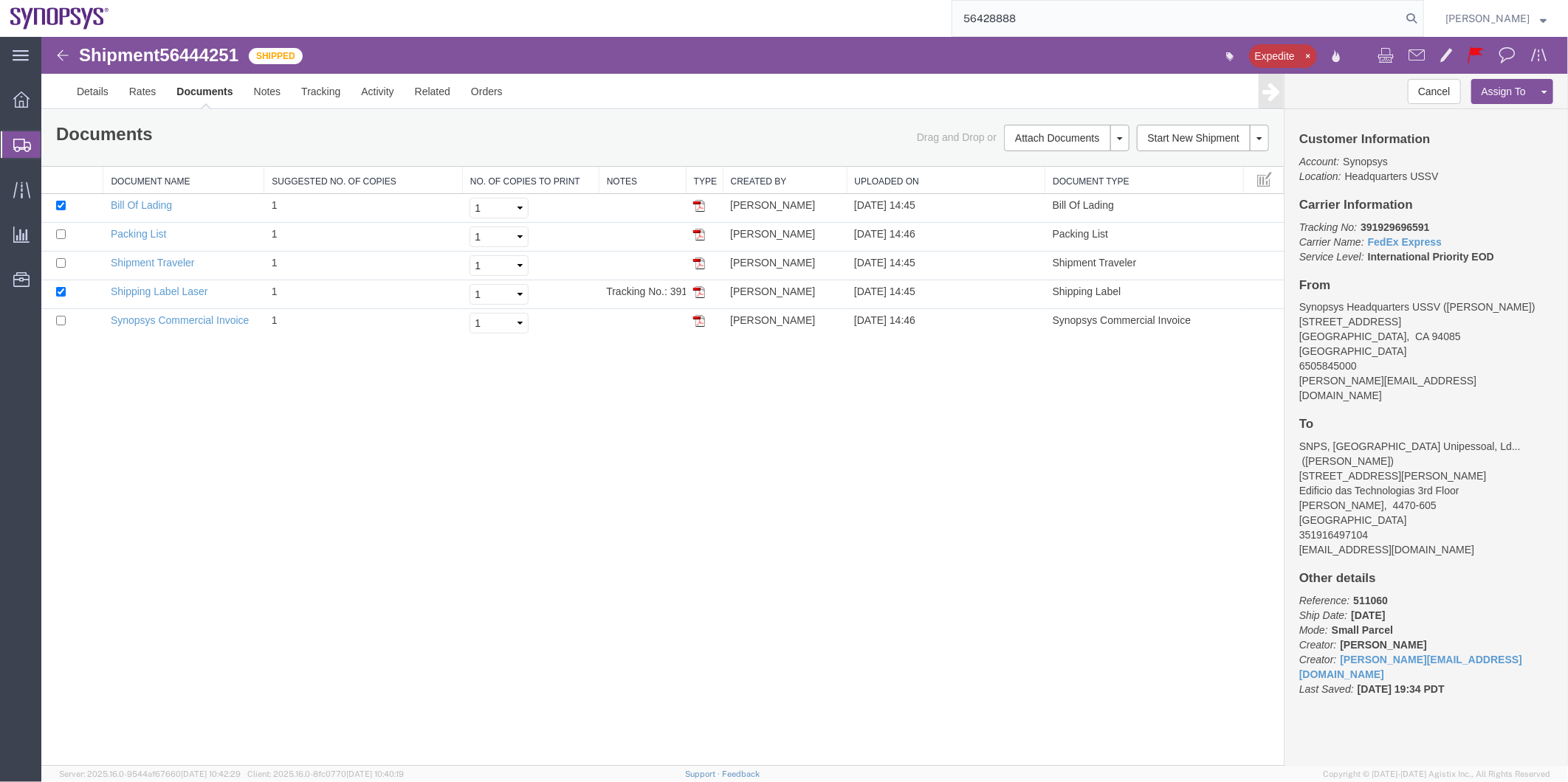
type input "56428888"
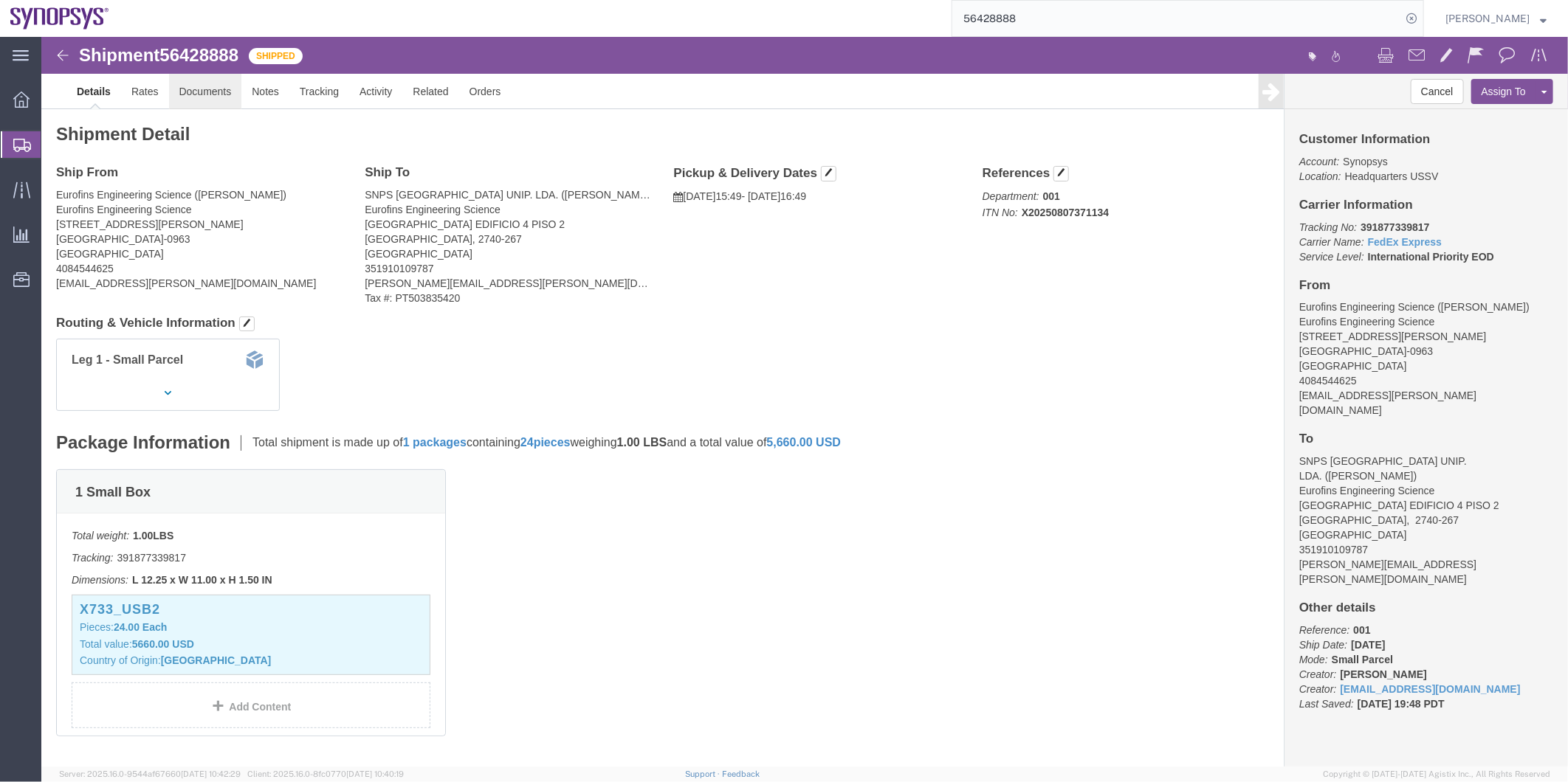
click link "Documents"
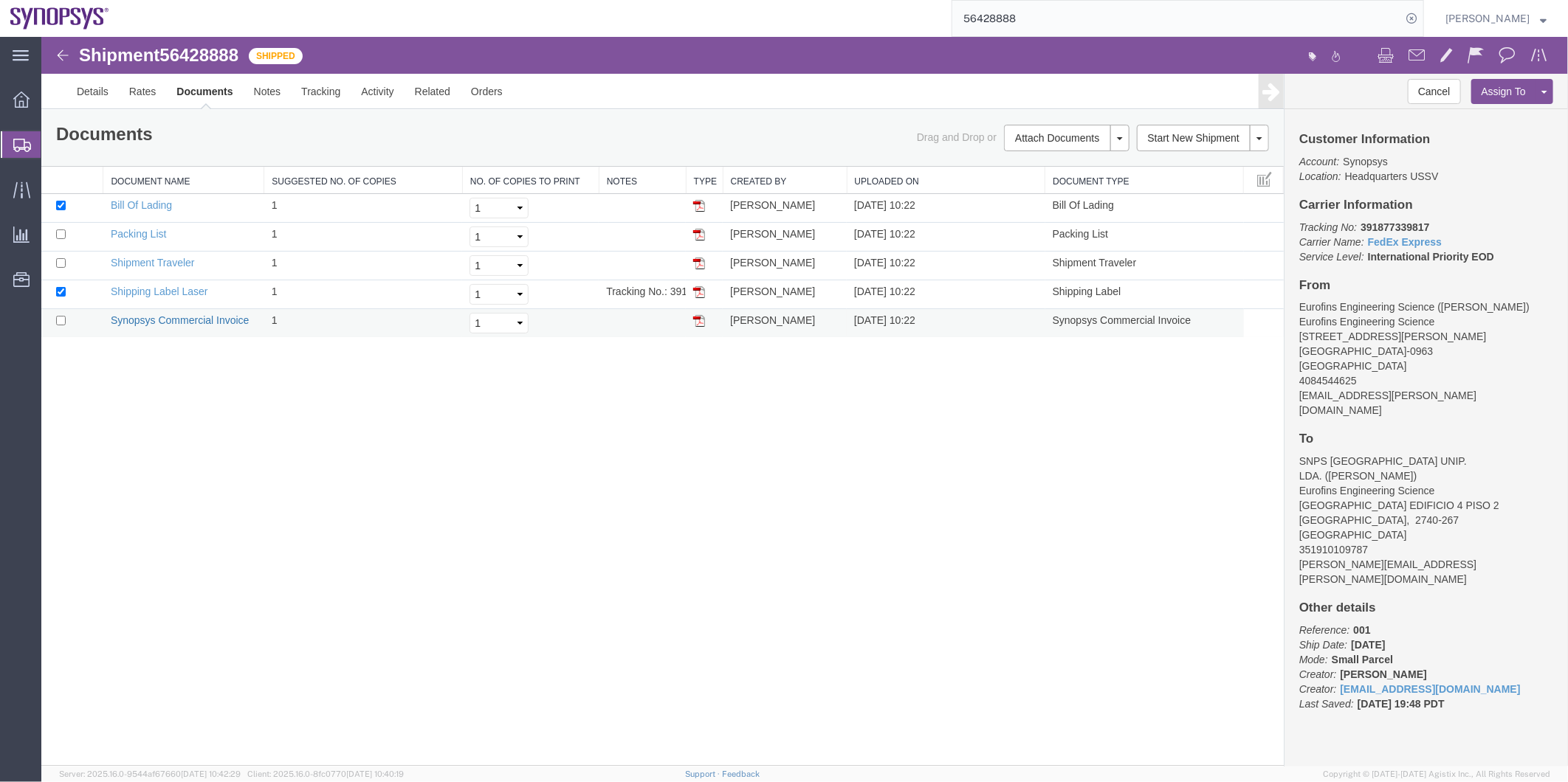
click at [171, 319] on link "Synopsys Commercial Invoice" at bounding box center [179, 319] width 139 height 11
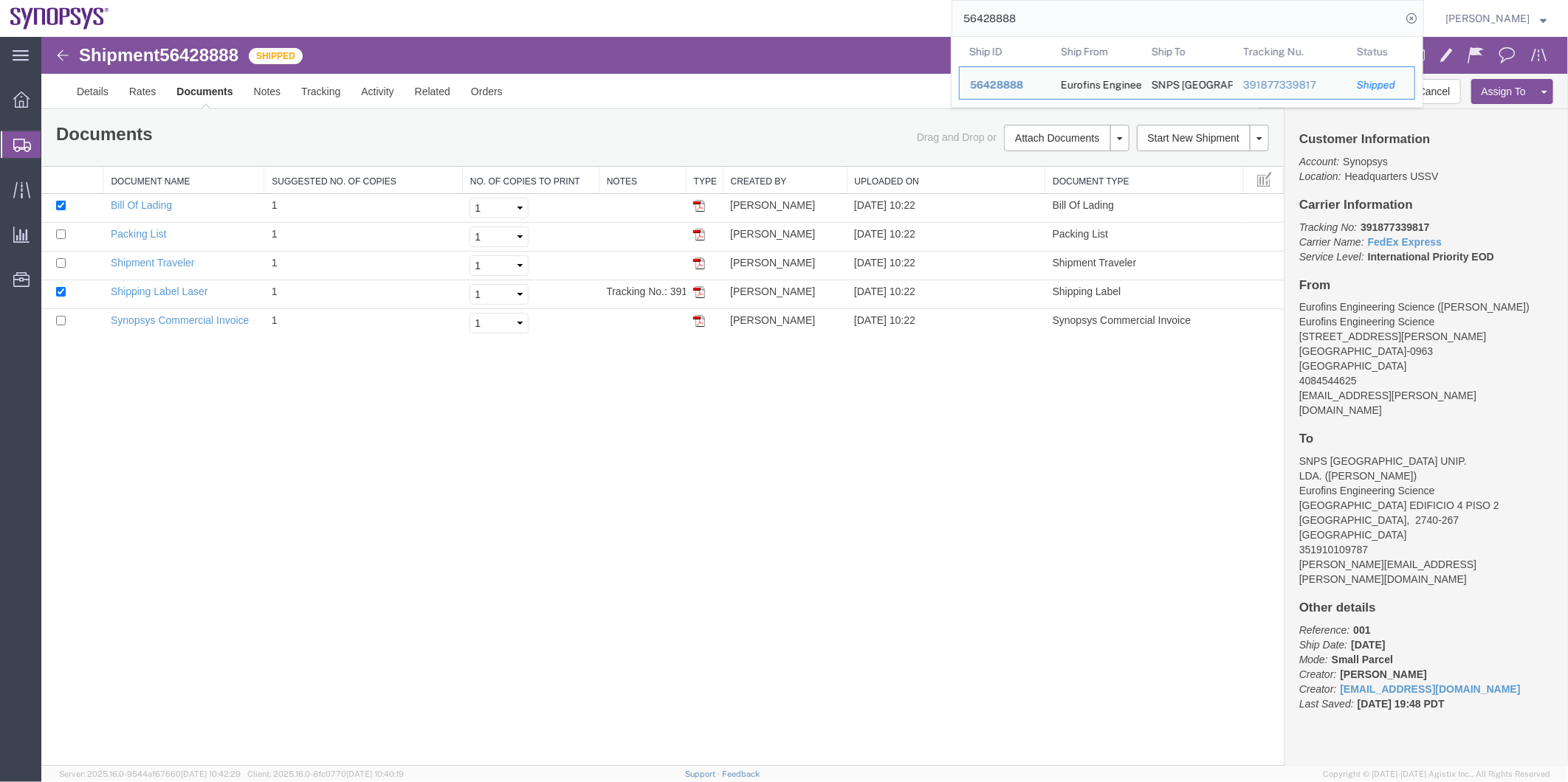
drag, startPoint x: 1069, startPoint y: 19, endPoint x: 805, endPoint y: 13, distance: 264.1
click at [805, 13] on div "56428888 Ship ID Ship From Ship To Tracking Nu. Status Ship ID 56428888 Ship Fr…" at bounding box center [771, 18] width 1304 height 37
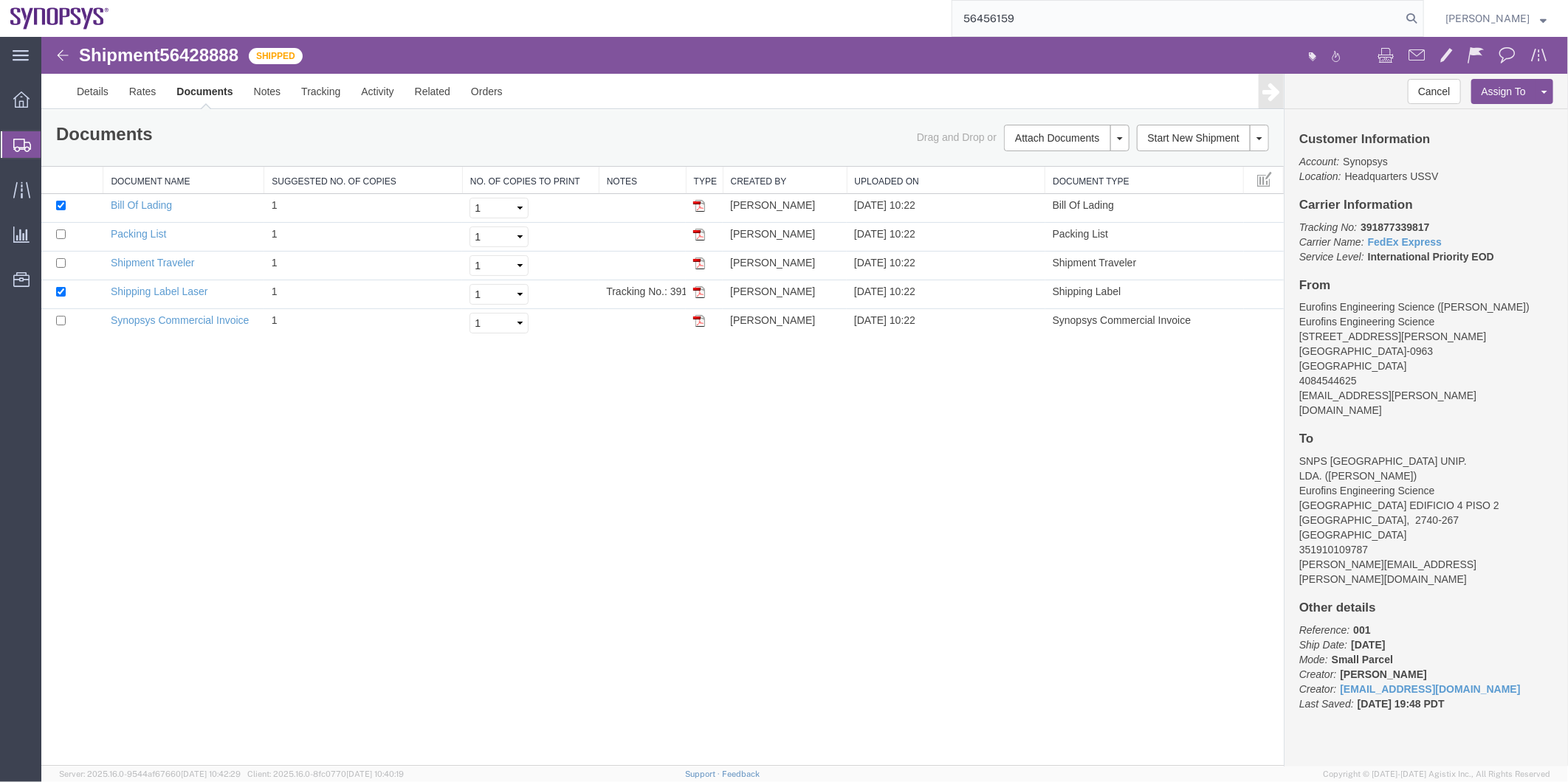
type input "56456159"
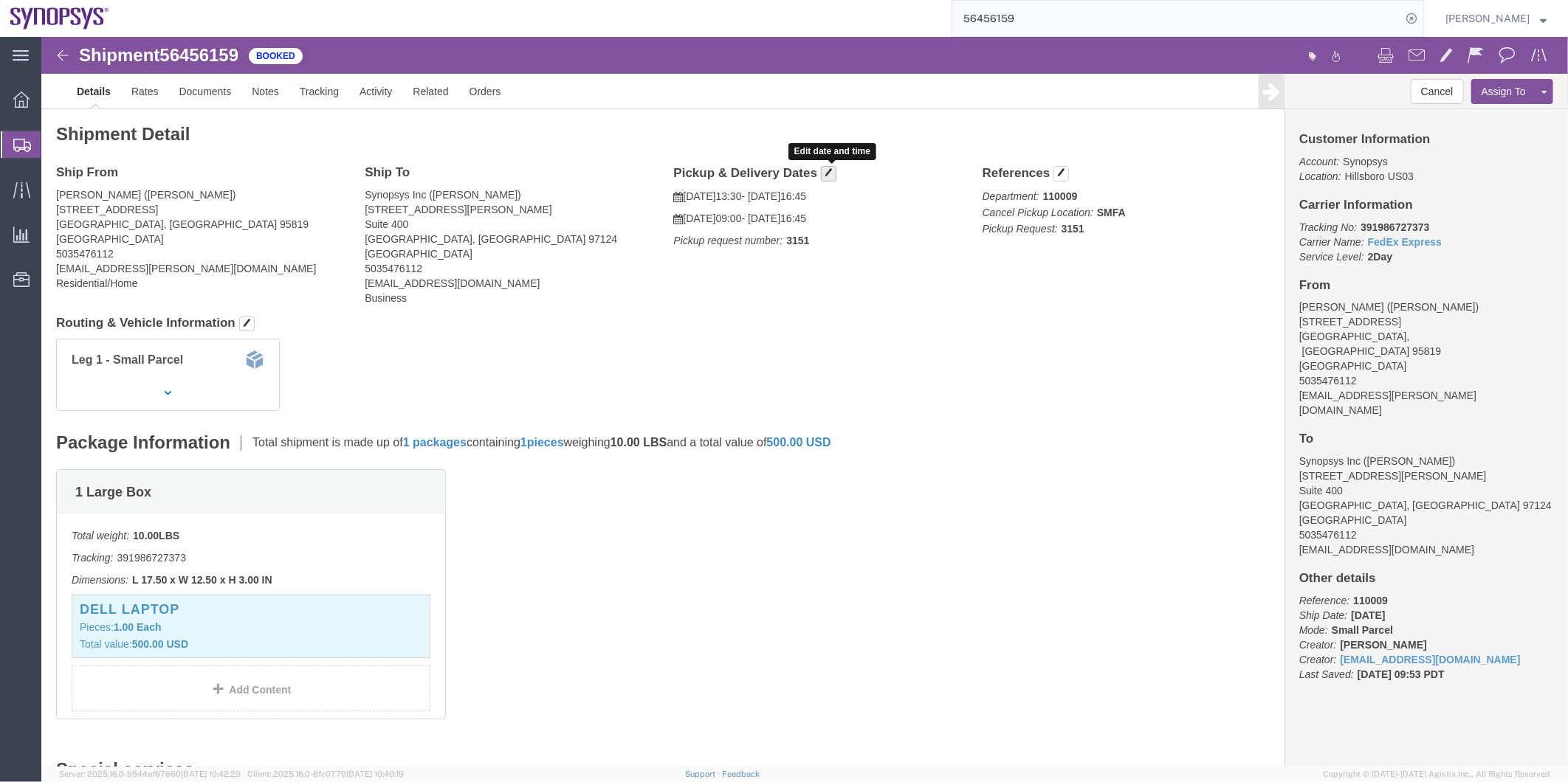
click span "button"
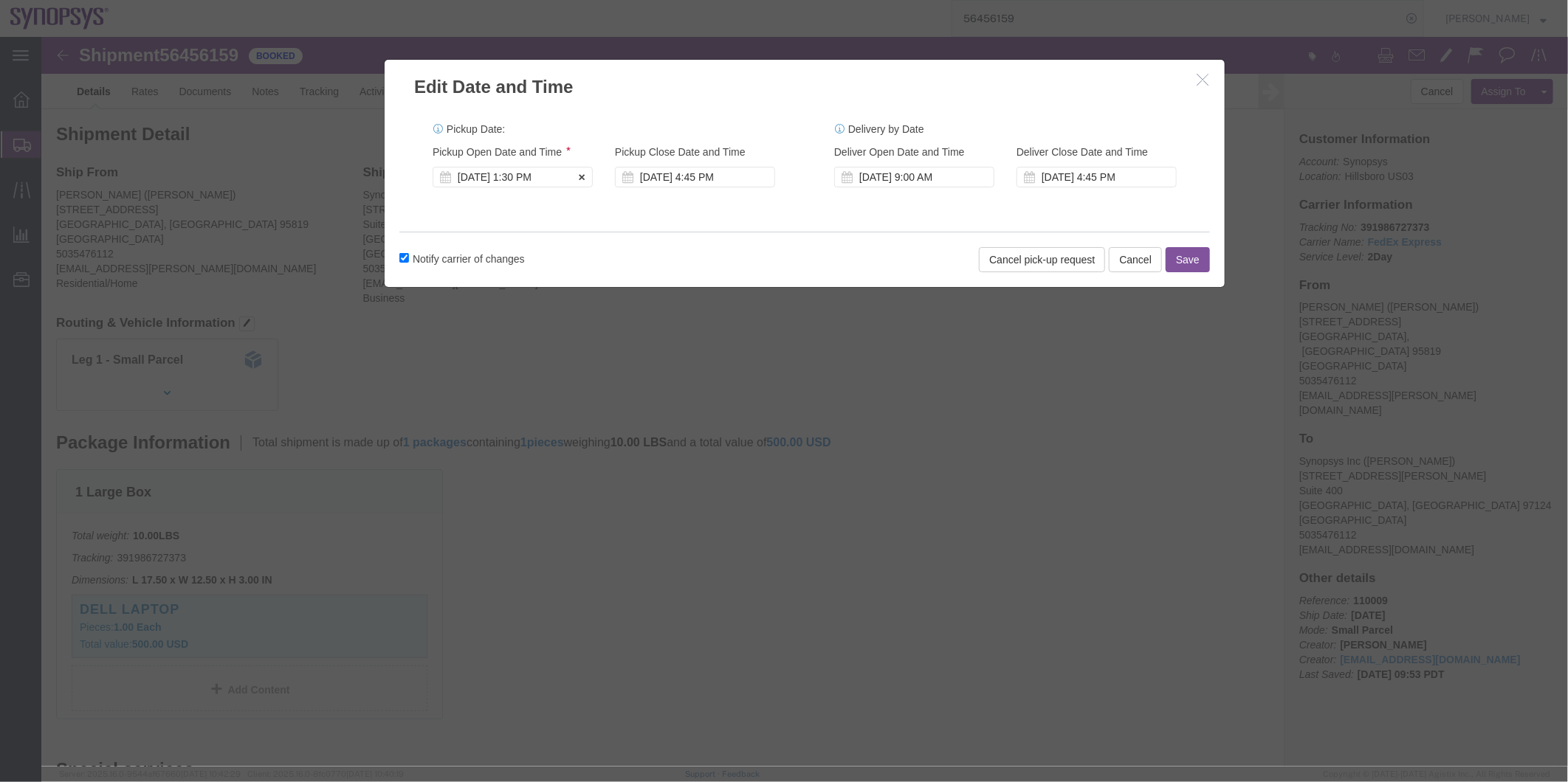
click div "Aug 11 2025 1:30 PM"
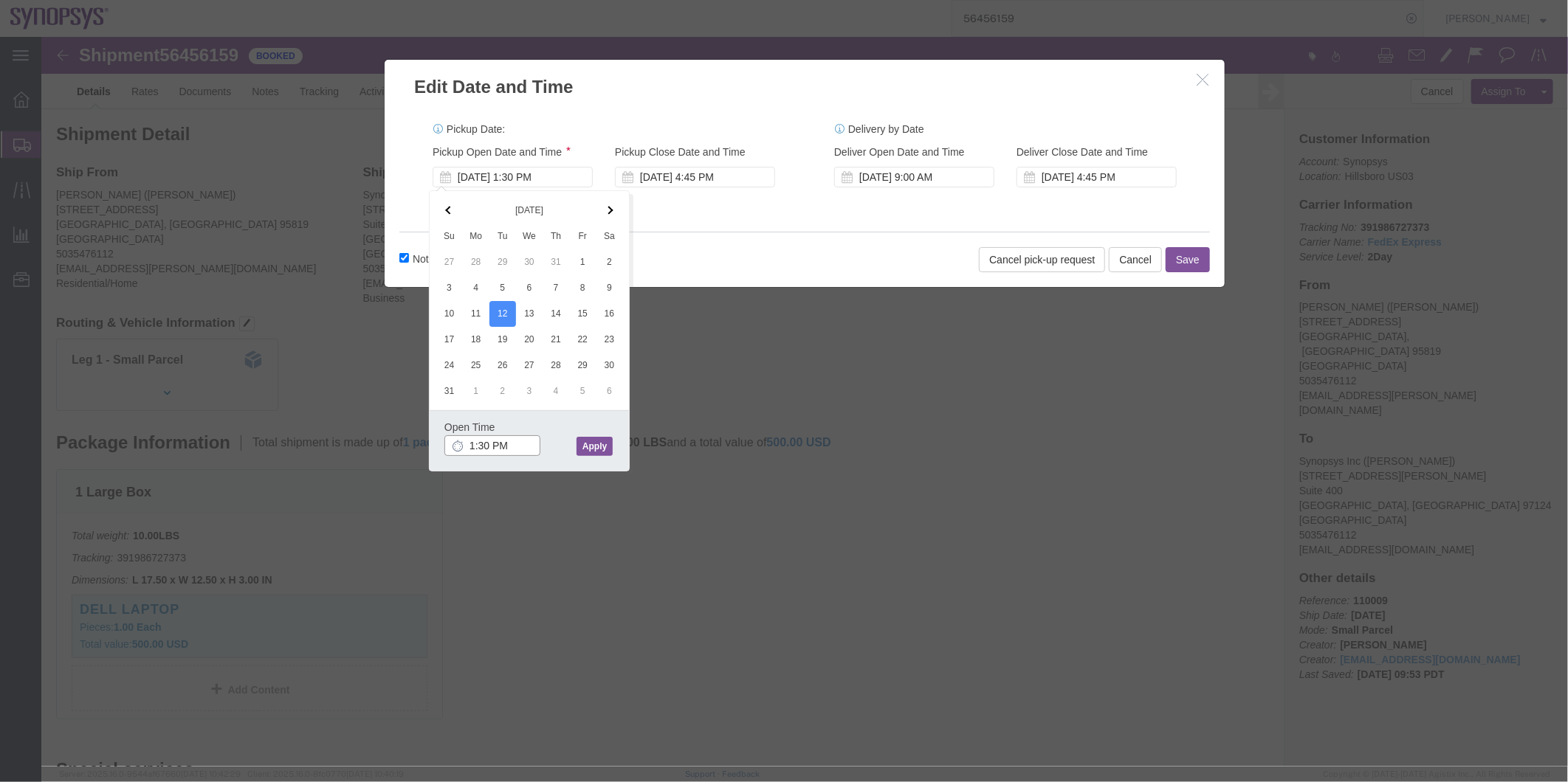
click input "1:30 PM"
click input "PM"
type input "P"
type input "12:00 PM"
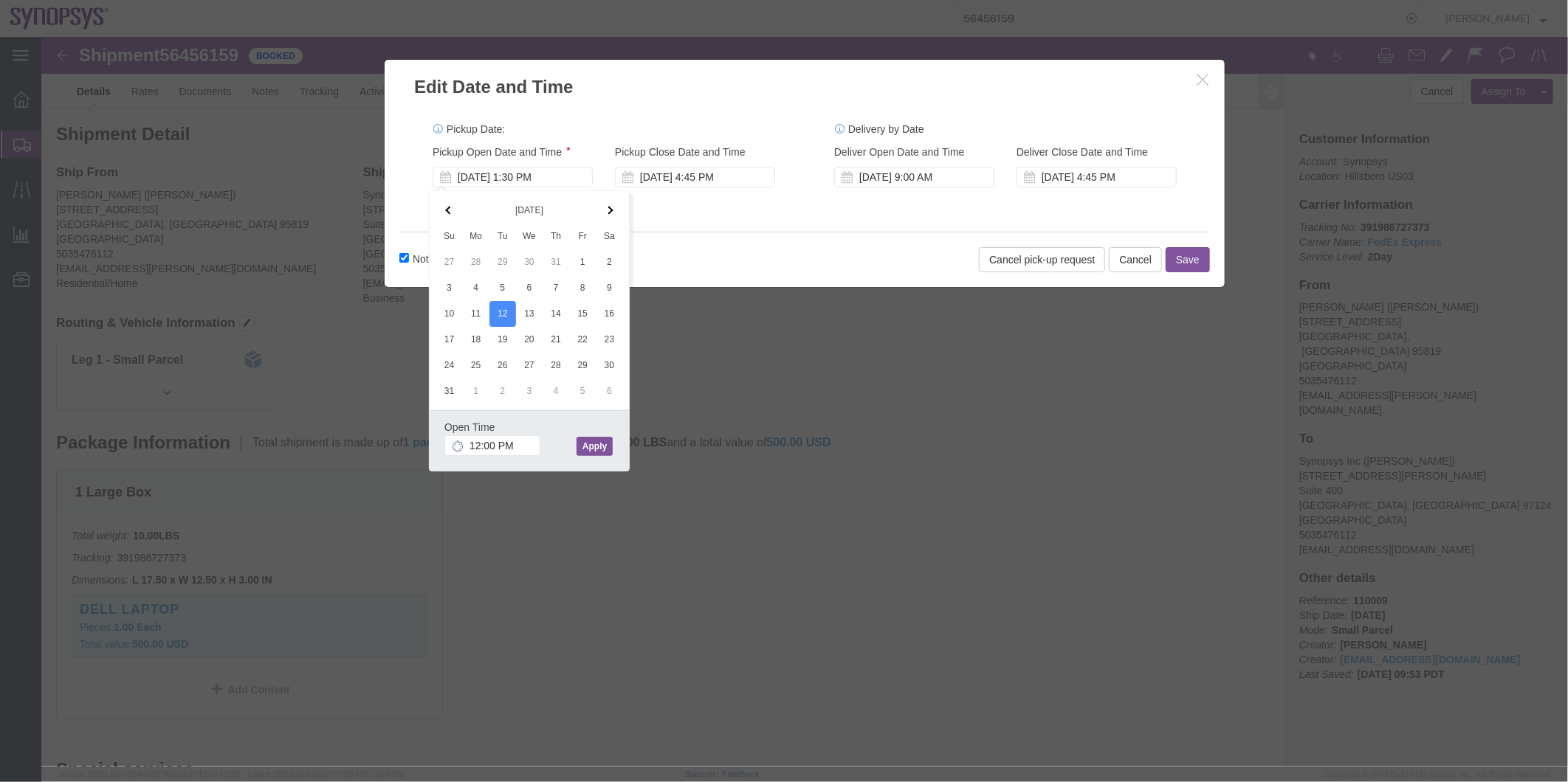
click div "Open Time 12:00 PM Aug 12 2025 1:30 PM - Aug 12 2025 1:30 PM Cancel Apply"
click button "Apply"
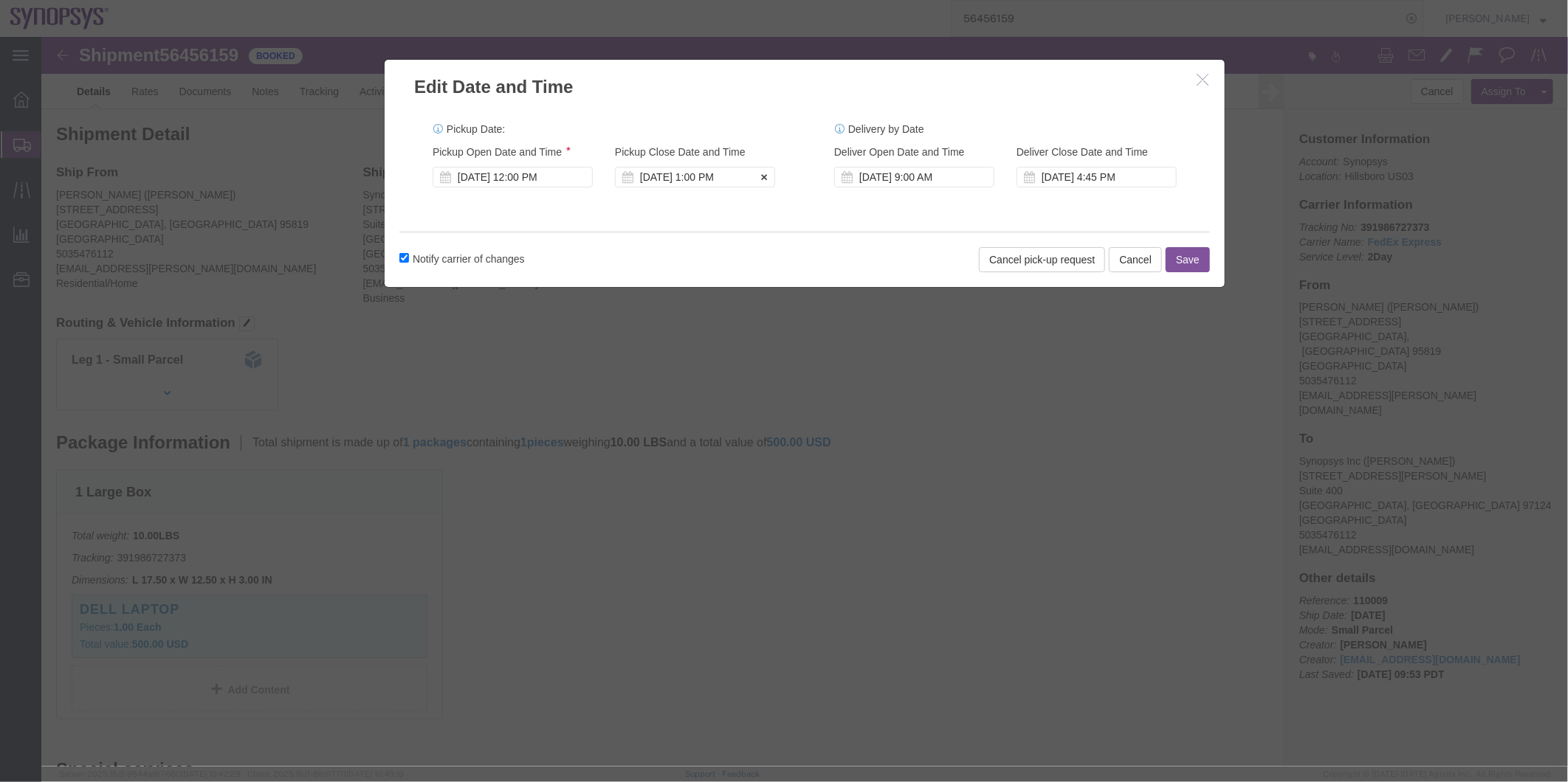
click div "Aug 12 2025 1:00 PM"
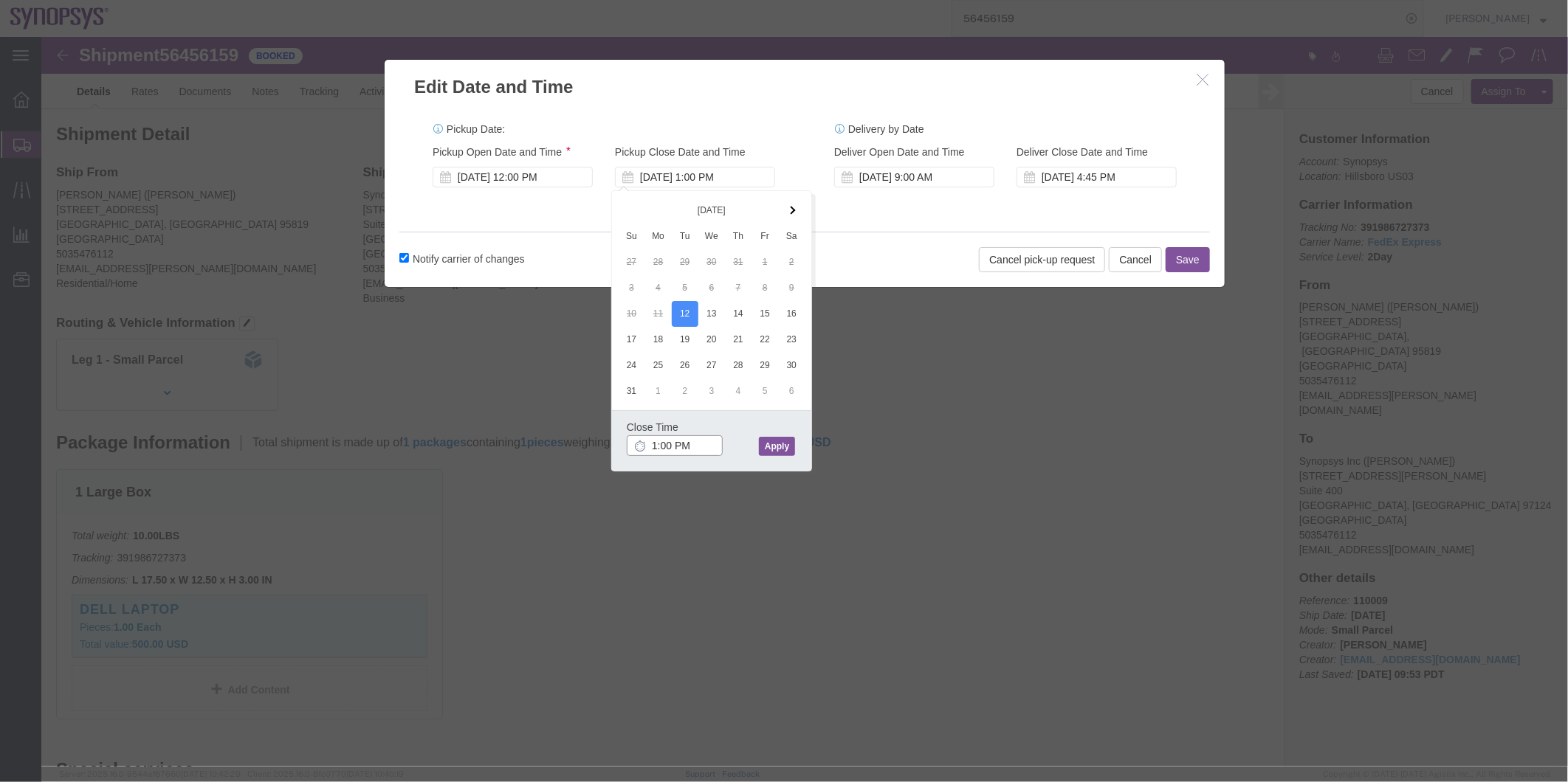
type input "2:00 PM"
click button "Apply"
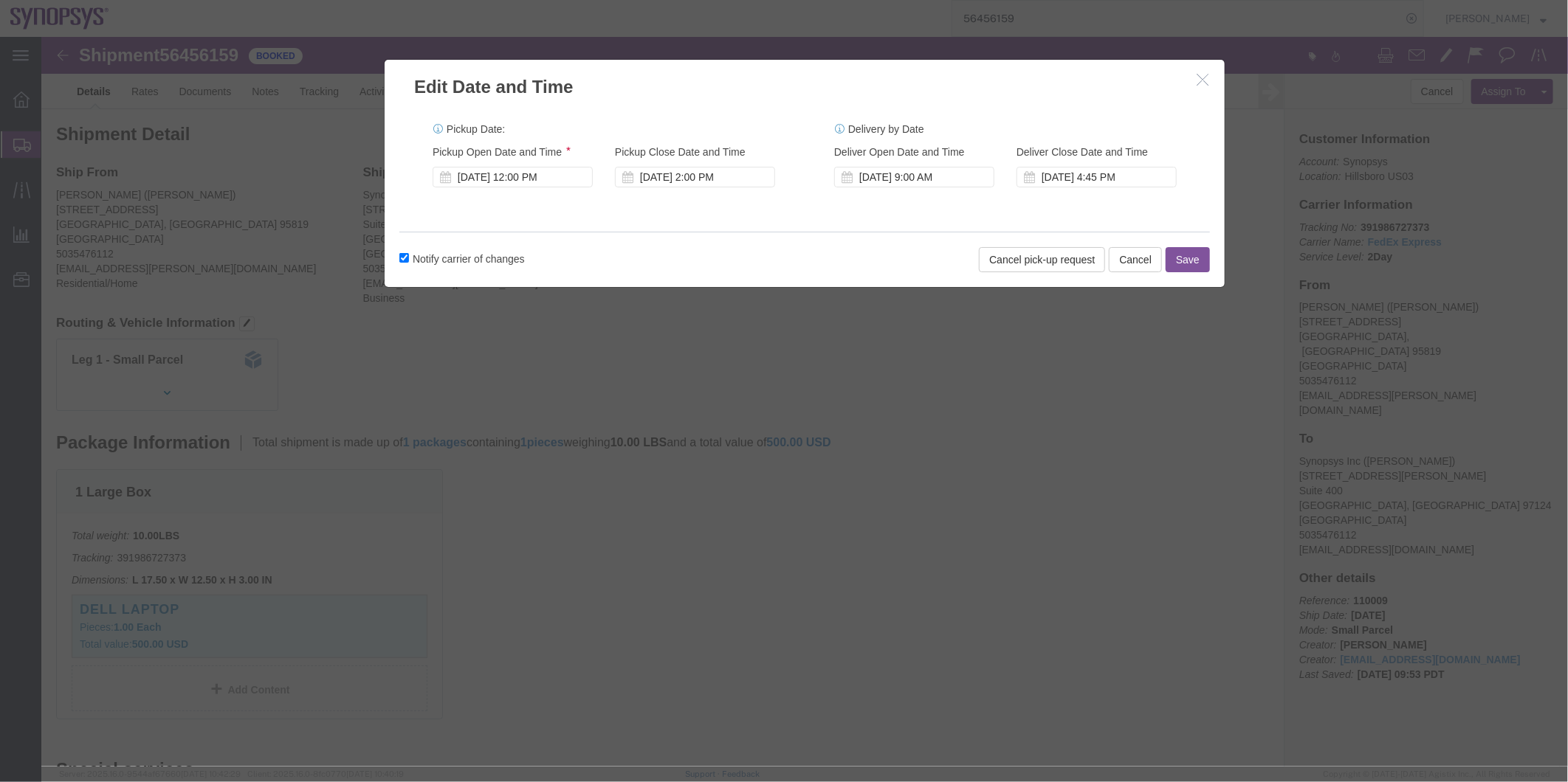
click button "Save"
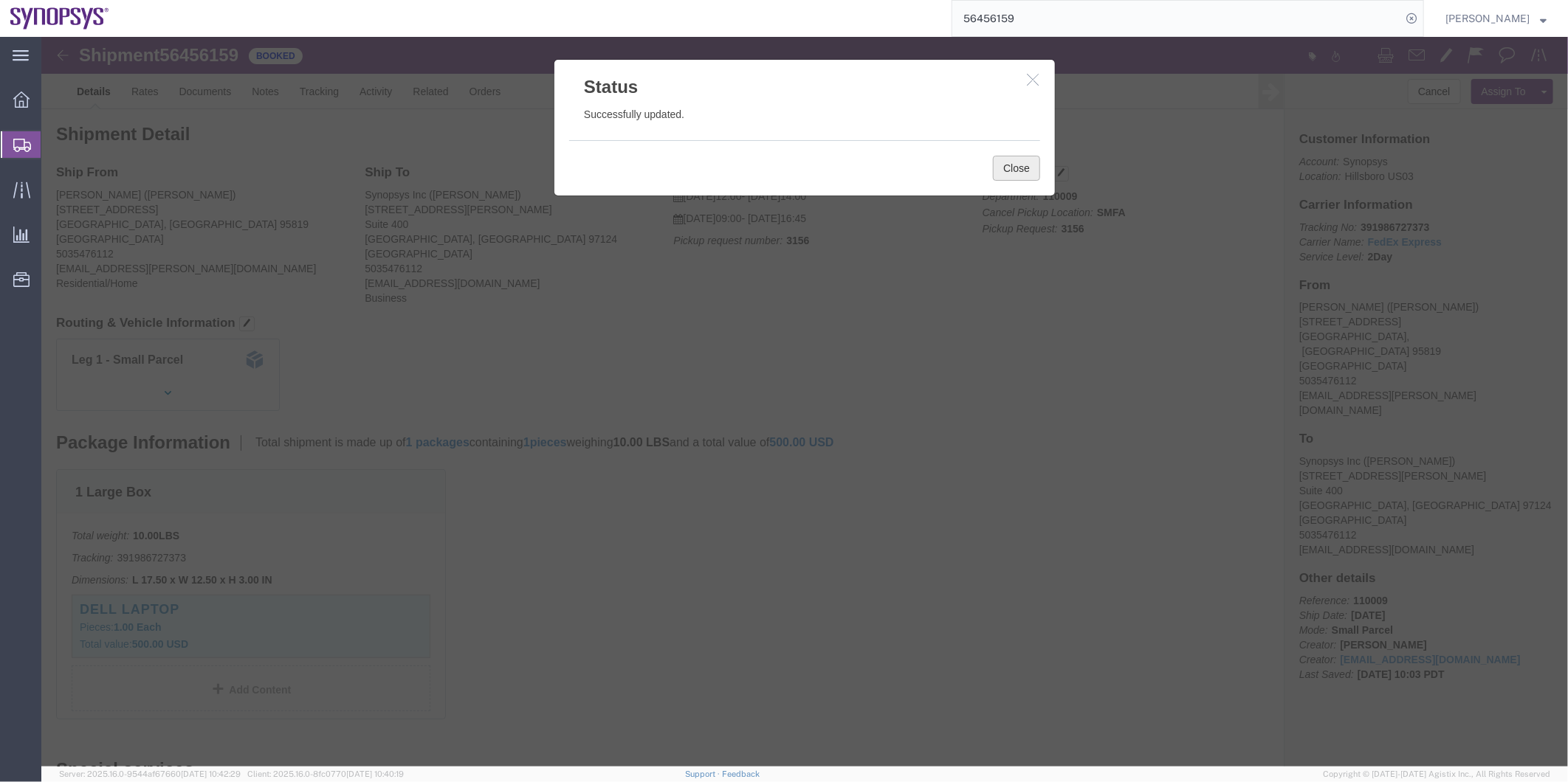
click button "Close"
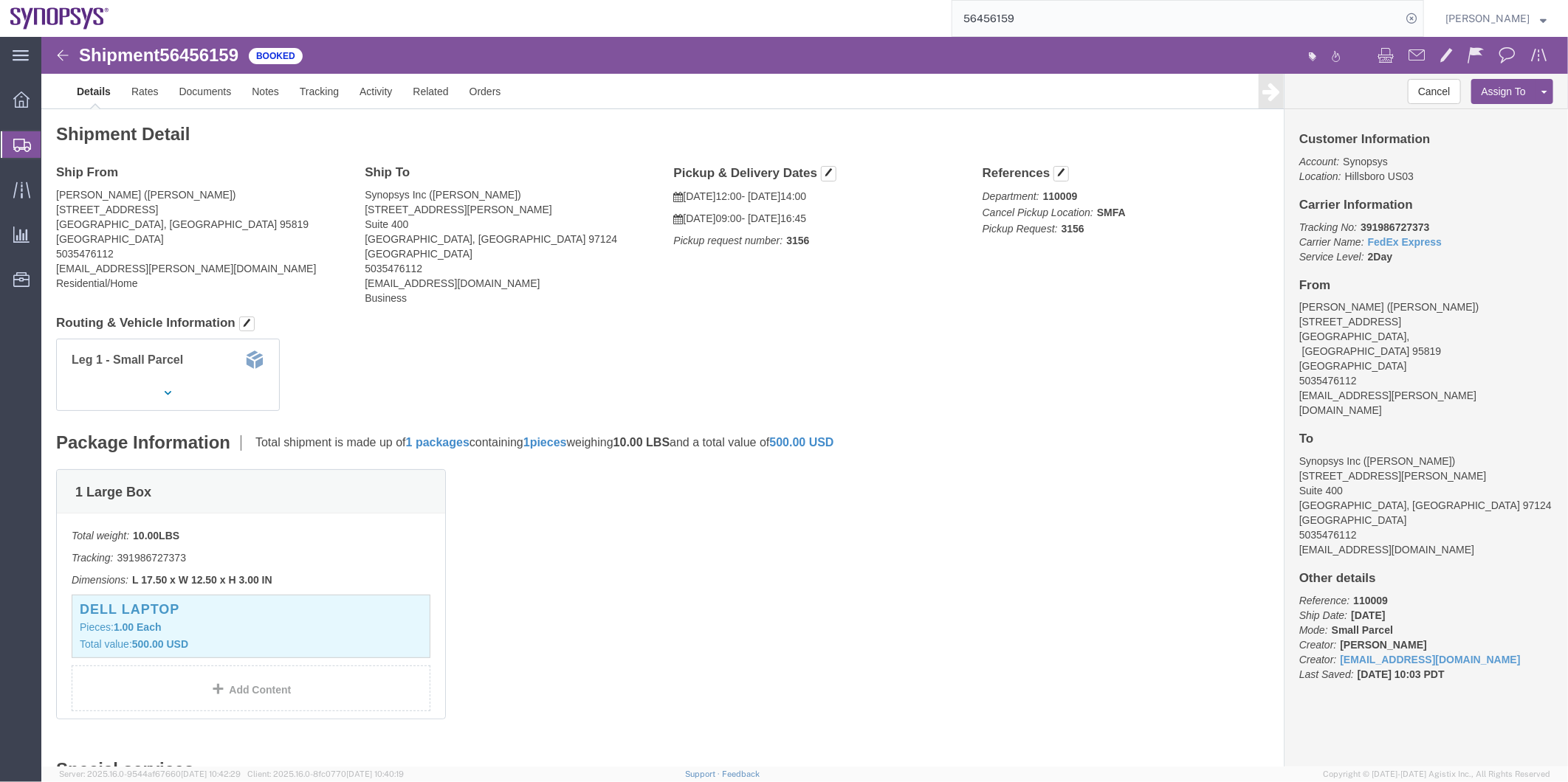
click b "3156"
copy b "3156"
click at [0, 0] on span "Shipment Manager" at bounding box center [0, 0] width 0 height 0
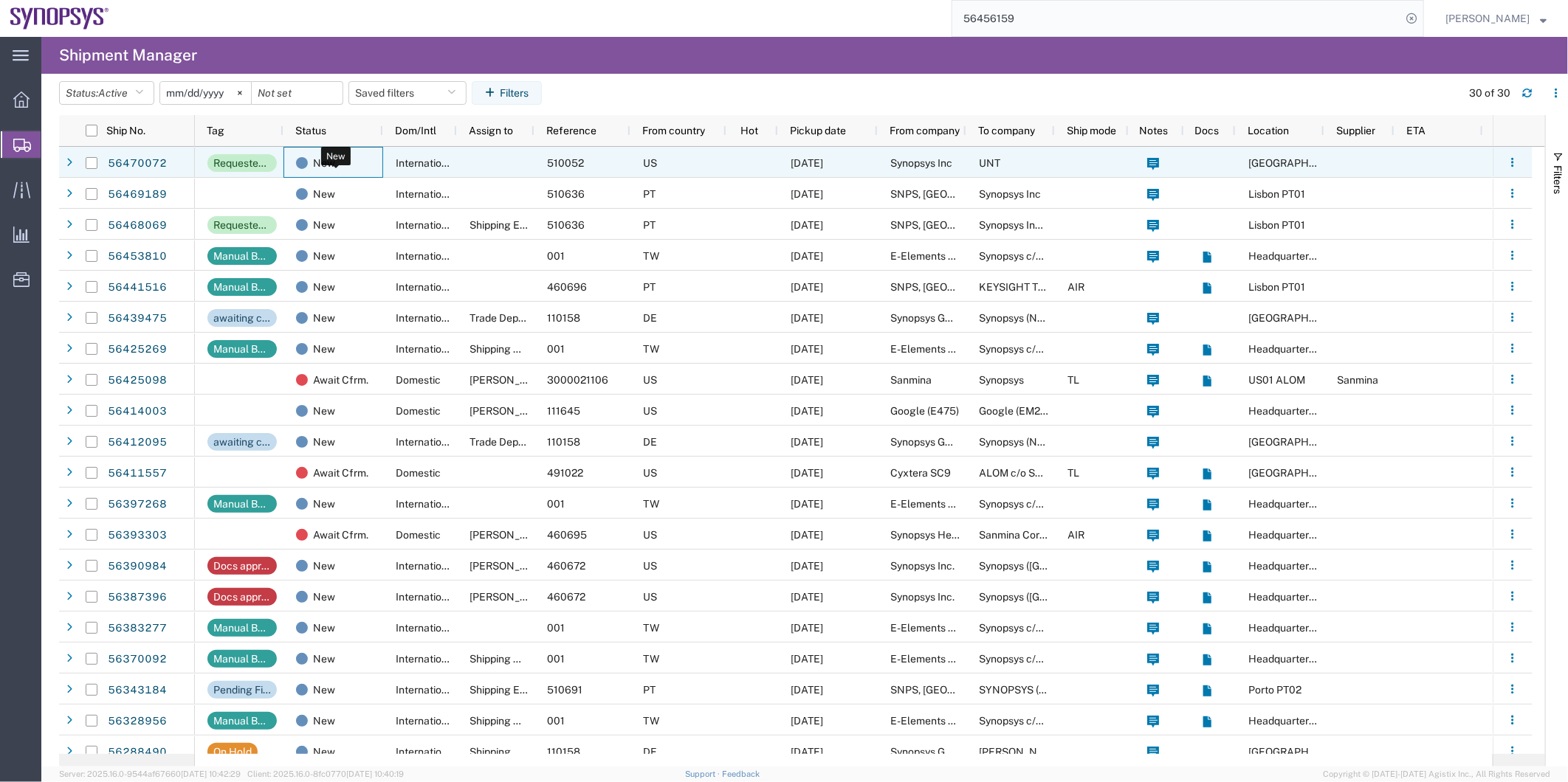
click at [354, 155] on div "New" at bounding box center [336, 163] width 81 height 31
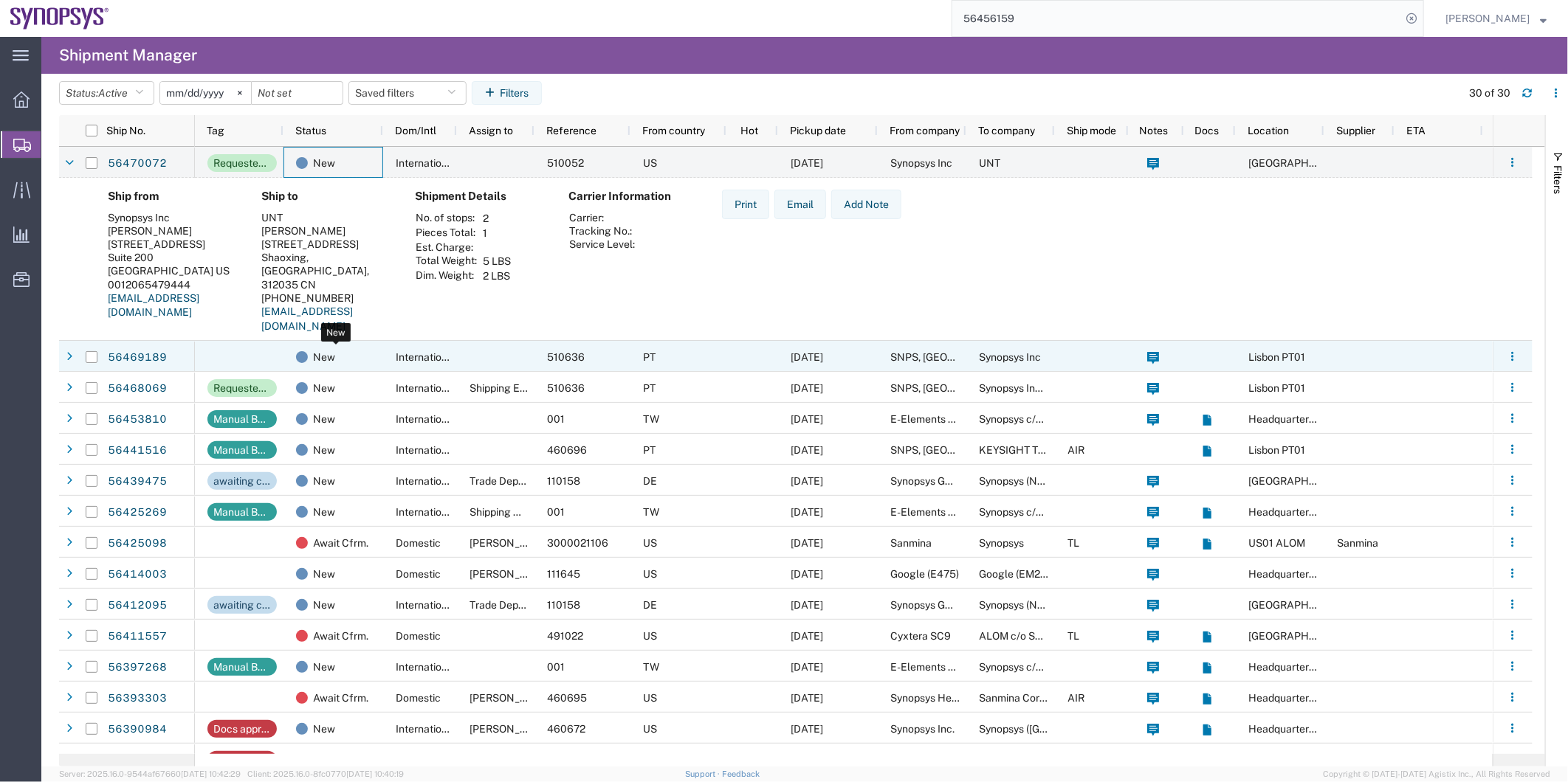
click at [364, 358] on div "New" at bounding box center [336, 357] width 81 height 31
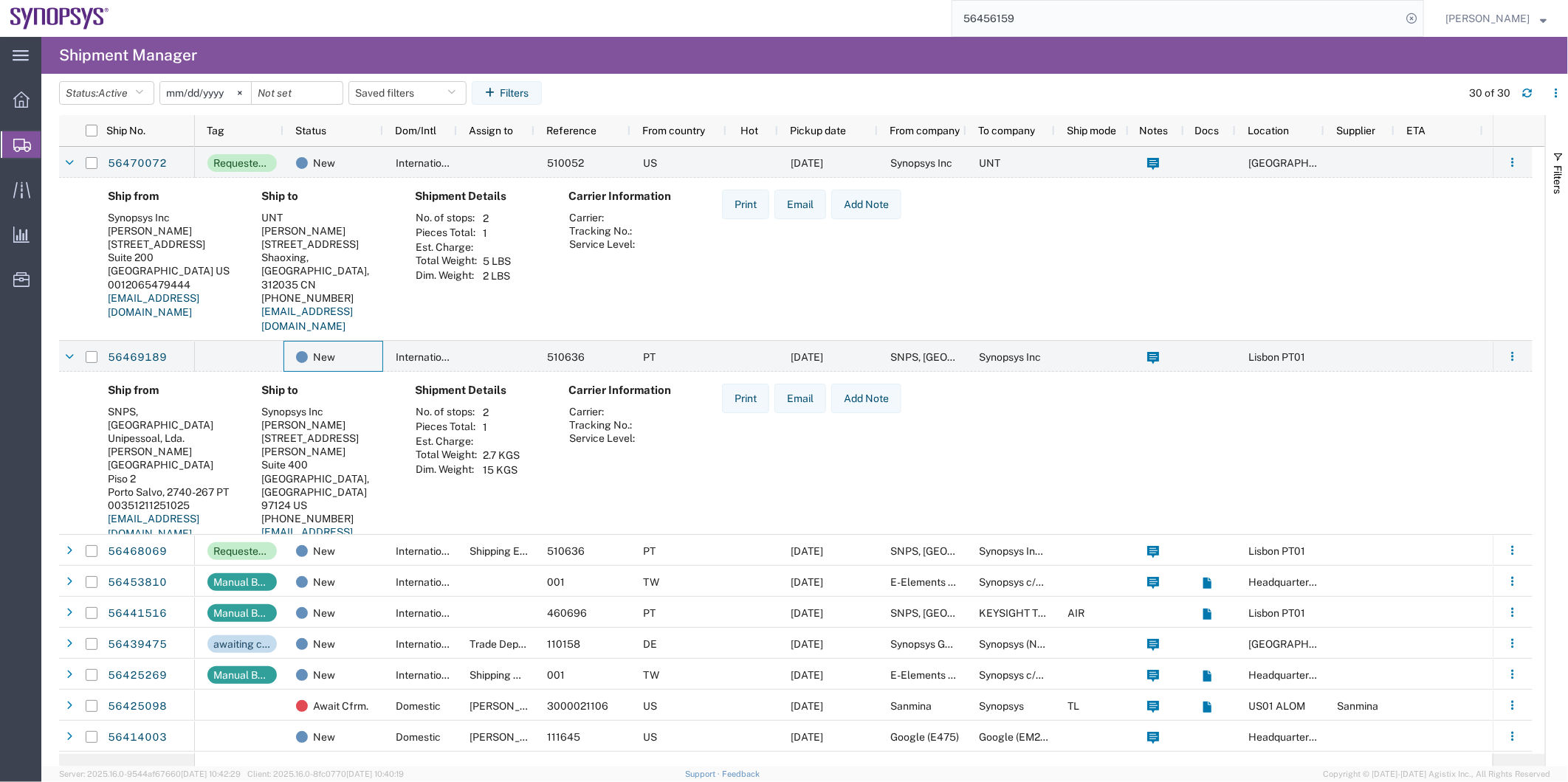
scroll to position [82, 0]
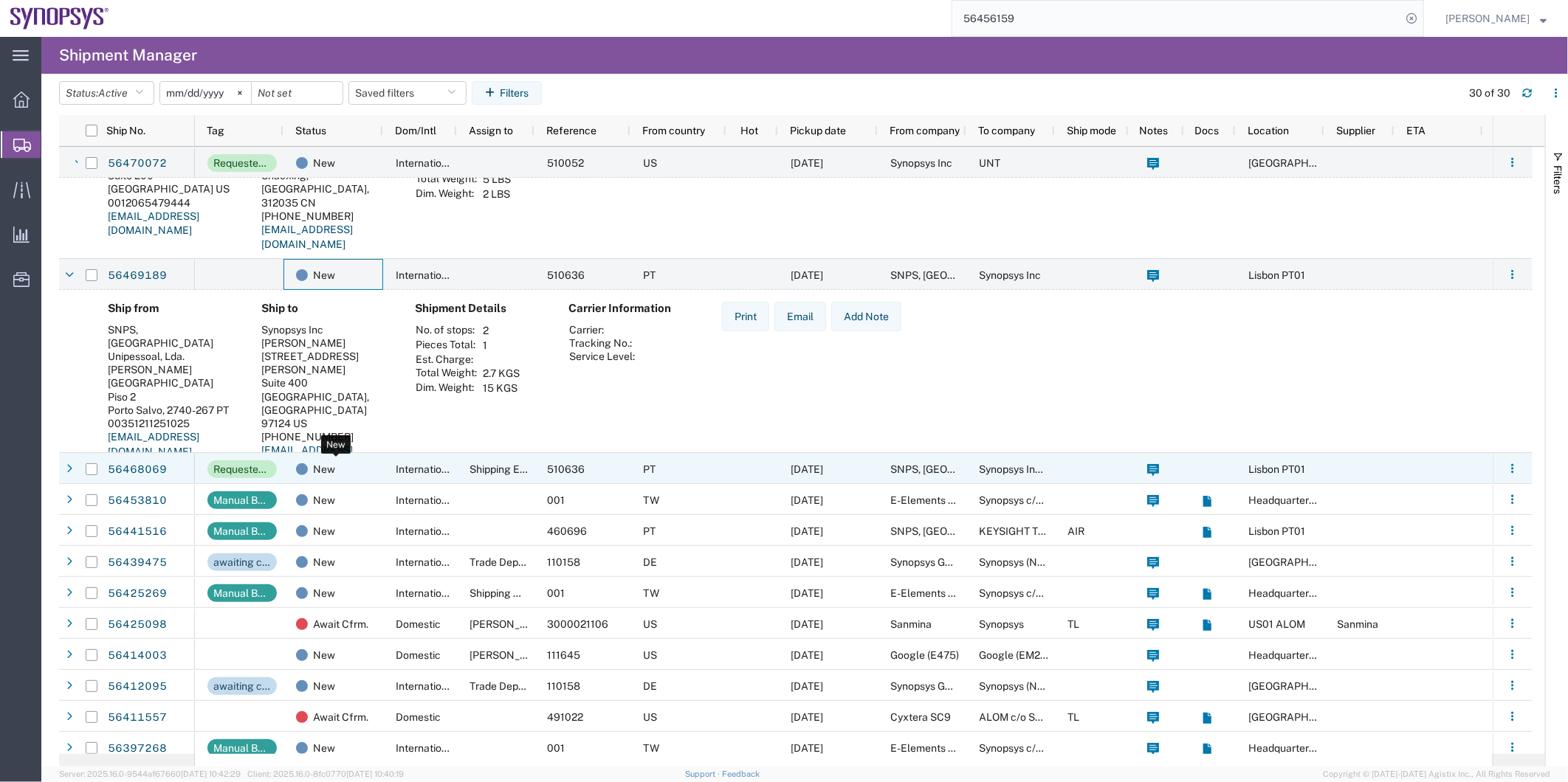
click at [345, 460] on div "New" at bounding box center [336, 470] width 81 height 31
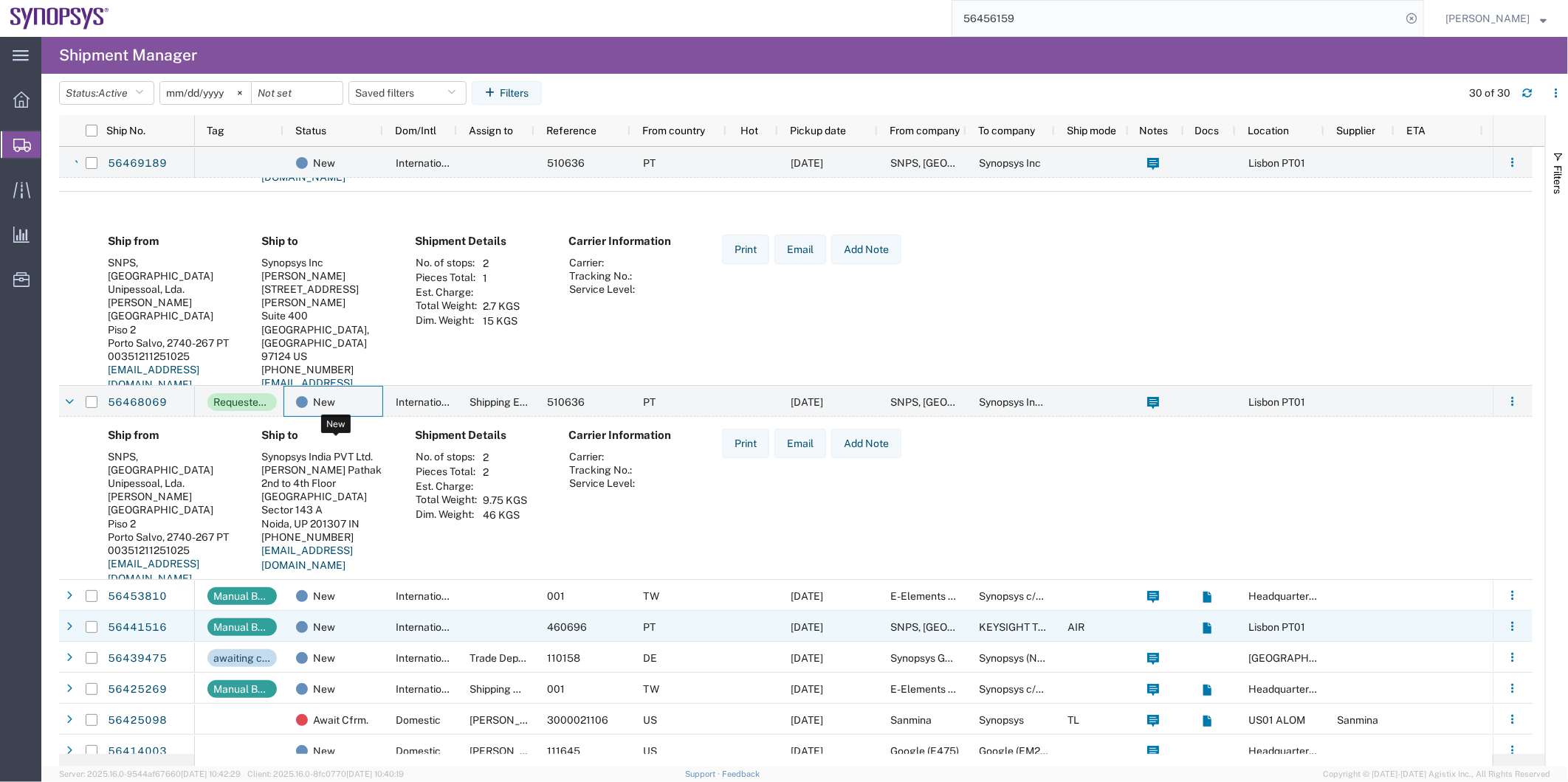
scroll to position [328, 0]
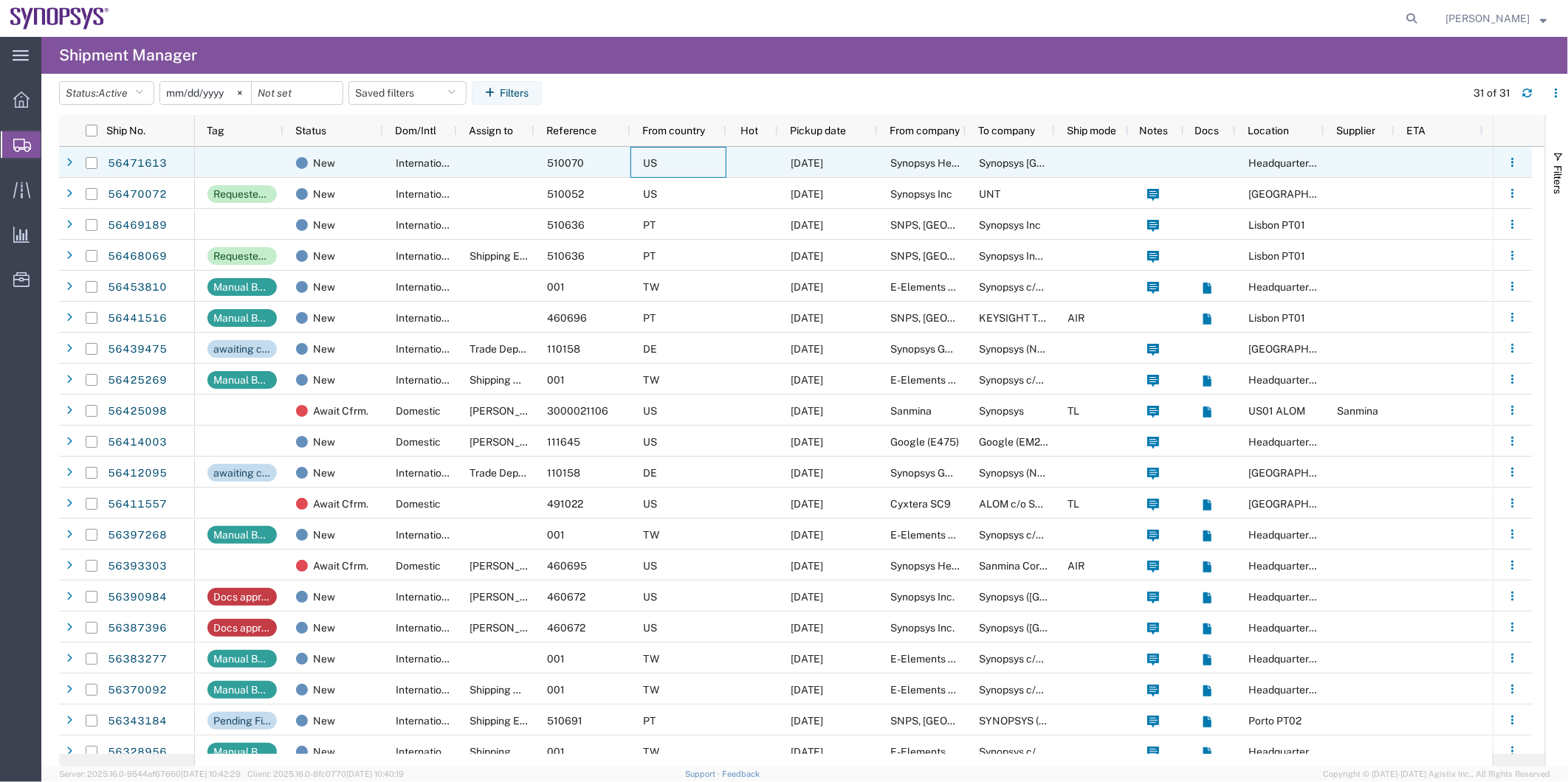
click at [676, 155] on div "US" at bounding box center [678, 162] width 96 height 31
